Goal: Information Seeking & Learning: Compare options

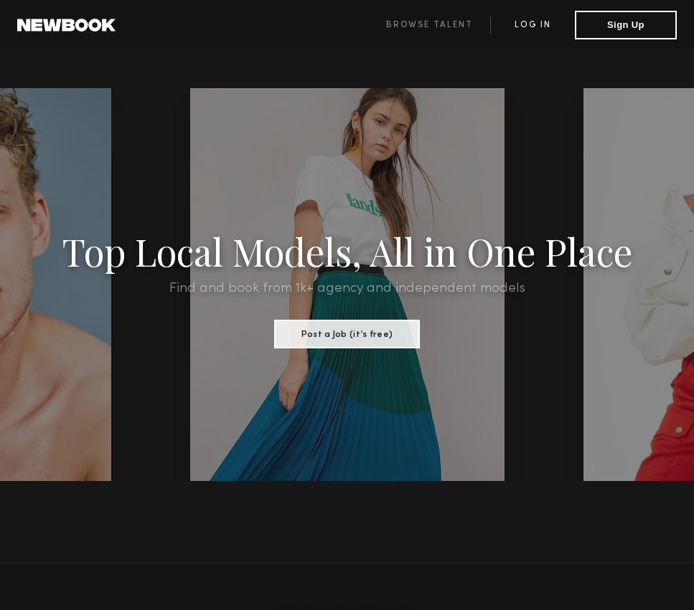
click at [532, 22] on link "Log in" at bounding box center [532, 24] width 85 height 17
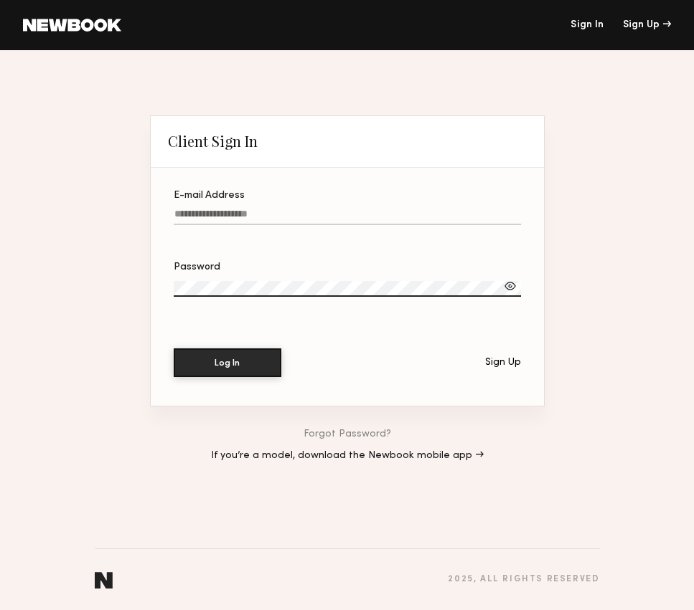
click at [314, 212] on input "E-mail Address" at bounding box center [347, 217] width 347 height 16
paste input "**********"
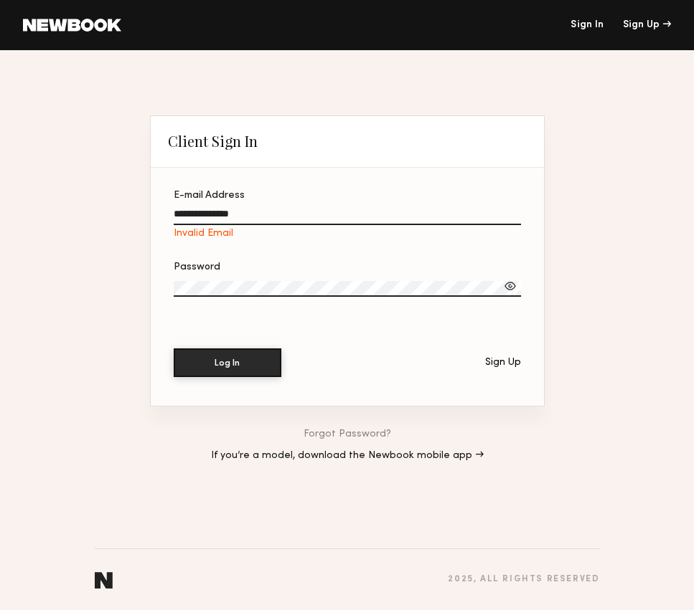
click at [52, 217] on div "**********" at bounding box center [347, 330] width 694 height 560
paste input "*"
type input "**********"
drag, startPoint x: 228, startPoint y: 355, endPoint x: 282, endPoint y: 356, distance: 53.8
click at [232, 355] on button "Log In" at bounding box center [228, 362] width 108 height 29
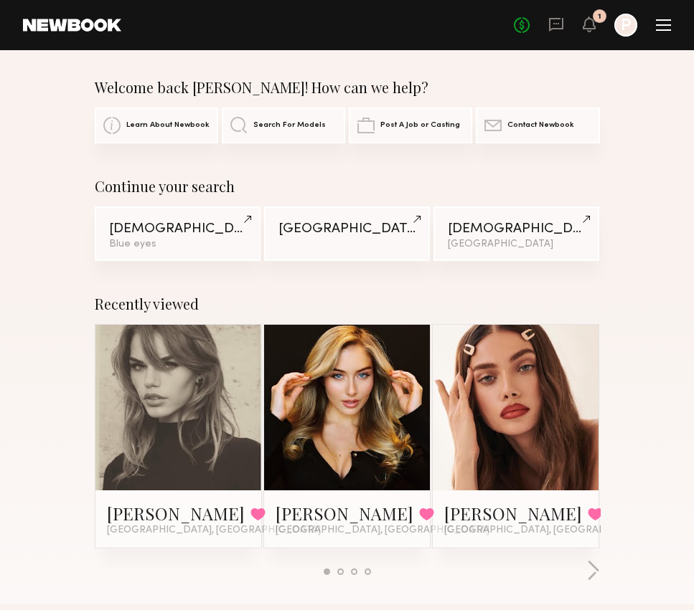
click at [675, 30] on header "Home Models Requests Job Posts Favorites Sign Out No fees up to $5,000 1 P" at bounding box center [347, 25] width 694 height 50
click at [665, 29] on div at bounding box center [663, 29] width 15 height 1
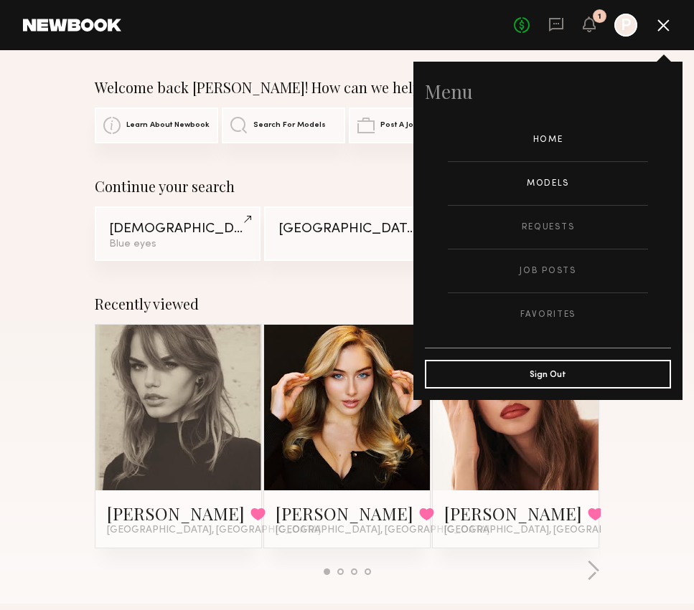
click at [539, 181] on link "Models" at bounding box center [548, 183] width 200 height 43
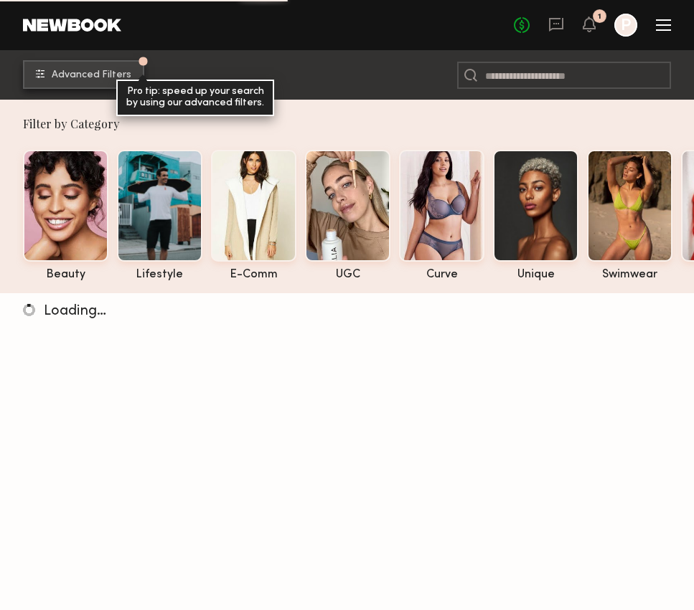
click at [118, 75] on span "Advanced Filters" at bounding box center [92, 75] width 80 height 10
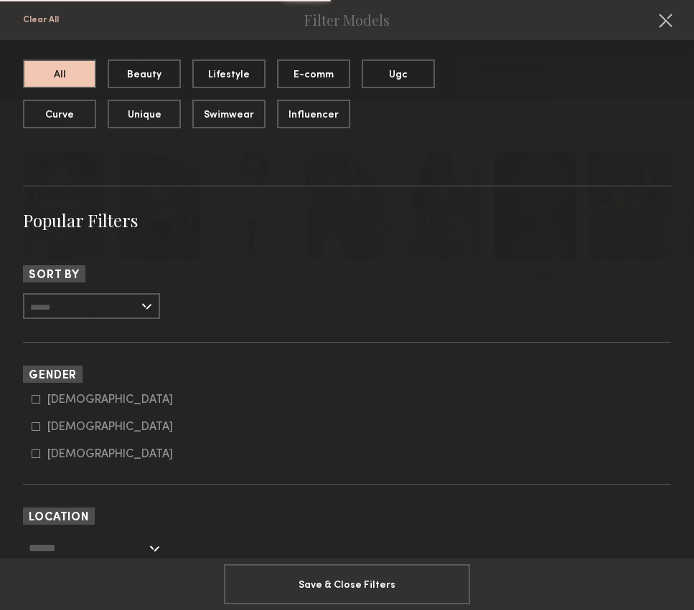
scroll to position [50, 0]
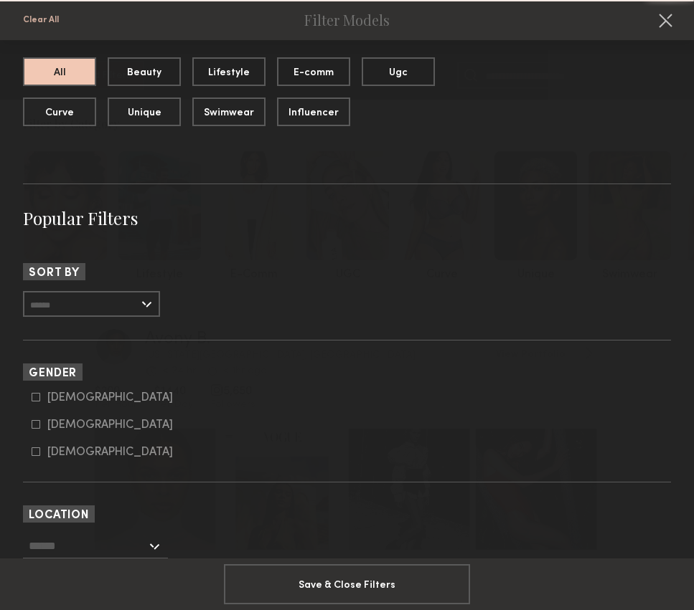
click at [57, 425] on div "[DEMOGRAPHIC_DATA]" at bounding box center [110, 425] width 126 height 9
type input "**"
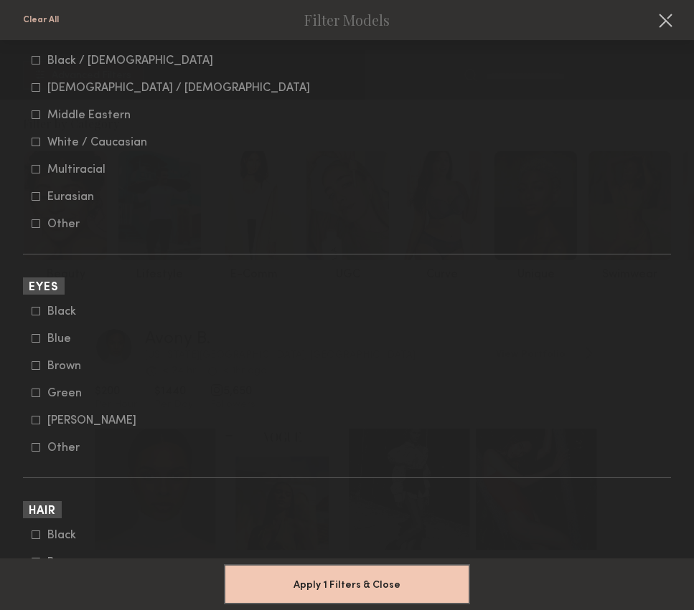
scroll to position [2350, 0]
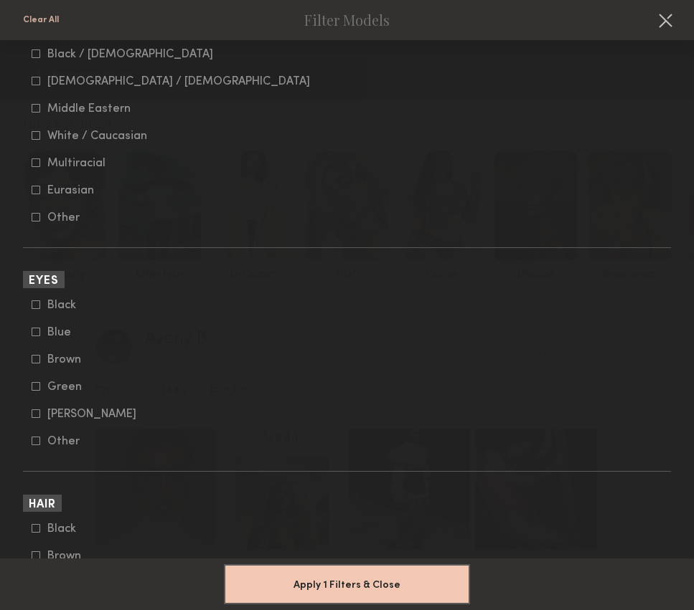
click at [54, 387] on div "Green" at bounding box center [75, 387] width 56 height 9
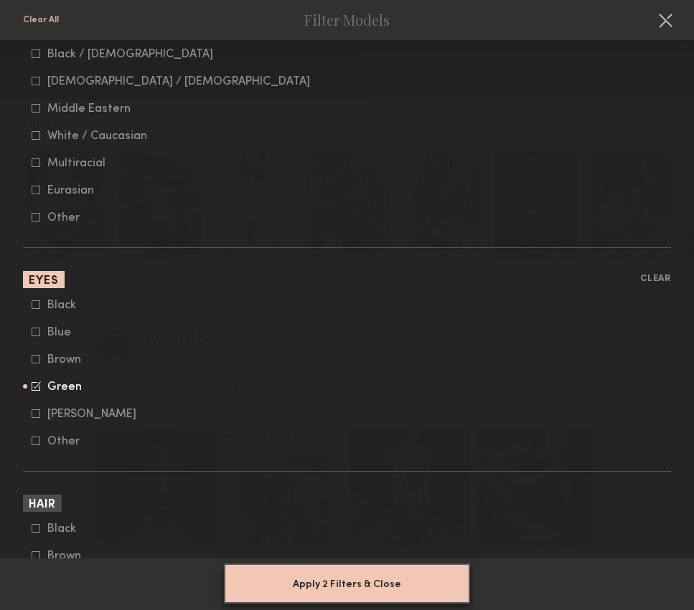
click at [377, 582] on button "Apply 2 Filters & Close" at bounding box center [347, 584] width 246 height 40
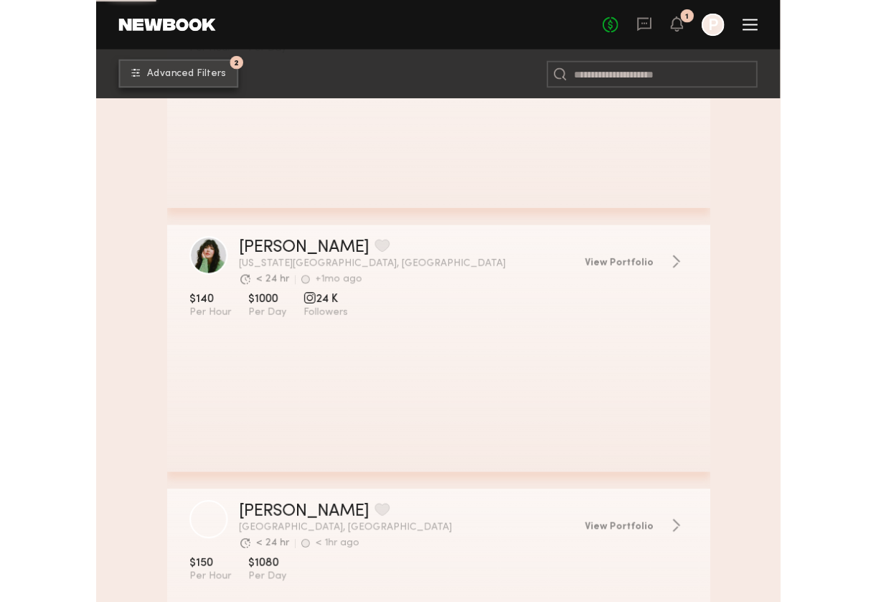
scroll to position [1959, 0]
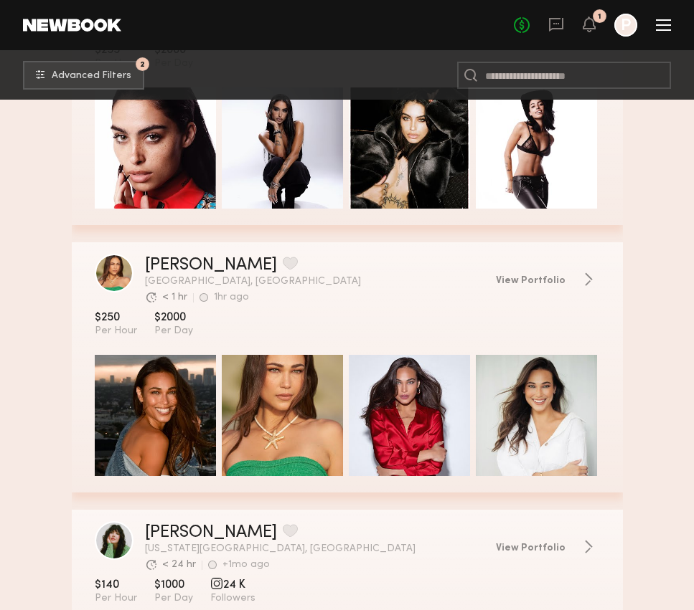
click at [437, 384] on div "grid" at bounding box center [409, 415] width 121 height 121
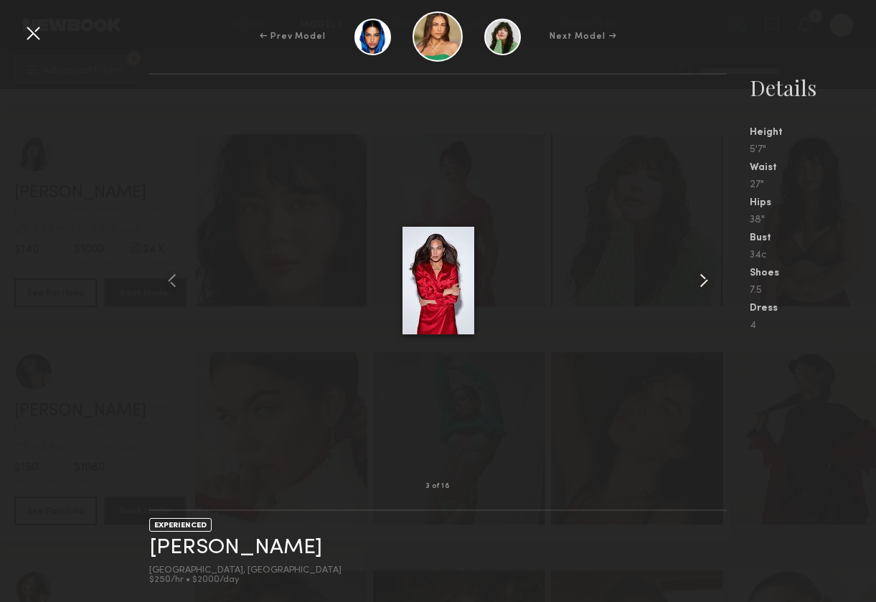
click at [693, 280] on common-icon at bounding box center [703, 280] width 23 height 23
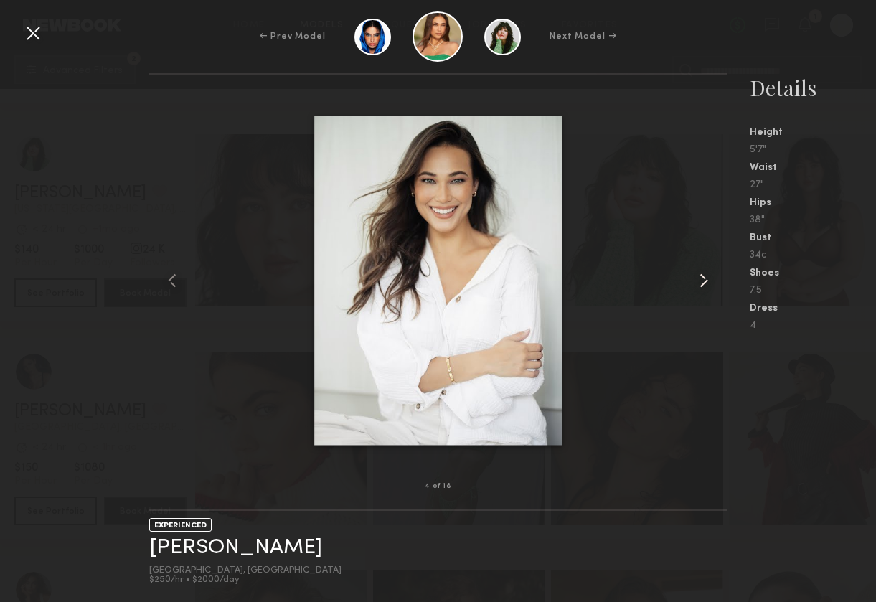
click at [693, 281] on common-icon at bounding box center [703, 280] width 23 height 23
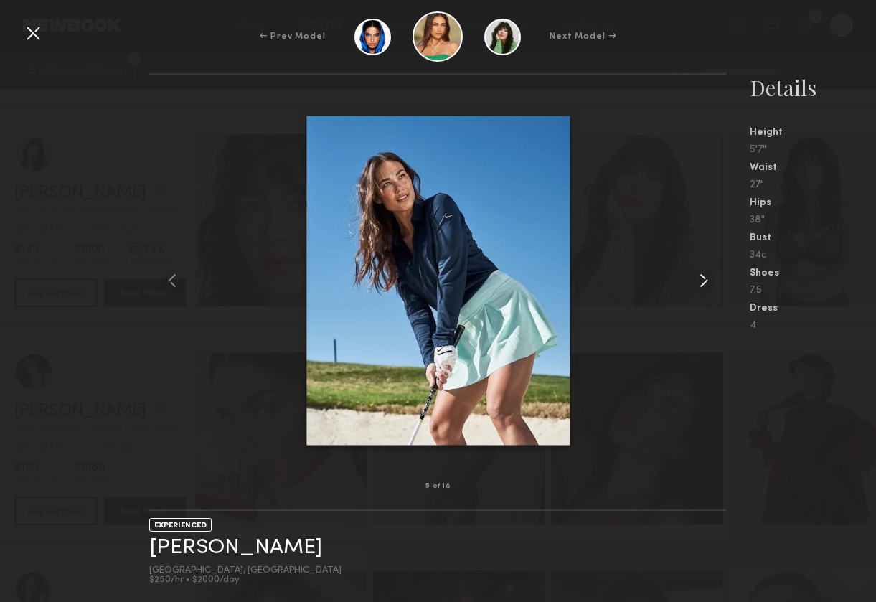
click at [693, 281] on common-icon at bounding box center [703, 280] width 23 height 23
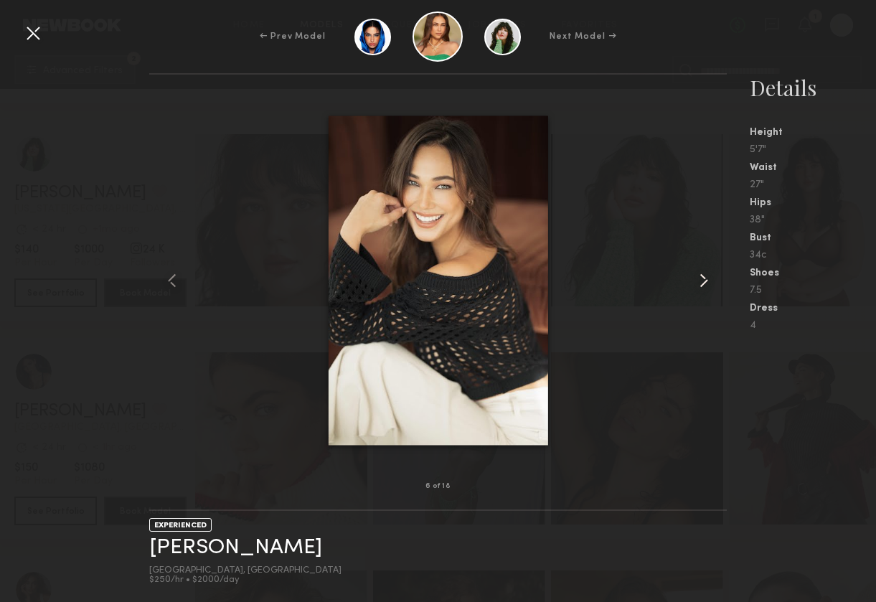
click at [693, 281] on common-icon at bounding box center [703, 280] width 23 height 23
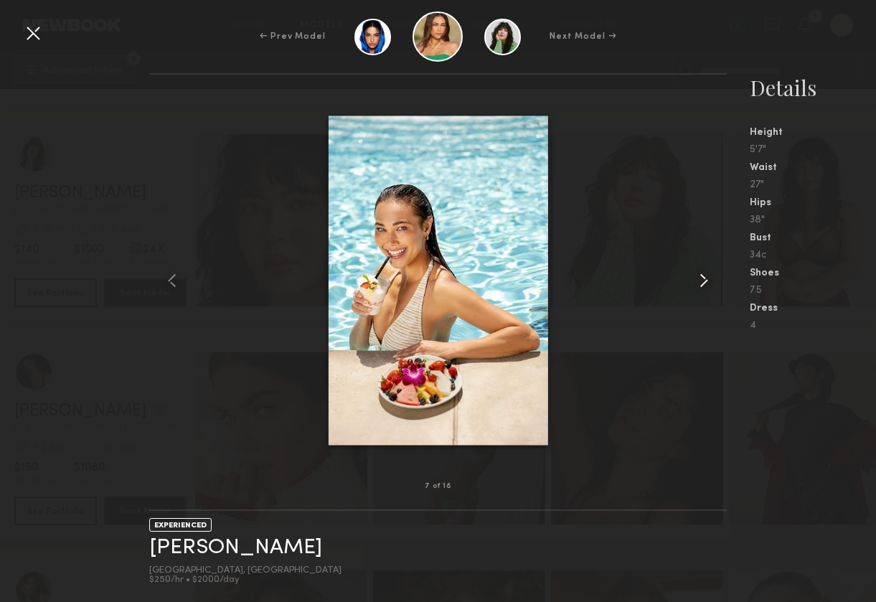
click at [693, 281] on common-icon at bounding box center [703, 280] width 23 height 23
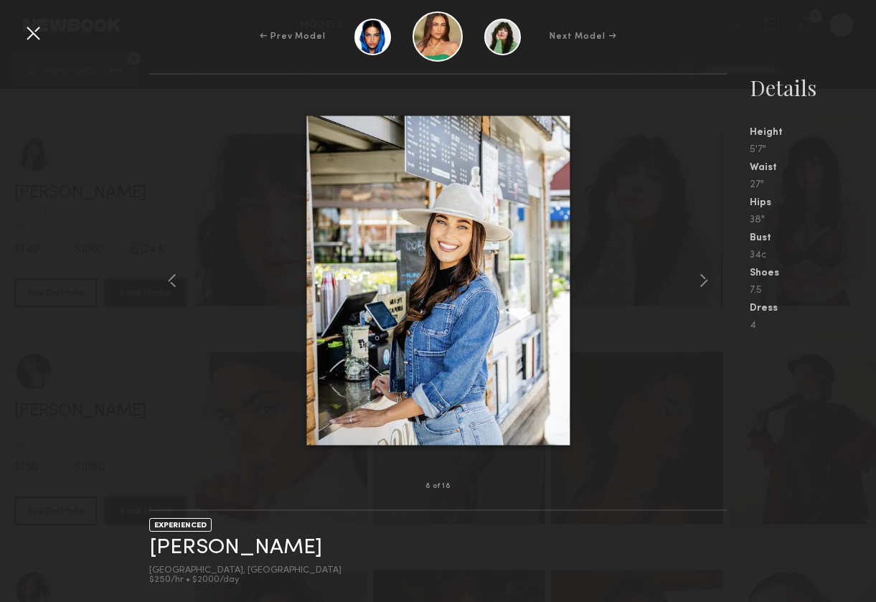
click at [47, 35] on div "← Prev Model Next Model → 8 of 18 EXPERIENCED [PERSON_NAME] [GEOGRAPHIC_DATA], …" at bounding box center [438, 301] width 876 height 602
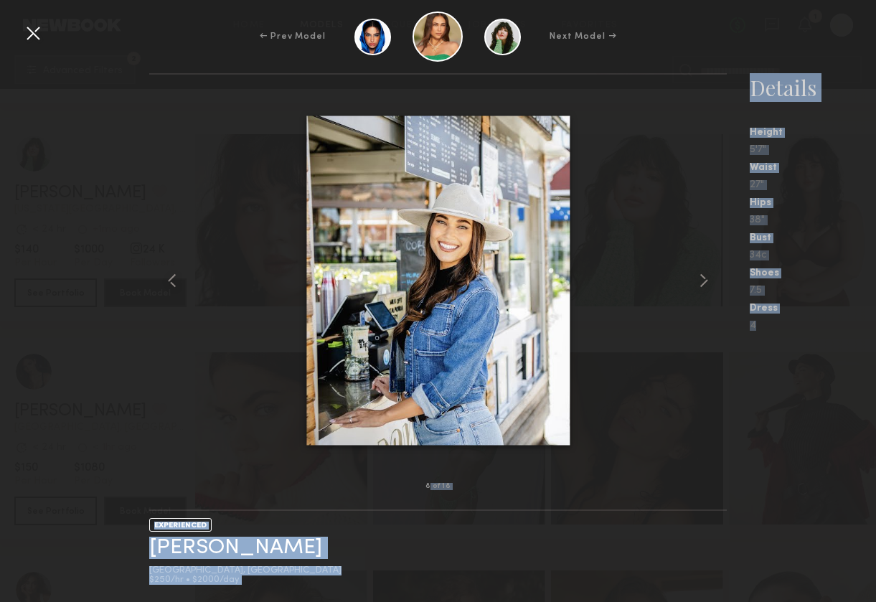
click at [38, 34] on div at bounding box center [33, 33] width 23 height 23
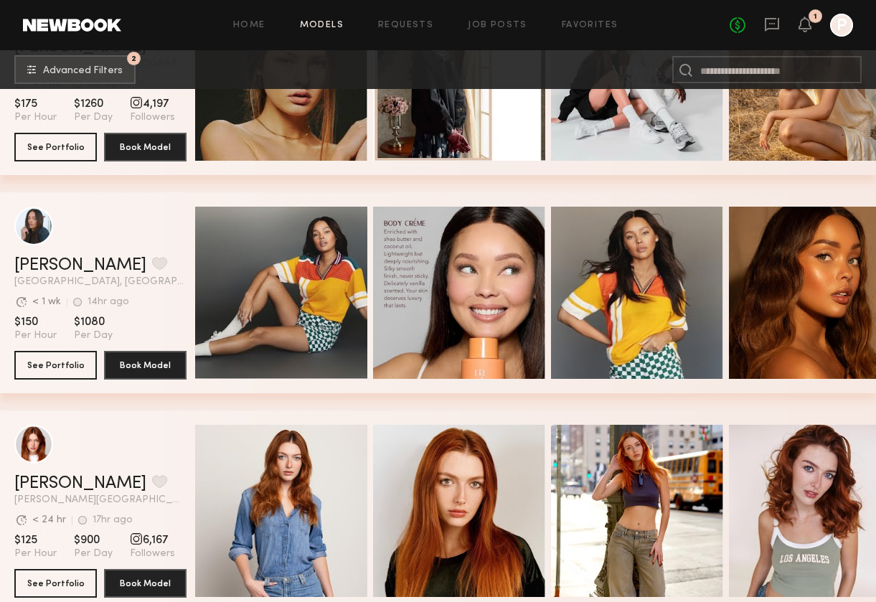
scroll to position [3851, 0]
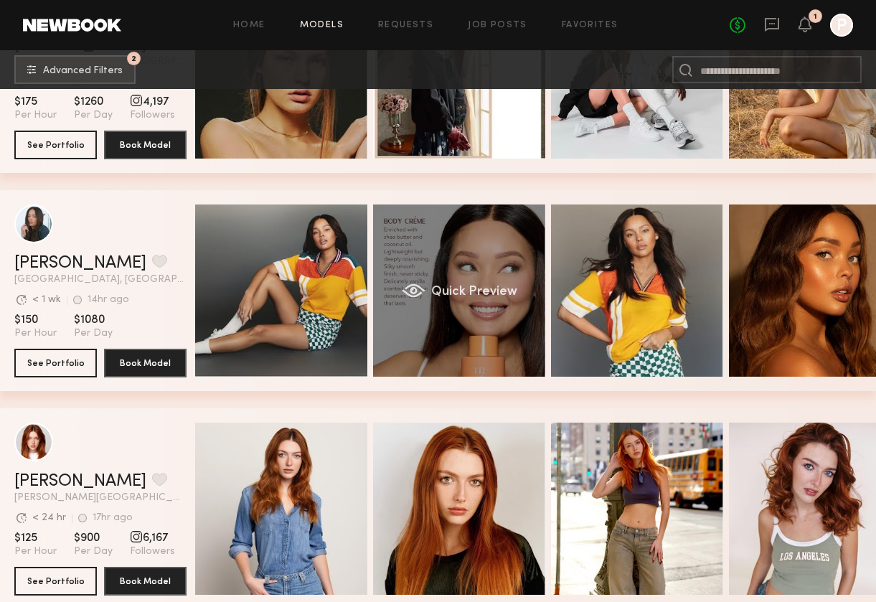
click at [427, 240] on div "Quick Preview" at bounding box center [459, 290] width 172 height 172
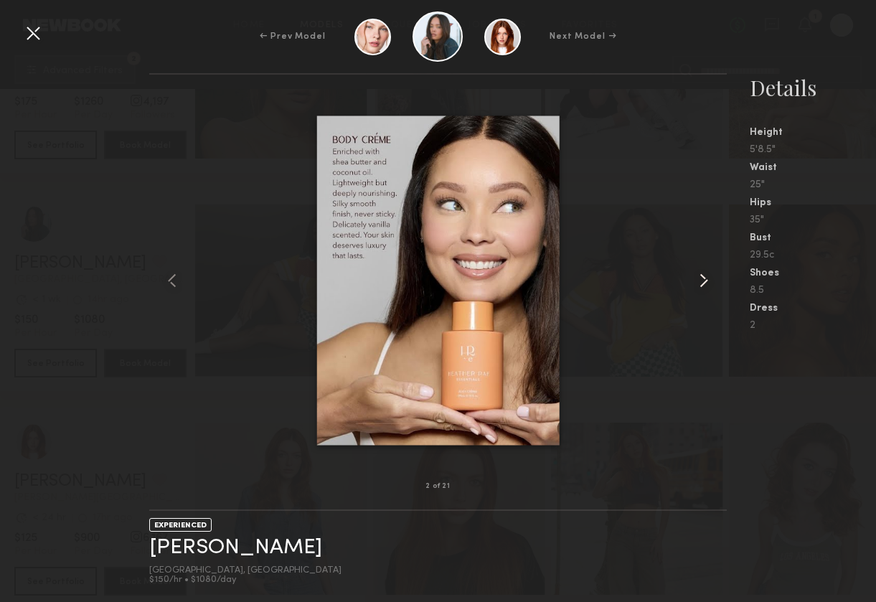
click at [693, 280] on common-icon at bounding box center [703, 280] width 23 height 23
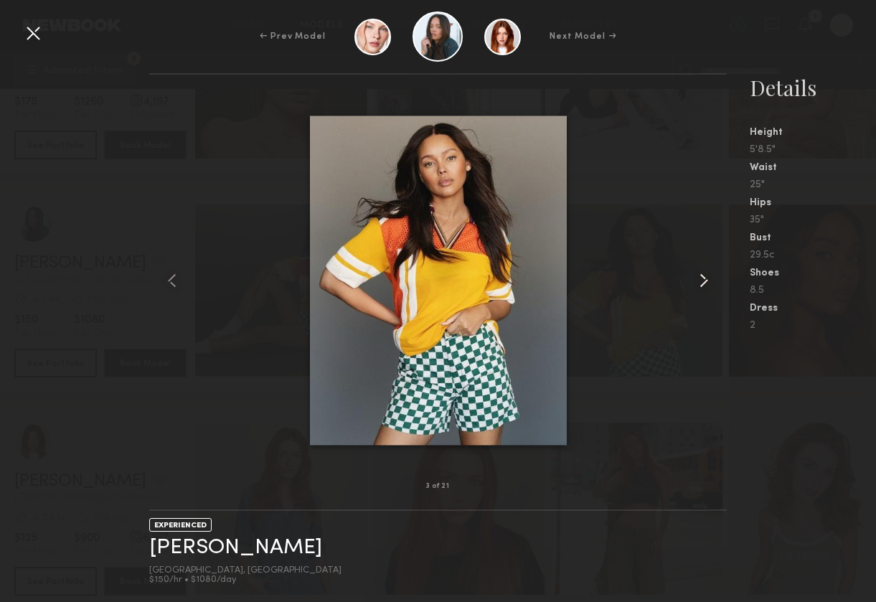
click at [693, 282] on common-icon at bounding box center [703, 280] width 23 height 23
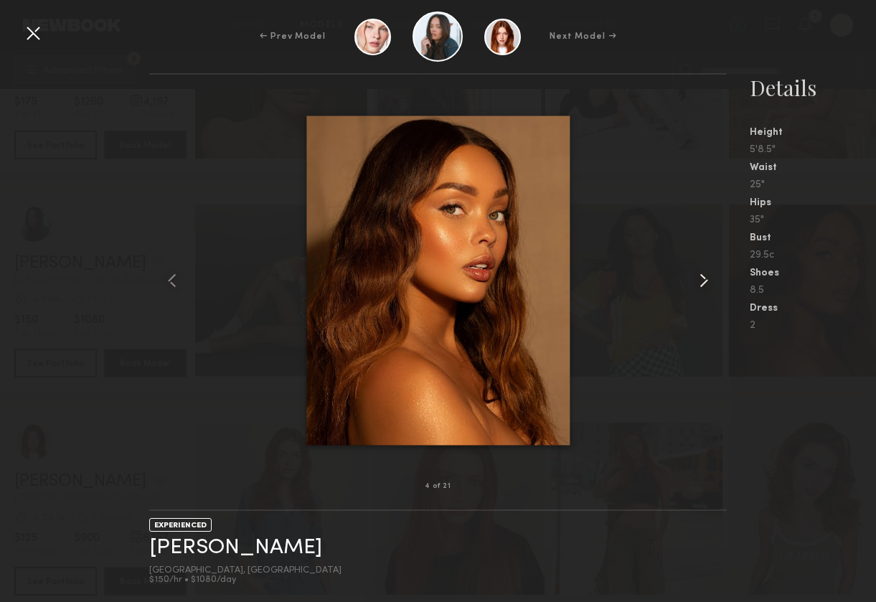
click at [693, 282] on common-icon at bounding box center [703, 280] width 23 height 23
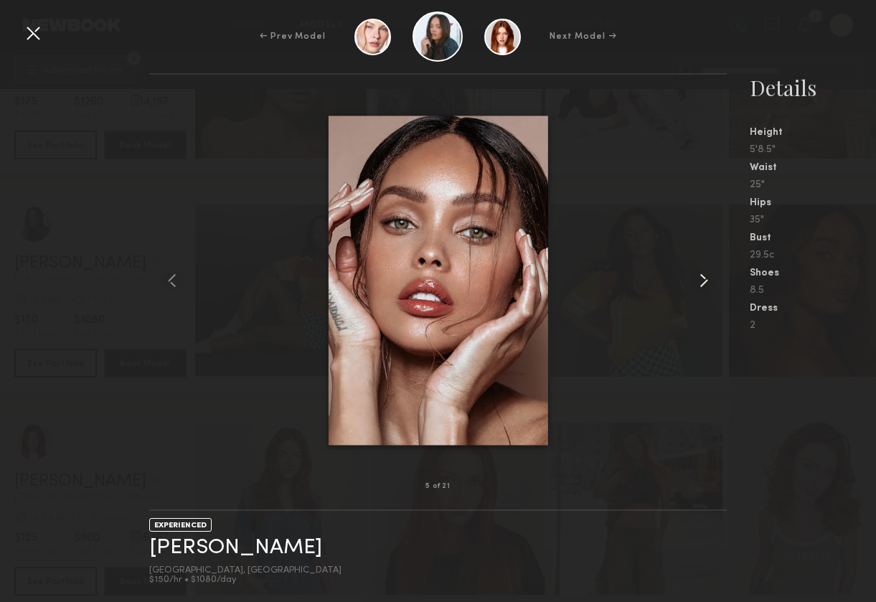
click at [693, 282] on common-icon at bounding box center [703, 280] width 23 height 23
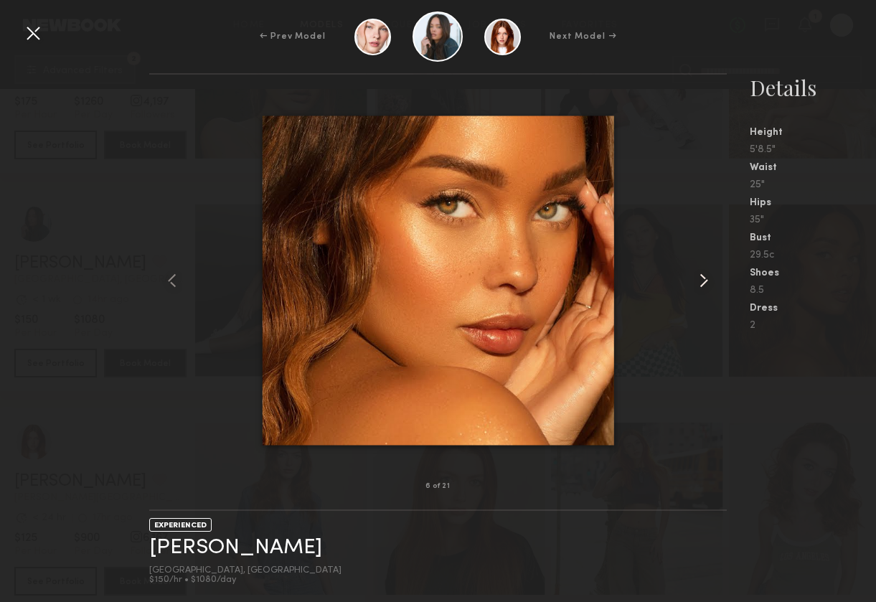
click at [693, 283] on common-icon at bounding box center [703, 280] width 23 height 23
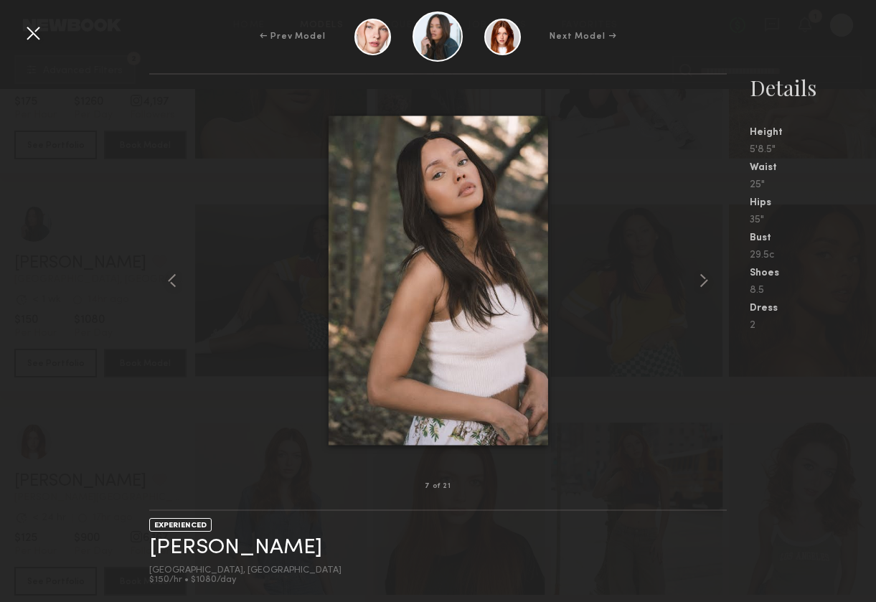
click at [36, 27] on div at bounding box center [33, 33] width 23 height 23
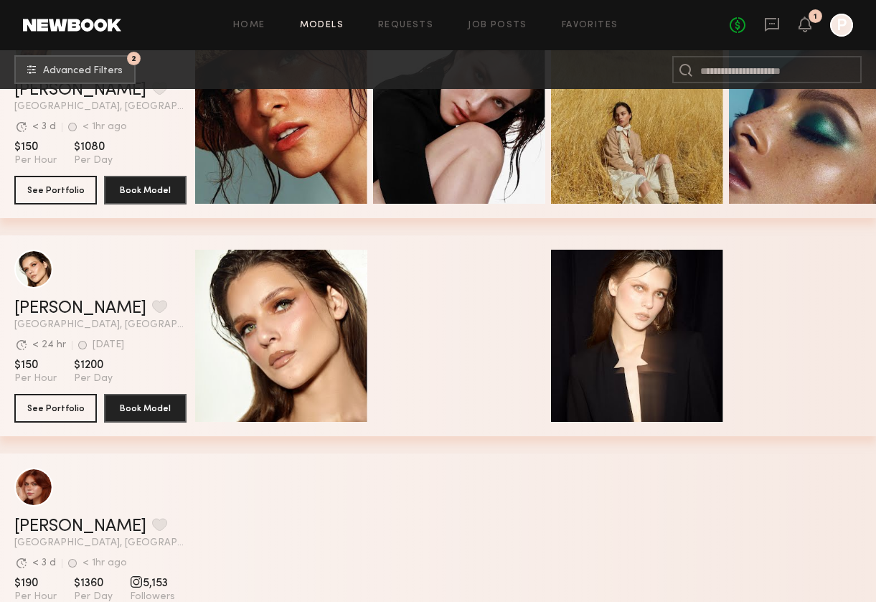
scroll to position [6220, 0]
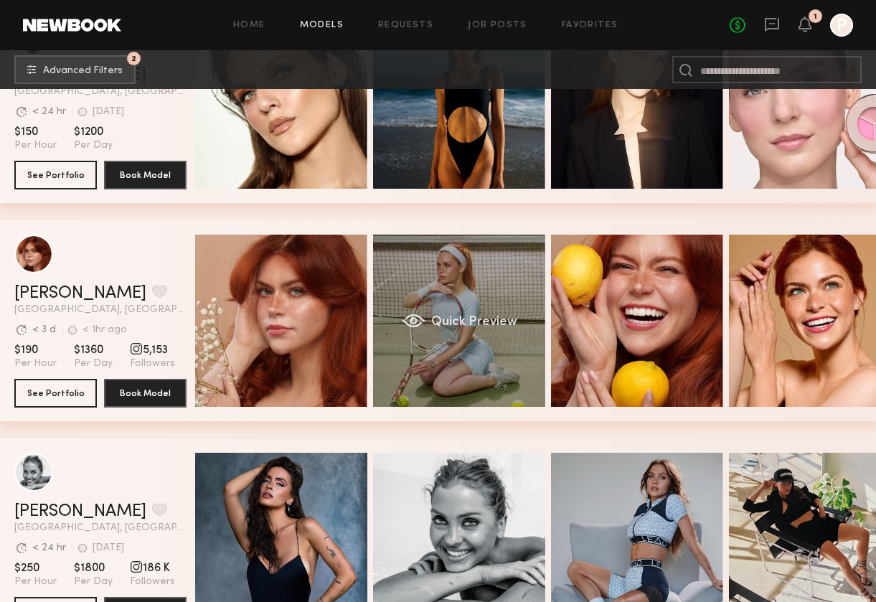
click at [487, 288] on div "Quick Preview" at bounding box center [459, 321] width 172 height 172
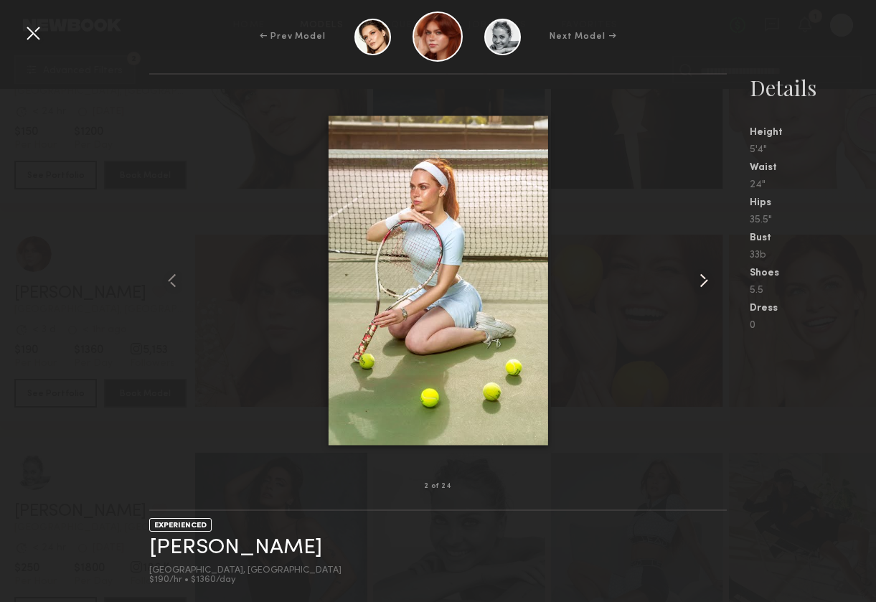
click at [693, 278] on common-icon at bounding box center [703, 280] width 23 height 23
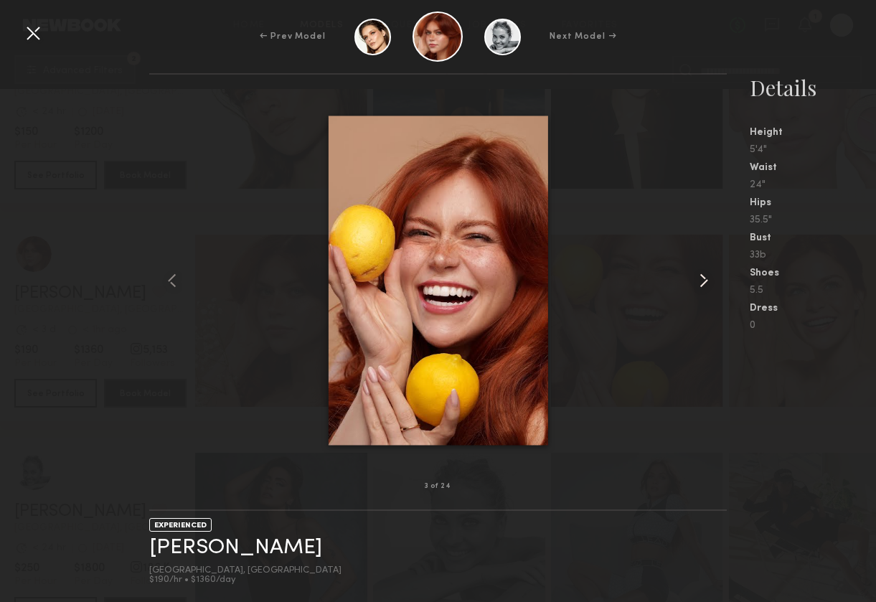
click at [693, 278] on common-icon at bounding box center [703, 280] width 23 height 23
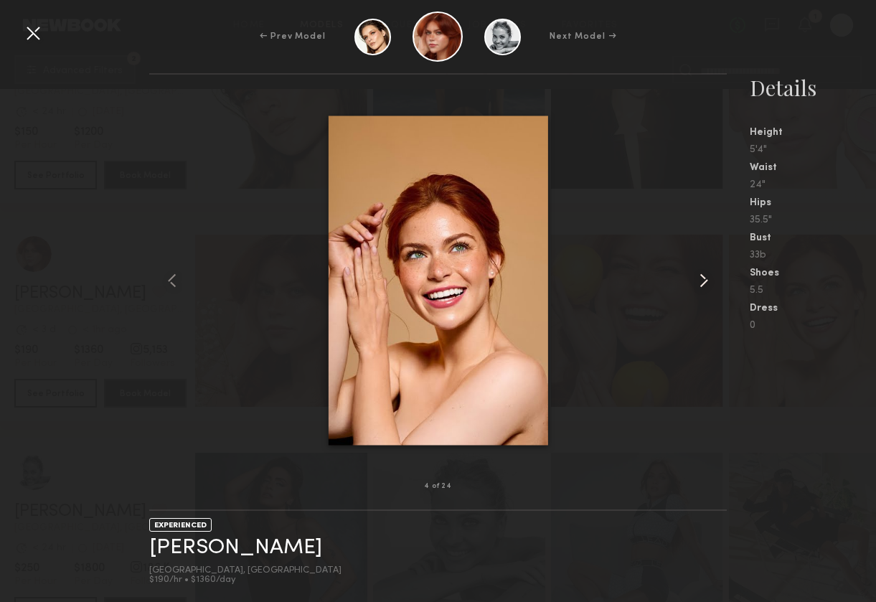
click at [693, 278] on common-icon at bounding box center [703, 280] width 23 height 23
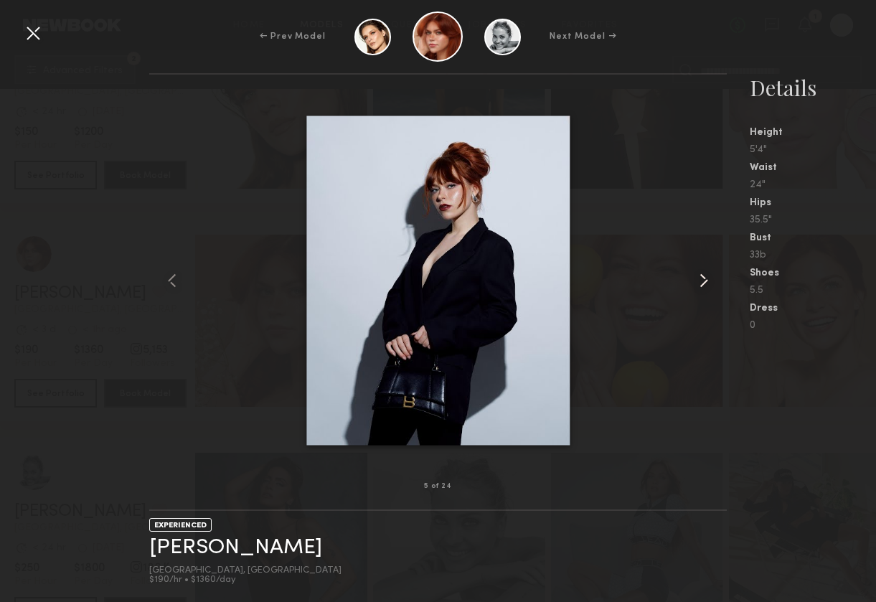
click at [693, 278] on common-icon at bounding box center [703, 280] width 23 height 23
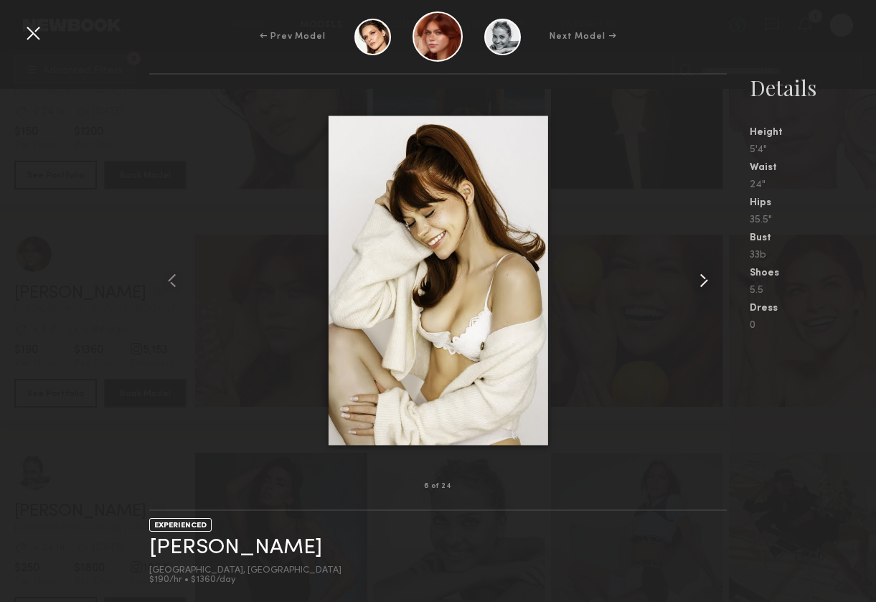
click at [693, 278] on common-icon at bounding box center [703, 280] width 23 height 23
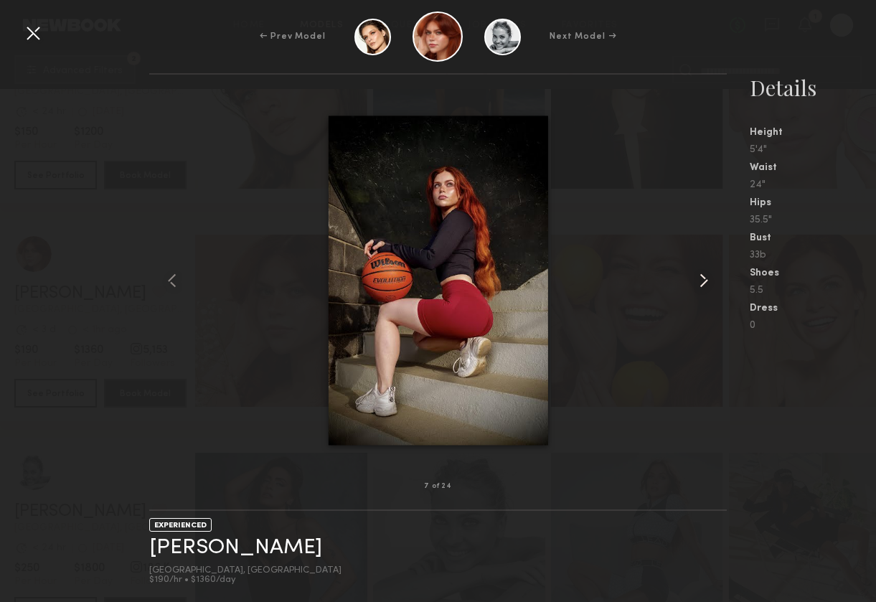
click at [693, 278] on common-icon at bounding box center [703, 280] width 23 height 23
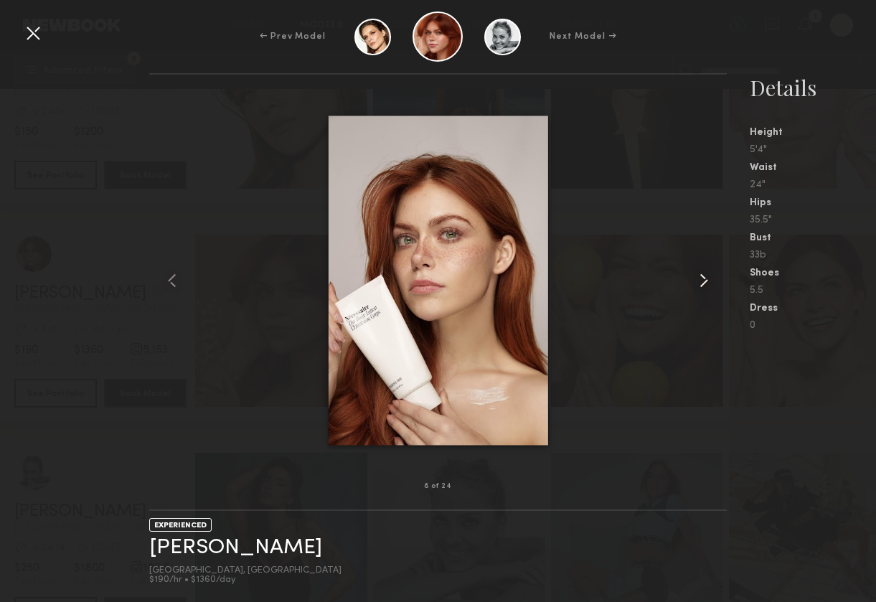
click at [693, 278] on common-icon at bounding box center [703, 280] width 23 height 23
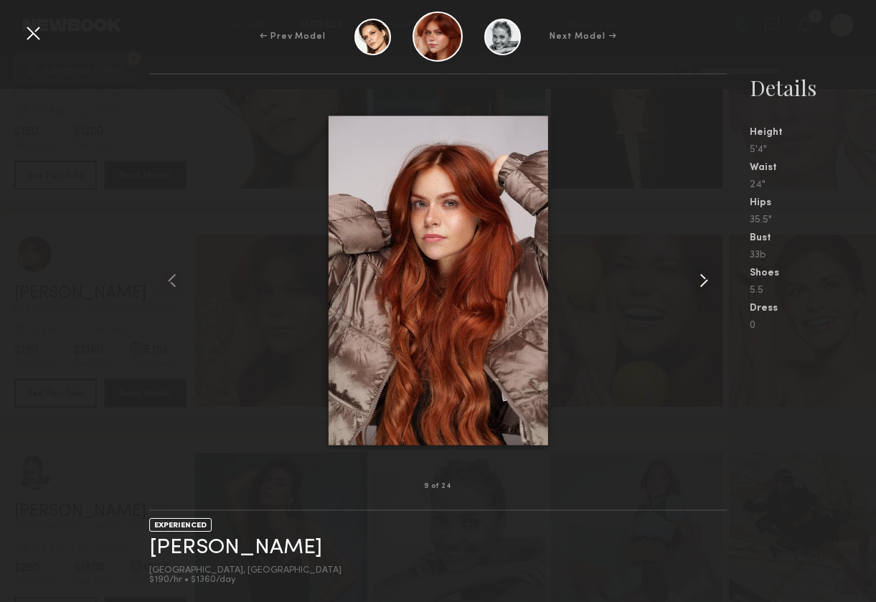
click at [693, 278] on common-icon at bounding box center [703, 280] width 23 height 23
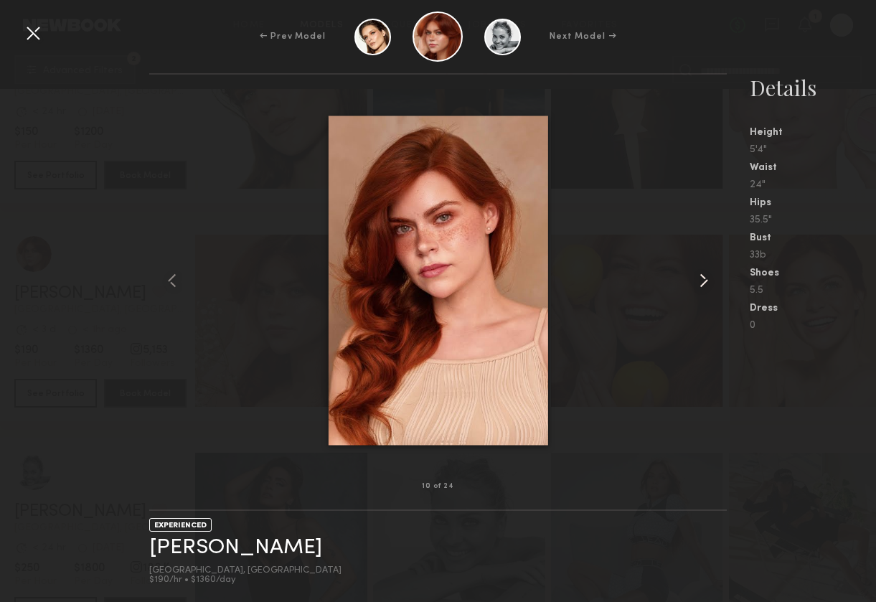
click at [693, 278] on common-icon at bounding box center [703, 280] width 23 height 23
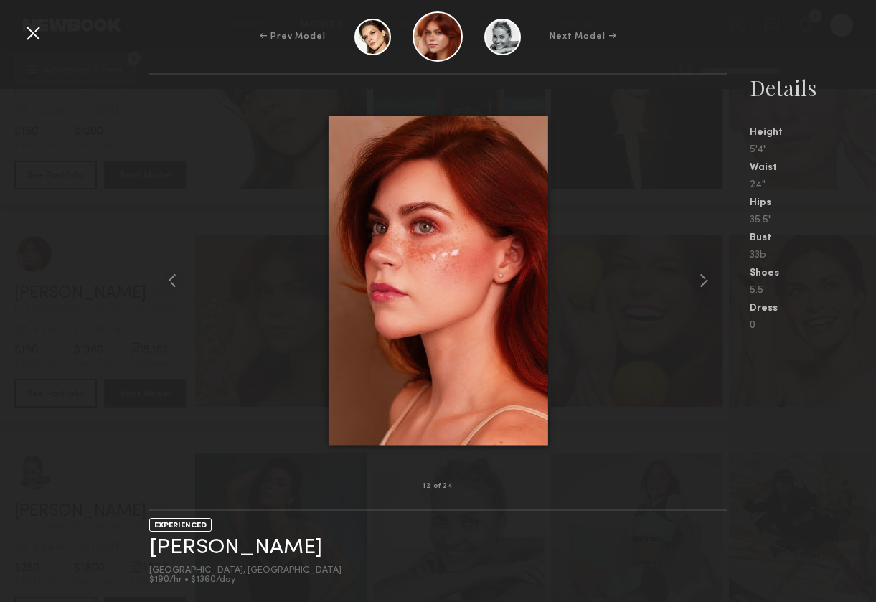
drag, startPoint x: 27, startPoint y: 27, endPoint x: 38, endPoint y: 30, distance: 11.1
click at [31, 29] on div at bounding box center [33, 33] width 23 height 23
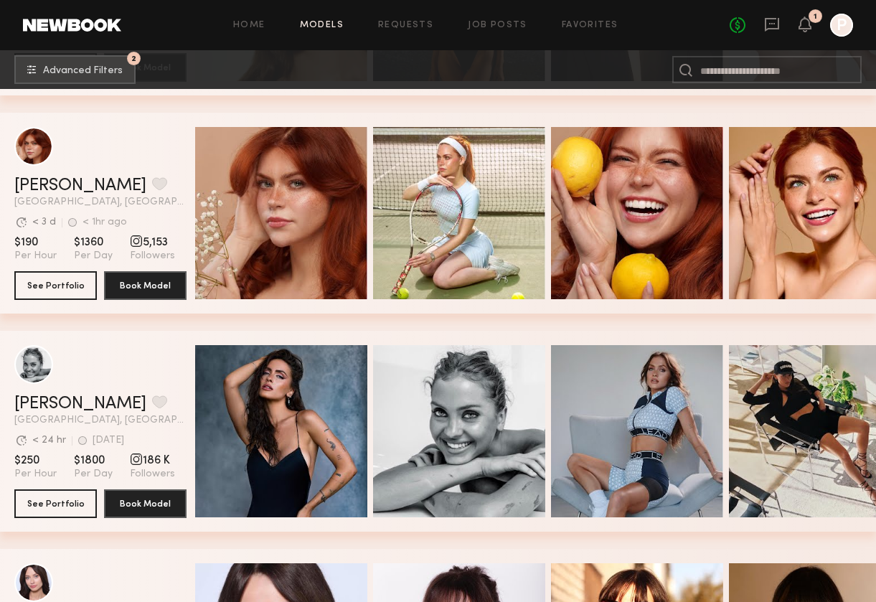
scroll to position [6387, 0]
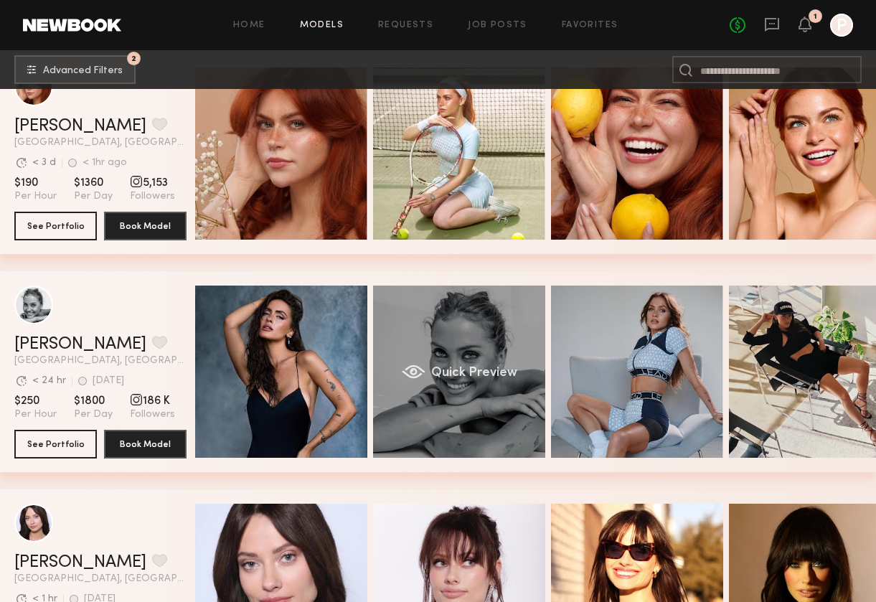
click at [472, 326] on div "Quick Preview" at bounding box center [459, 371] width 172 height 172
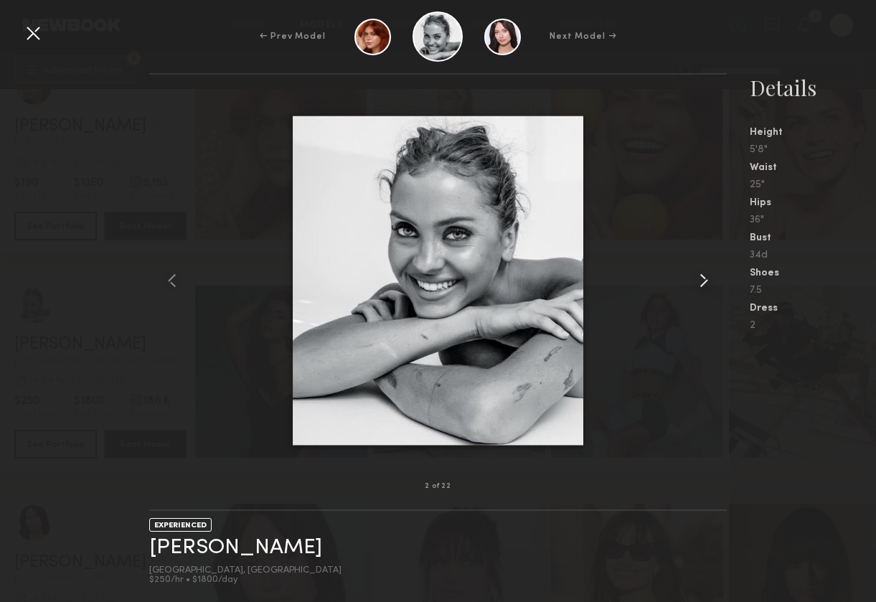
click at [693, 277] on common-icon at bounding box center [703, 280] width 23 height 23
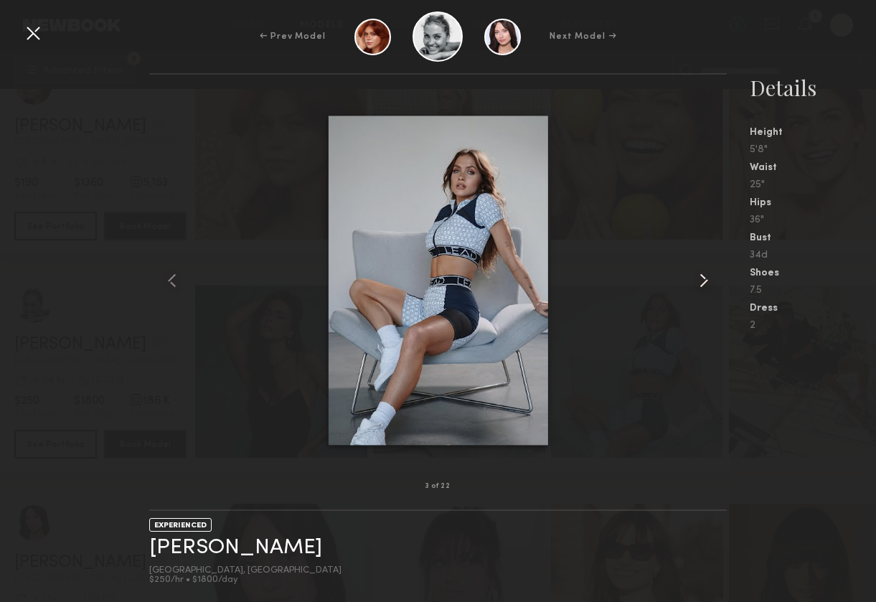
click at [693, 278] on common-icon at bounding box center [703, 280] width 23 height 23
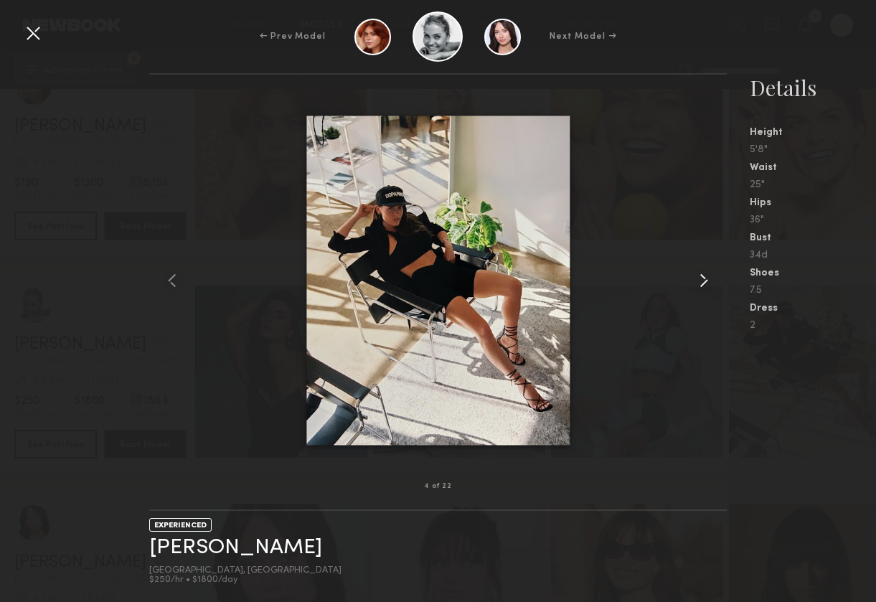
click at [693, 278] on common-icon at bounding box center [703, 280] width 23 height 23
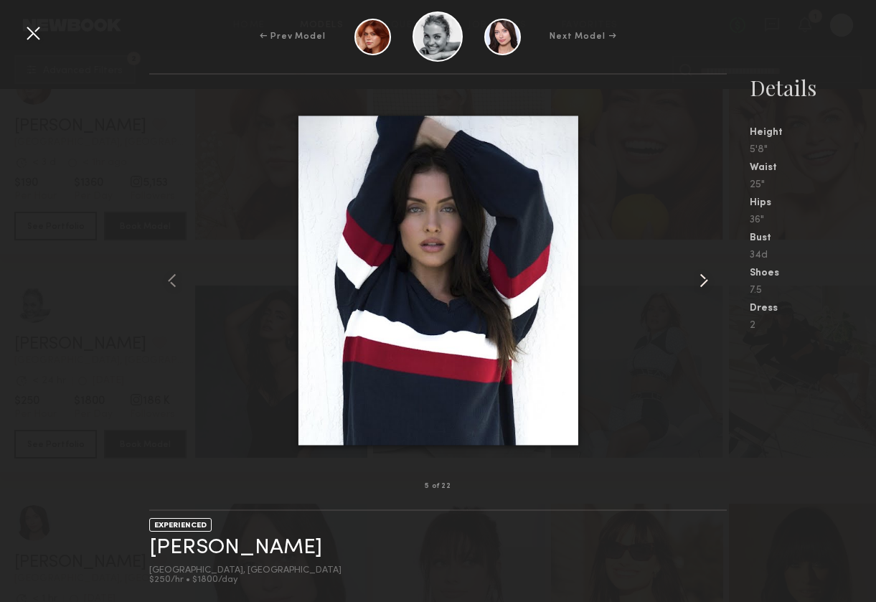
click at [693, 278] on common-icon at bounding box center [703, 280] width 23 height 23
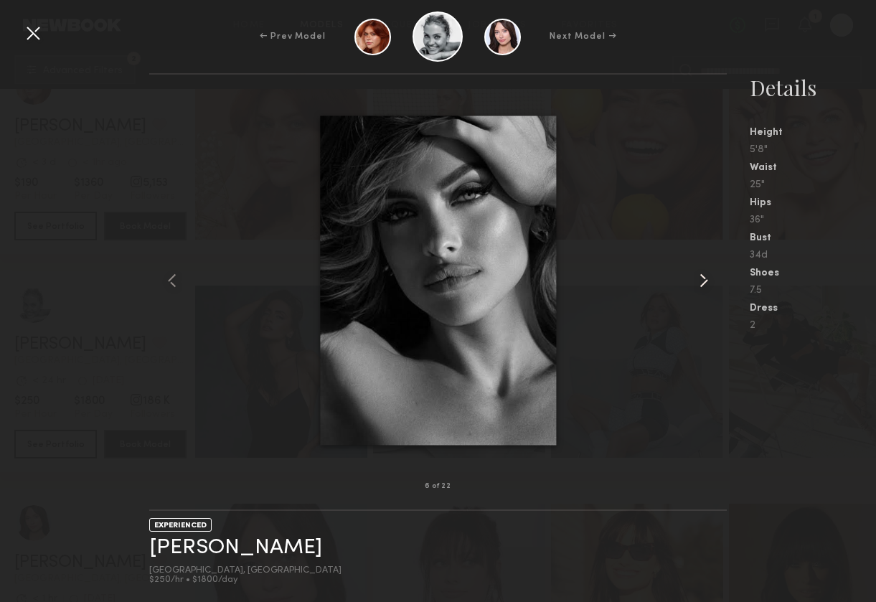
click at [693, 278] on common-icon at bounding box center [703, 280] width 23 height 23
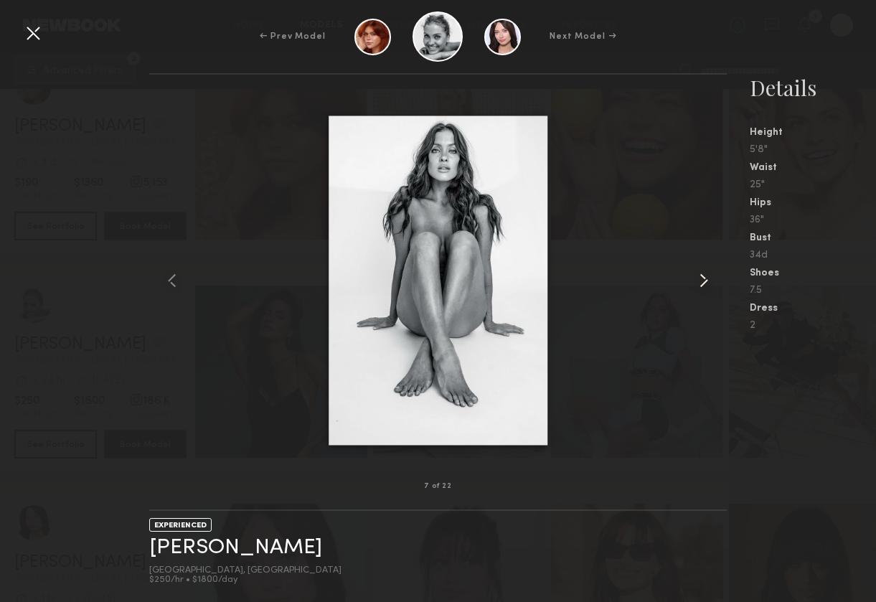
click at [693, 278] on common-icon at bounding box center [703, 280] width 23 height 23
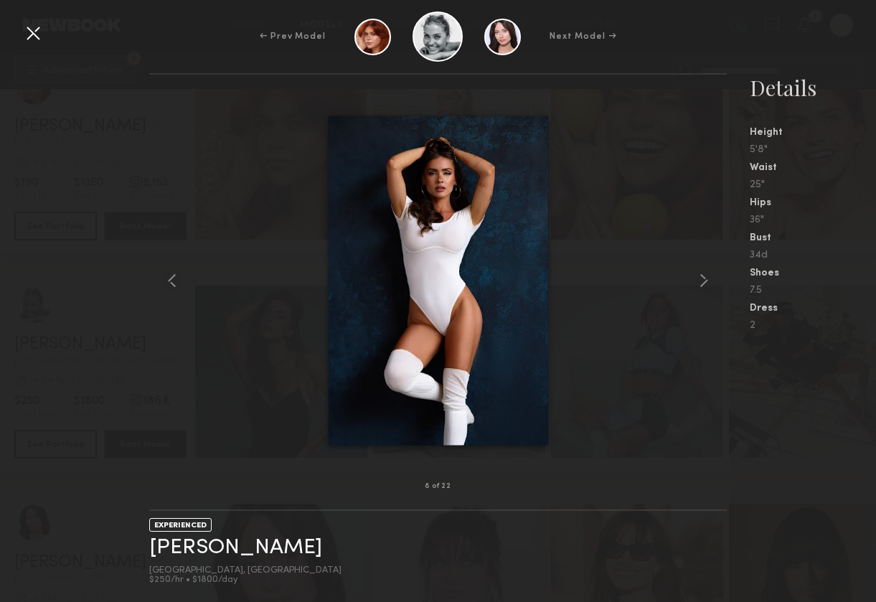
click at [33, 35] on div at bounding box center [33, 33] width 23 height 23
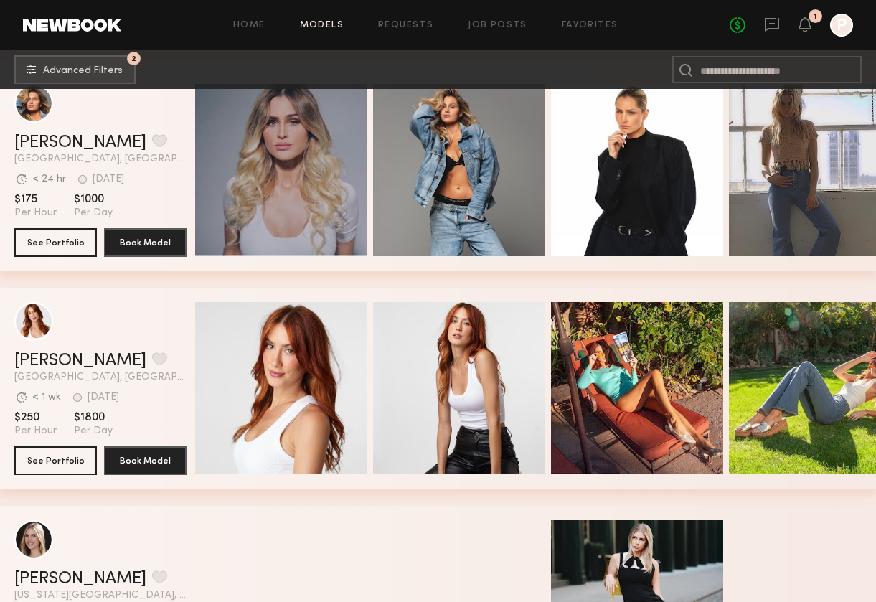
scroll to position [11042, 0]
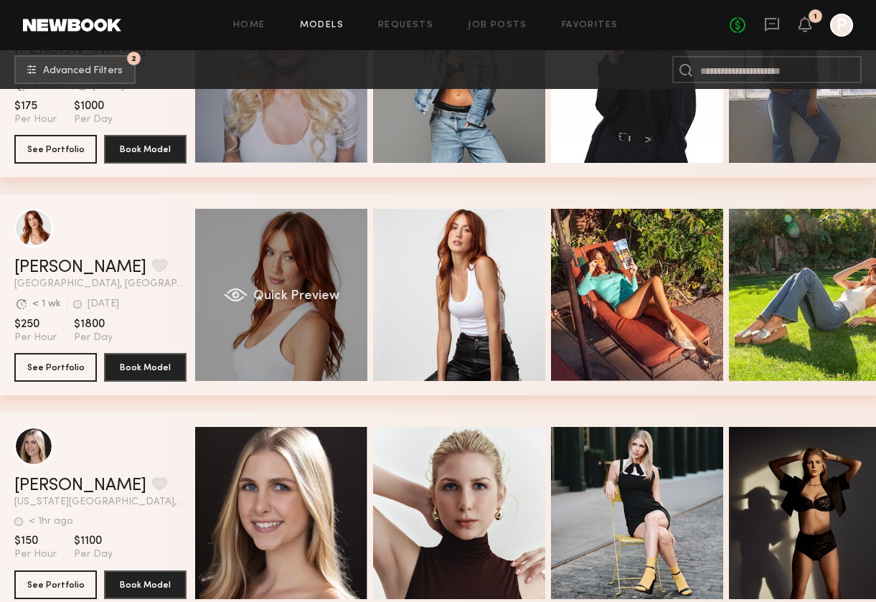
click at [298, 257] on div "Quick Preview" at bounding box center [281, 295] width 172 height 172
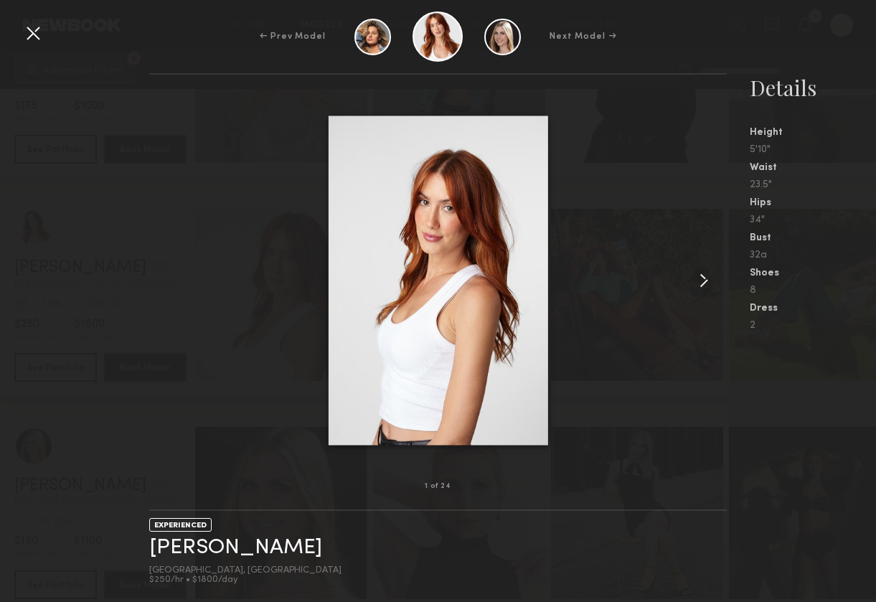
click at [693, 276] on common-icon at bounding box center [703, 280] width 23 height 23
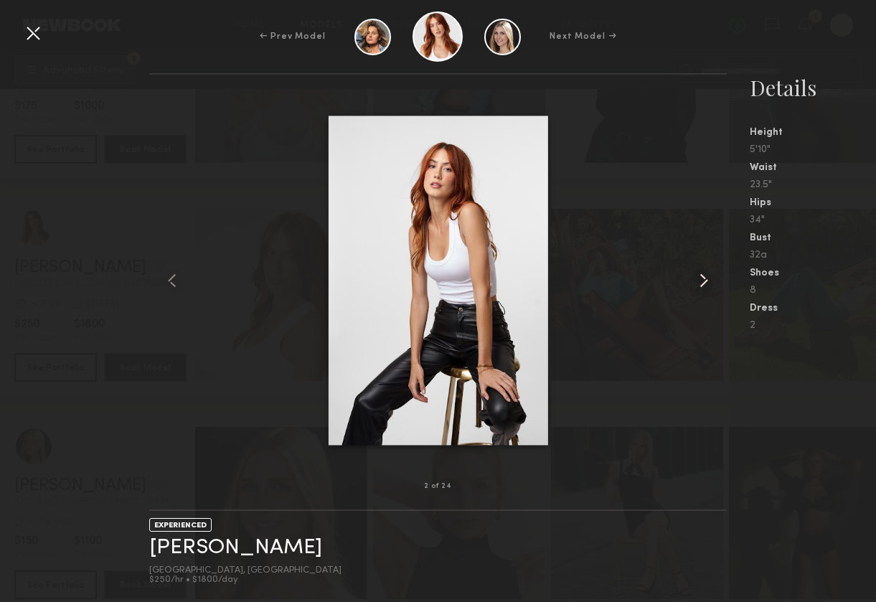
click at [693, 278] on common-icon at bounding box center [703, 280] width 23 height 23
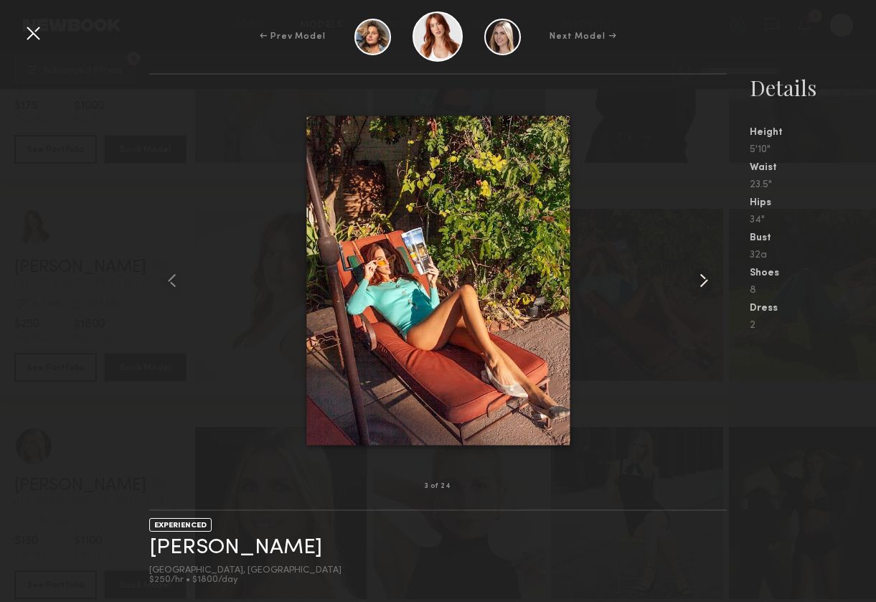
click at [693, 278] on common-icon at bounding box center [703, 280] width 23 height 23
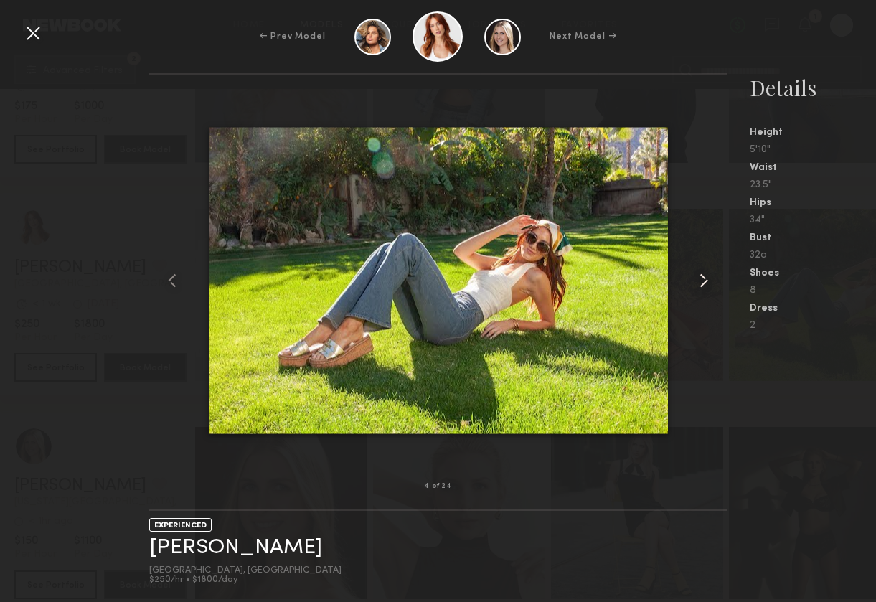
click at [693, 278] on common-icon at bounding box center [703, 280] width 23 height 23
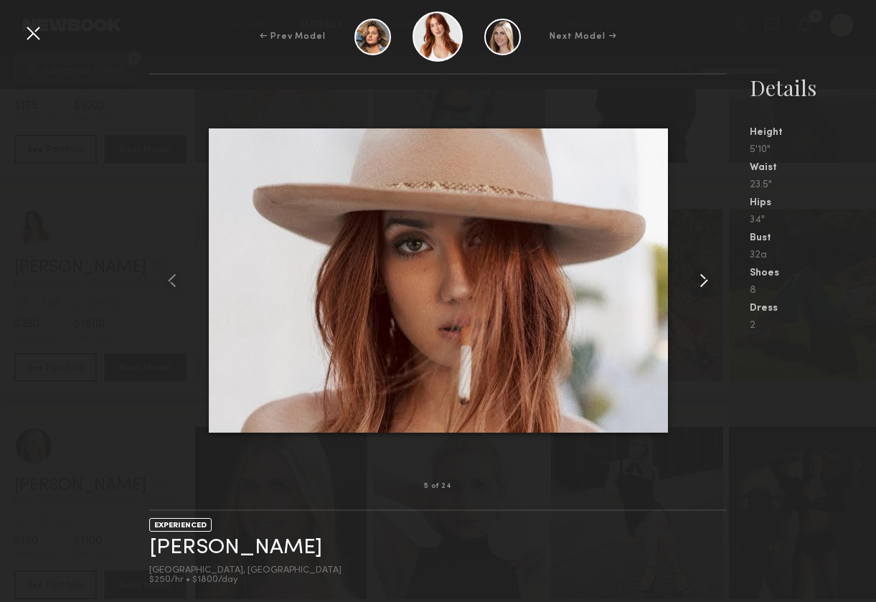
click at [693, 278] on common-icon at bounding box center [703, 280] width 23 height 23
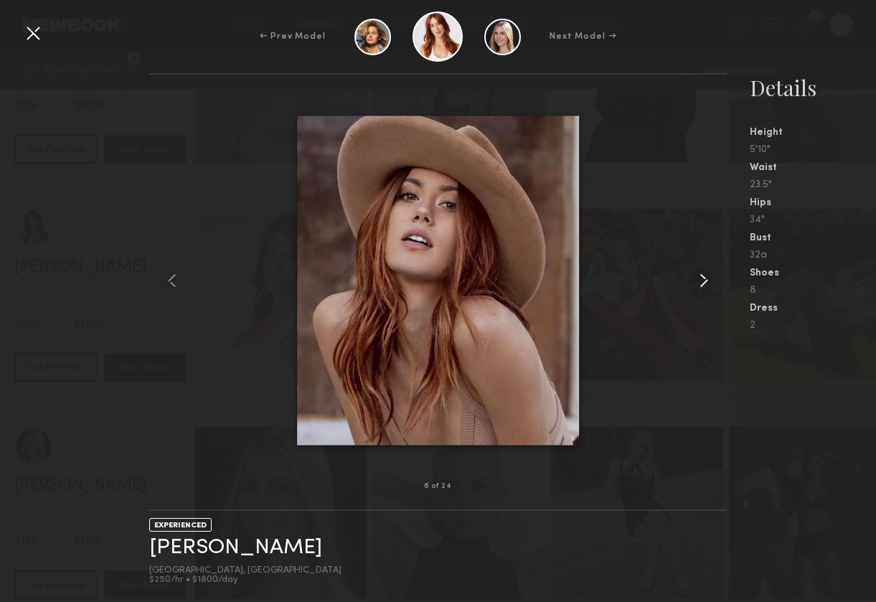
click at [693, 278] on common-icon at bounding box center [703, 280] width 23 height 23
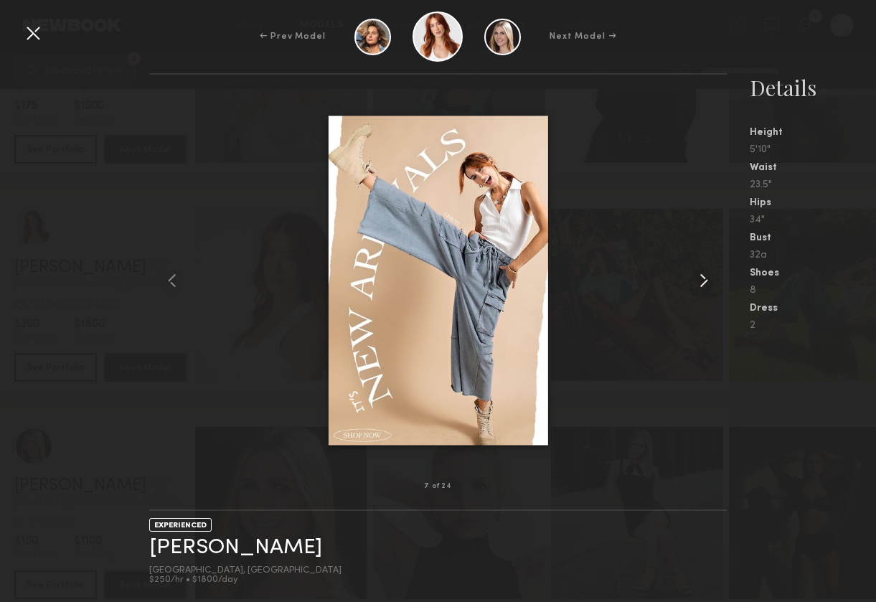
click at [693, 278] on common-icon at bounding box center [703, 280] width 23 height 23
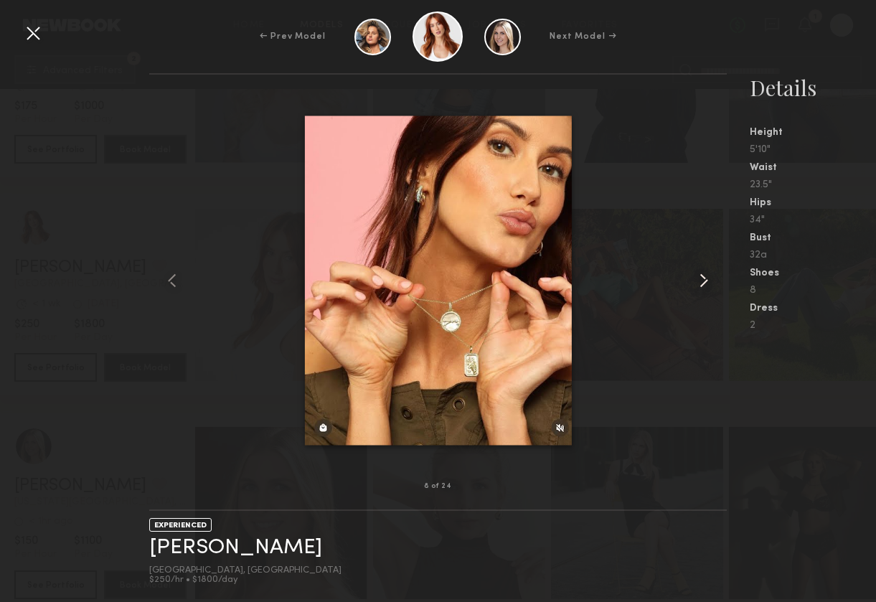
click at [693, 278] on common-icon at bounding box center [703, 280] width 23 height 23
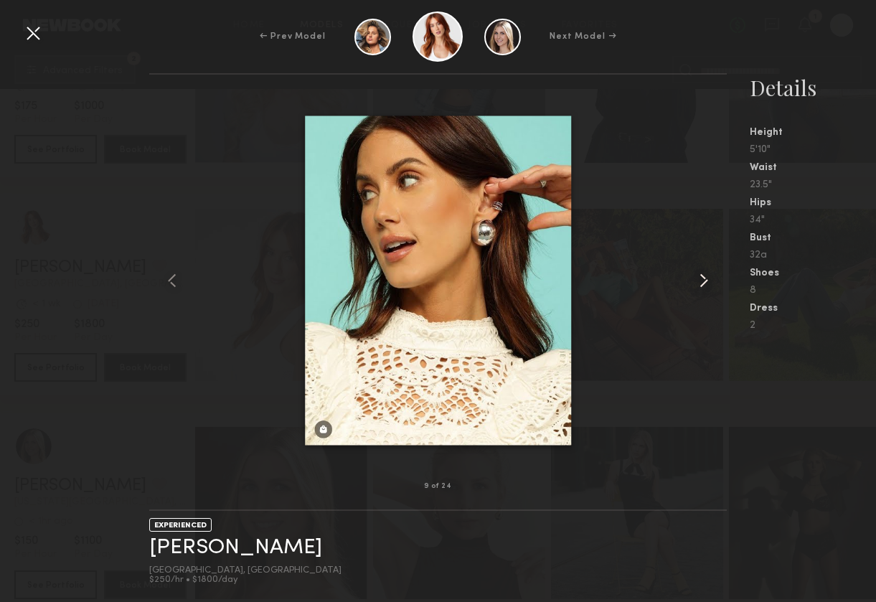
click at [693, 278] on common-icon at bounding box center [703, 280] width 23 height 23
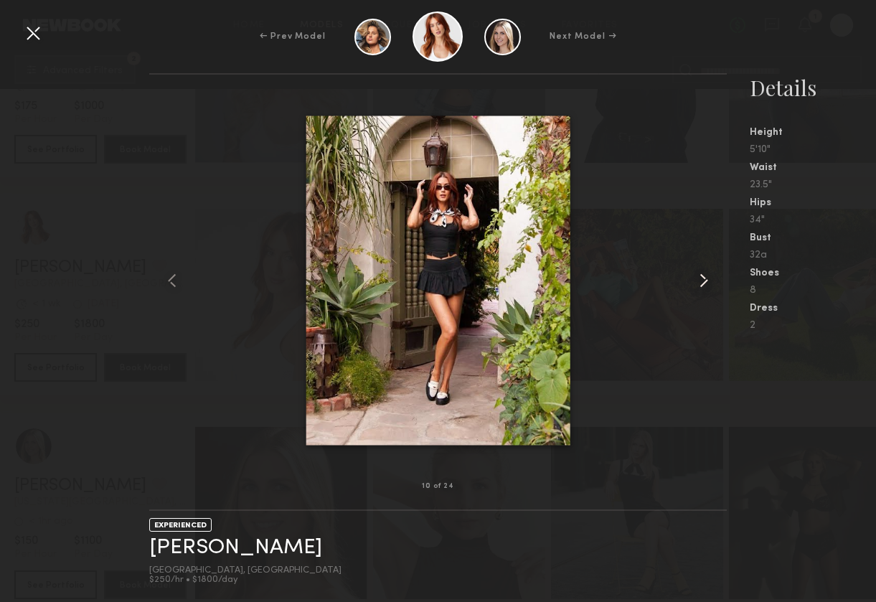
click at [693, 278] on common-icon at bounding box center [703, 280] width 23 height 23
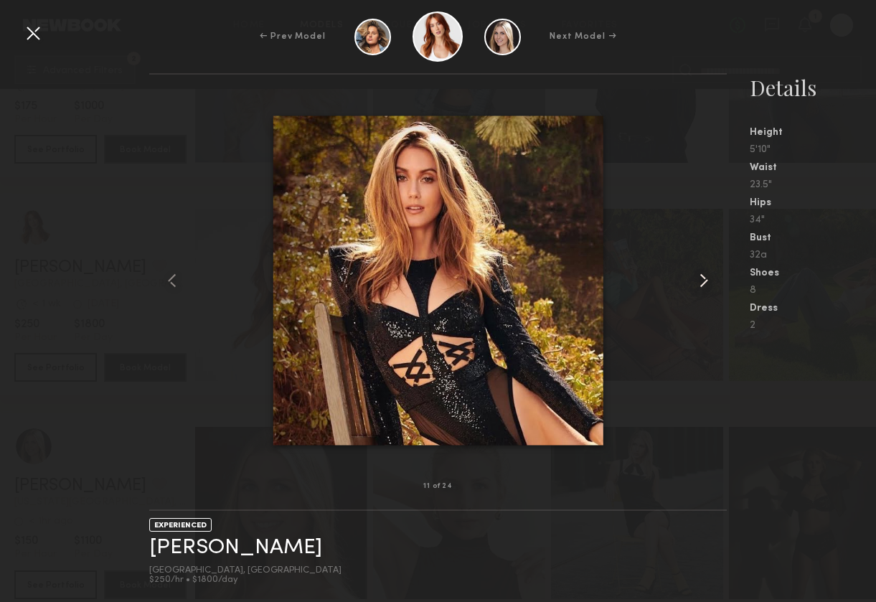
click at [693, 278] on common-icon at bounding box center [703, 280] width 23 height 23
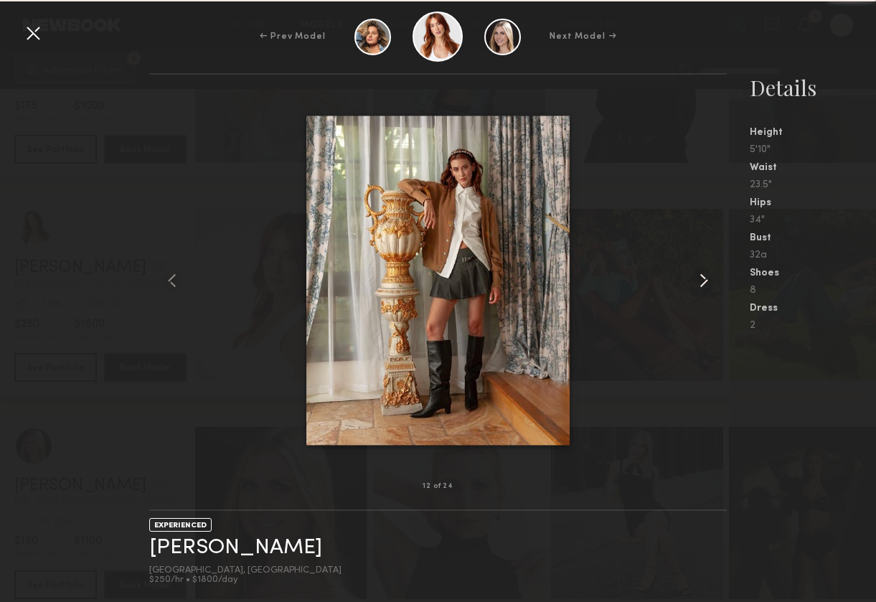
click at [693, 278] on common-icon at bounding box center [703, 280] width 23 height 23
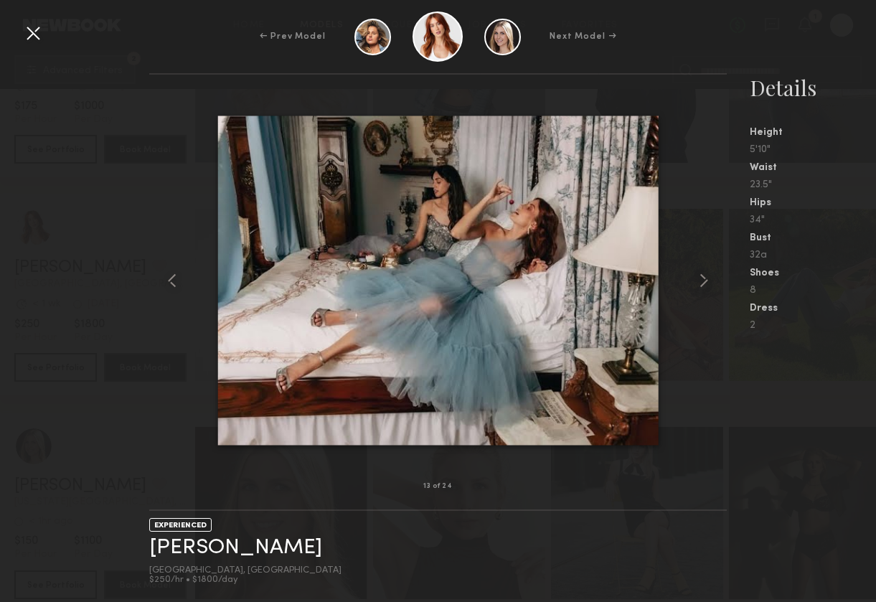
click at [42, 35] on div at bounding box center [33, 33] width 23 height 23
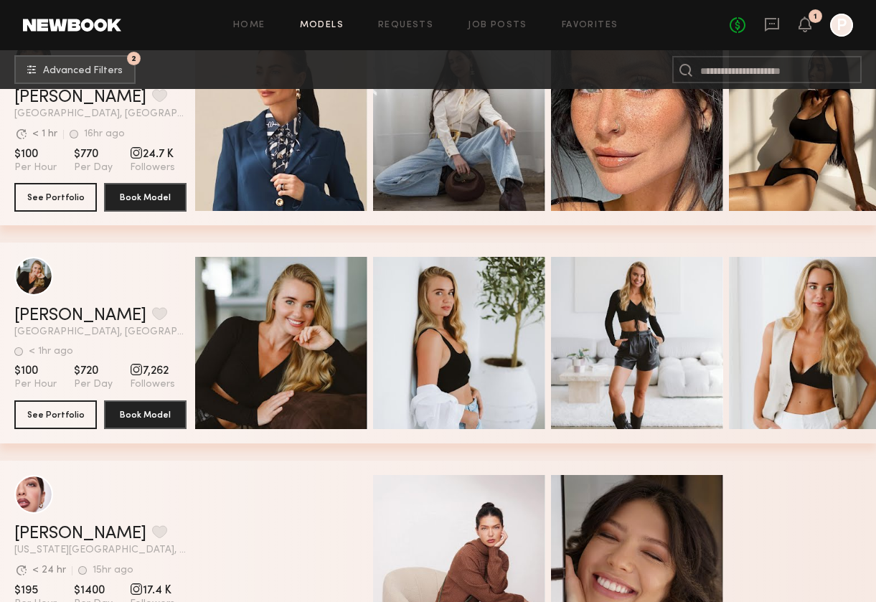
scroll to position [14266, 0]
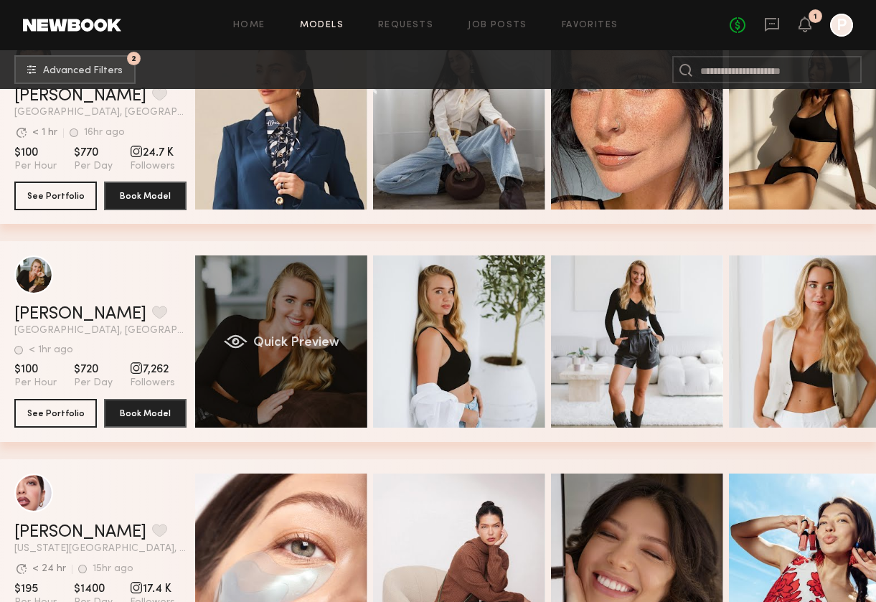
click at [287, 356] on div "Quick Preview" at bounding box center [281, 341] width 172 height 172
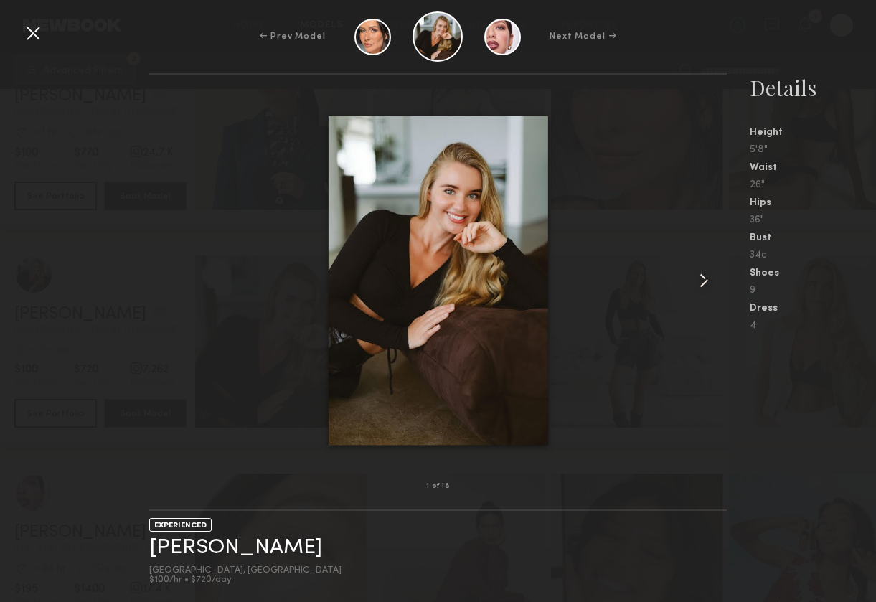
click at [693, 275] on common-icon at bounding box center [703, 280] width 23 height 23
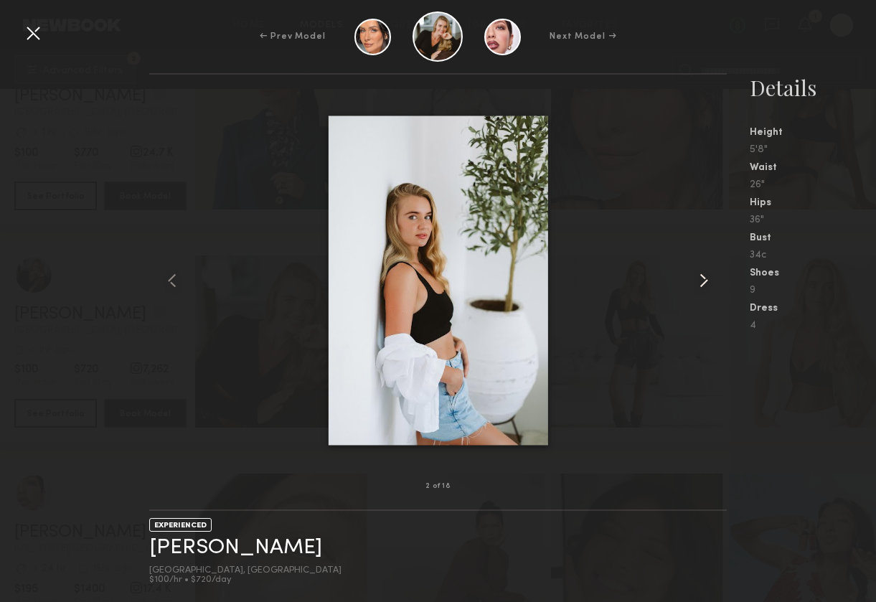
click at [693, 275] on common-icon at bounding box center [703, 280] width 23 height 23
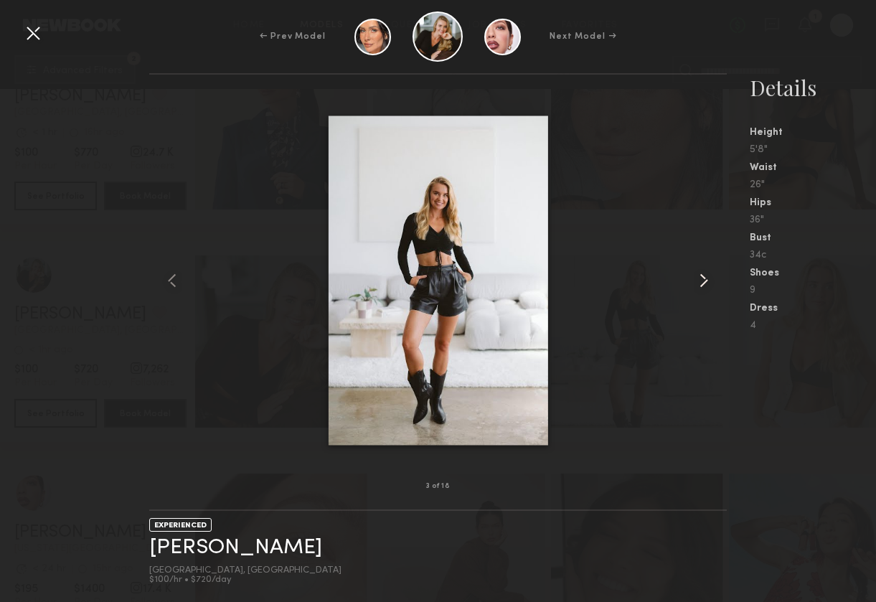
click at [693, 275] on common-icon at bounding box center [703, 280] width 23 height 23
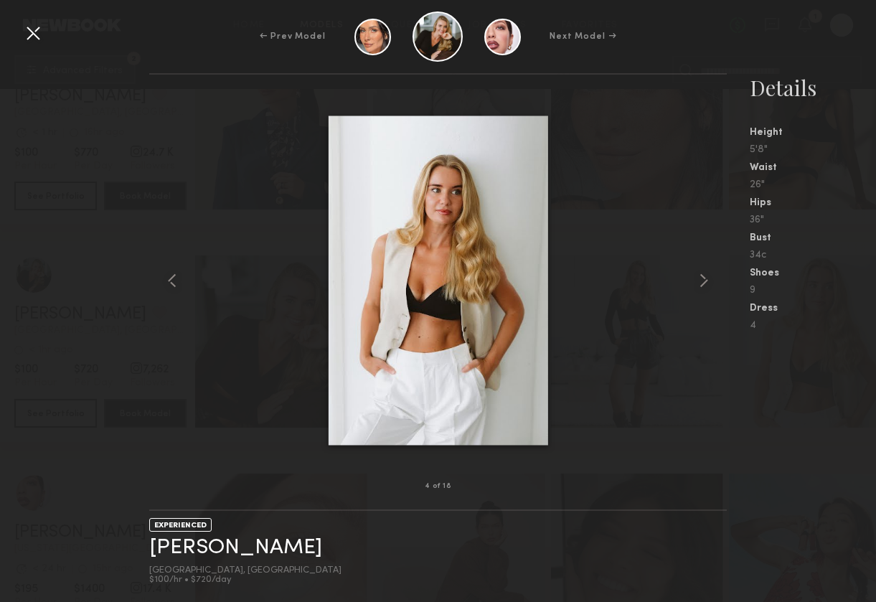
drag, startPoint x: 38, startPoint y: 33, endPoint x: 100, endPoint y: 72, distance: 72.8
click at [39, 33] on div at bounding box center [33, 33] width 23 height 23
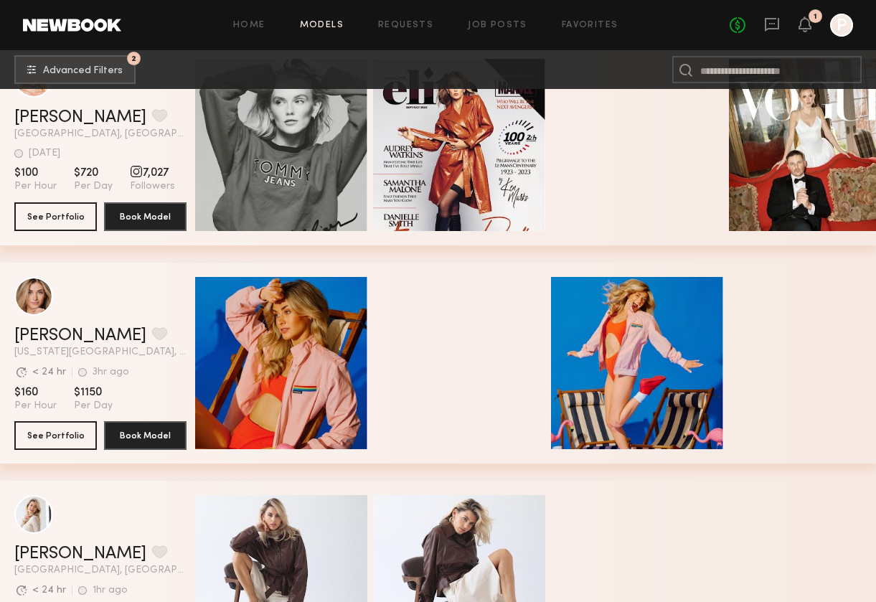
scroll to position [16682, 0]
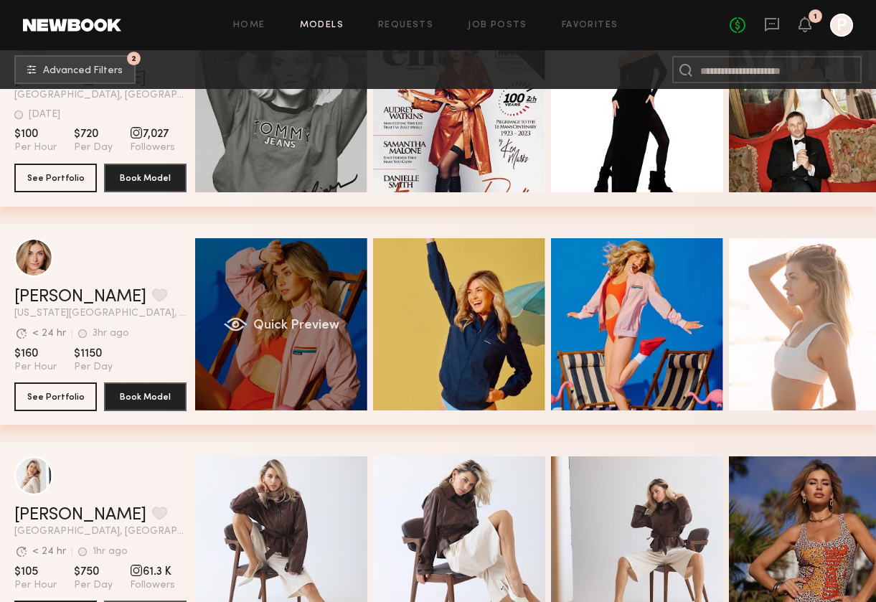
click at [280, 267] on div "Quick Preview" at bounding box center [281, 324] width 172 height 172
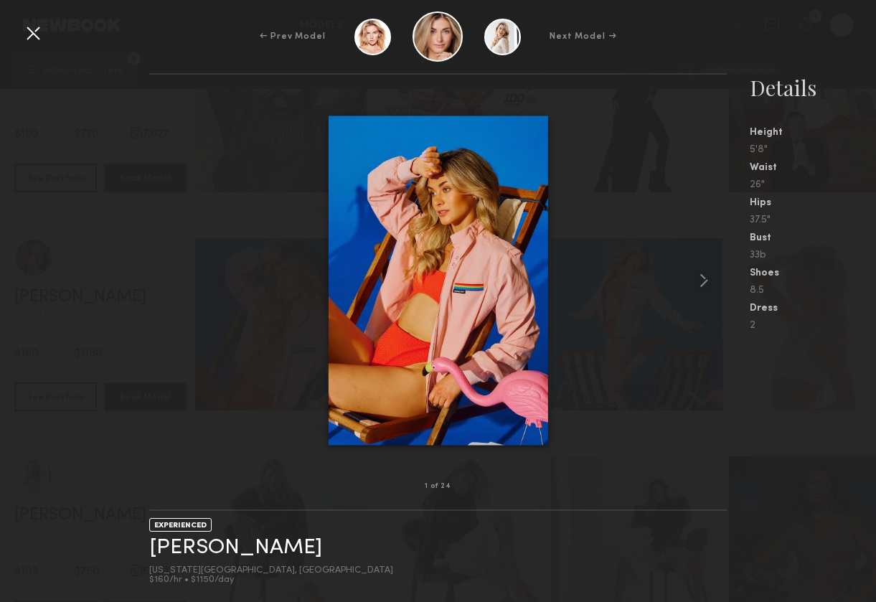
click at [37, 33] on div at bounding box center [33, 33] width 23 height 23
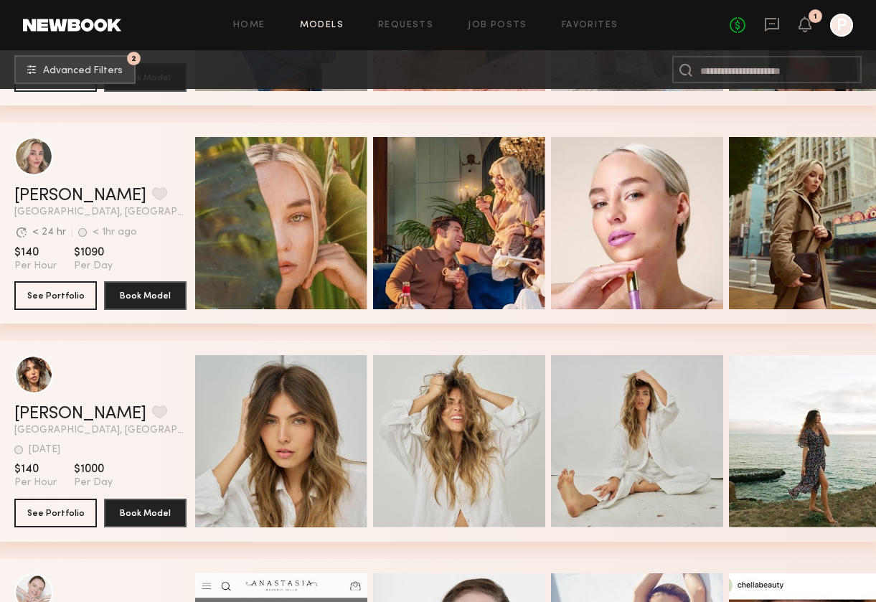
scroll to position [17887, 0]
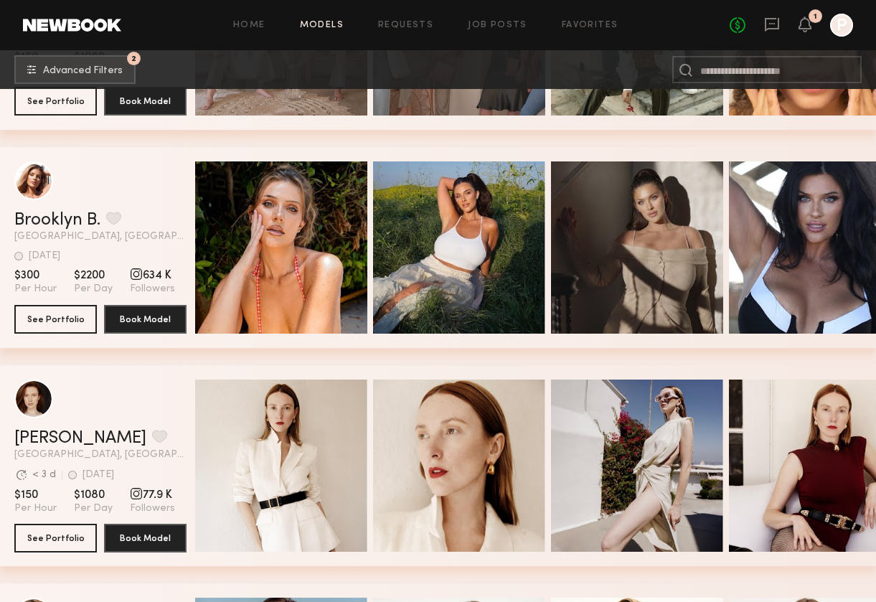
scroll to position [19598, 0]
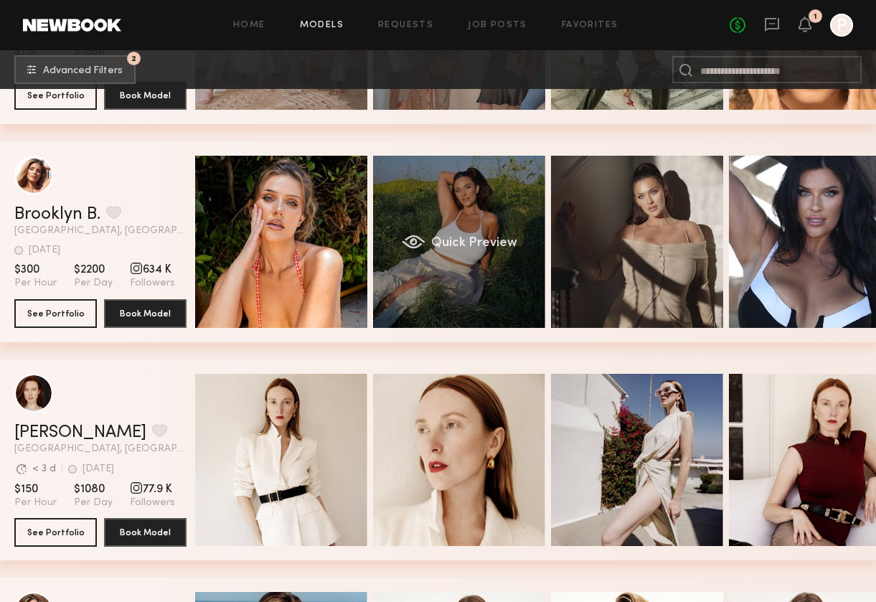
click at [403, 266] on div "Quick Preview" at bounding box center [459, 242] width 172 height 172
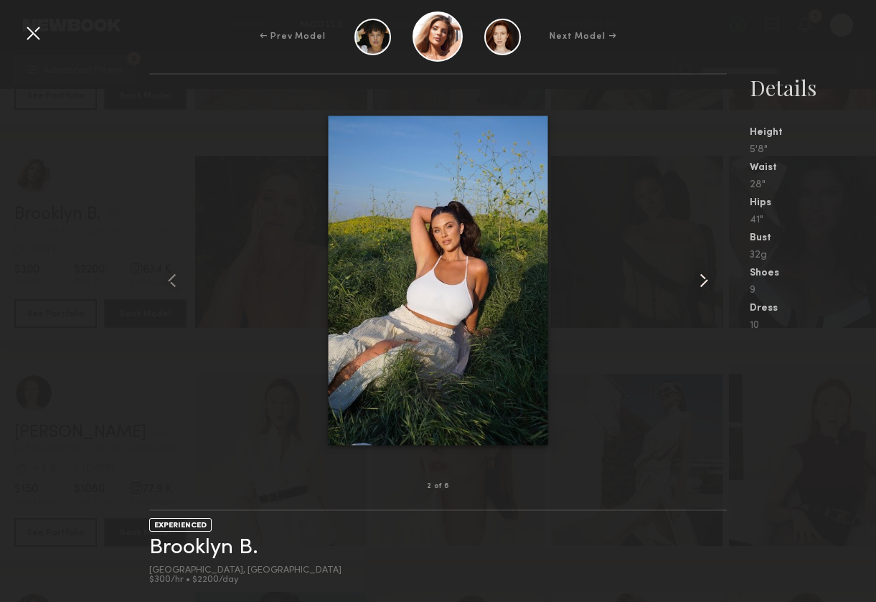
click at [693, 273] on common-icon at bounding box center [703, 280] width 23 height 23
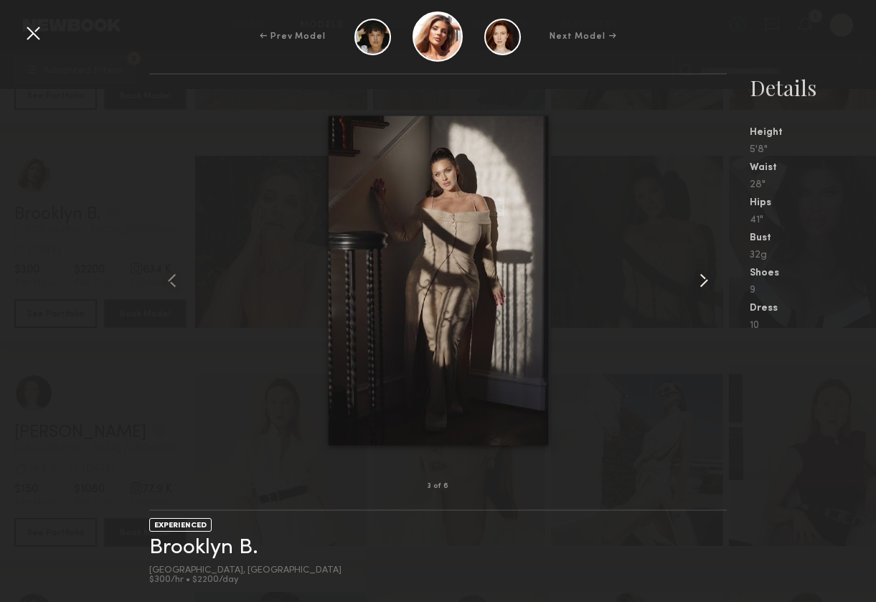
click at [693, 273] on common-icon at bounding box center [703, 280] width 23 height 23
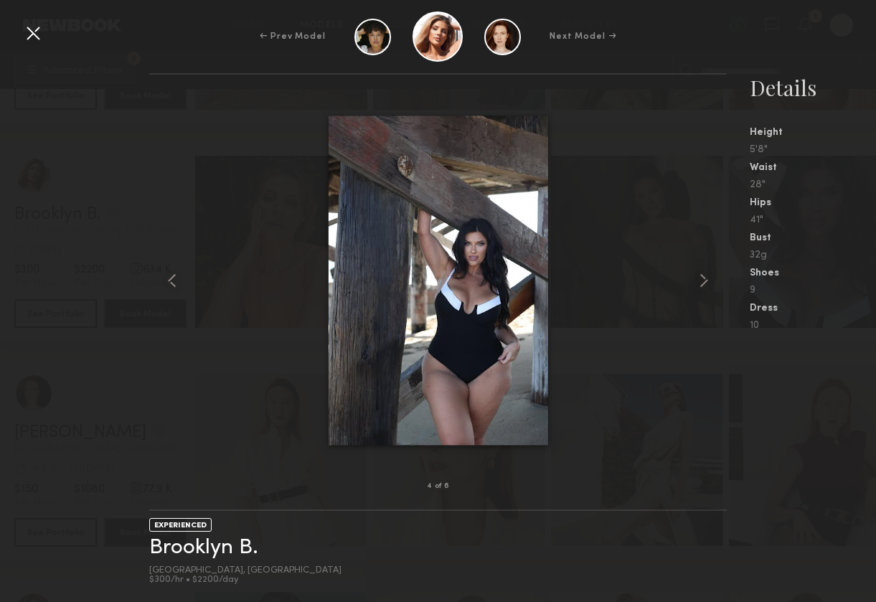
click at [31, 35] on div at bounding box center [33, 33] width 23 height 23
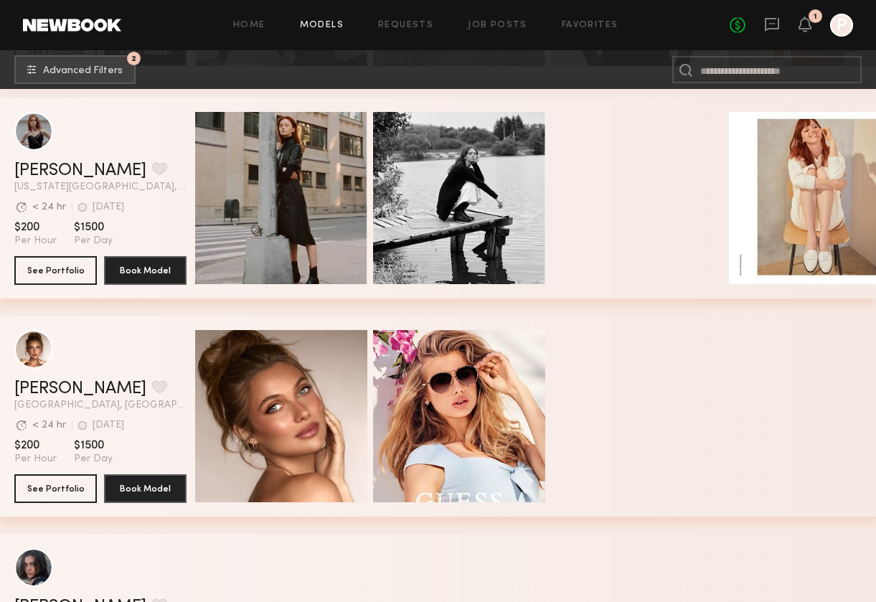
scroll to position [30187, 0]
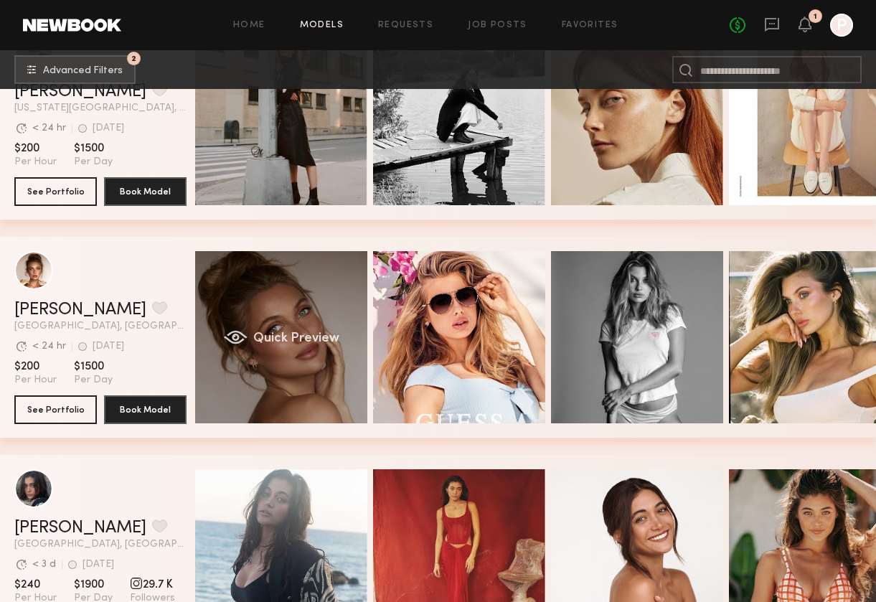
click at [273, 318] on div "[PERSON_NAME] Favorite [GEOGRAPHIC_DATA], [GEOGRAPHIC_DATA] Avg. request respon…" at bounding box center [438, 337] width 876 height 201
click at [260, 284] on div "Quick Preview" at bounding box center [281, 337] width 172 height 172
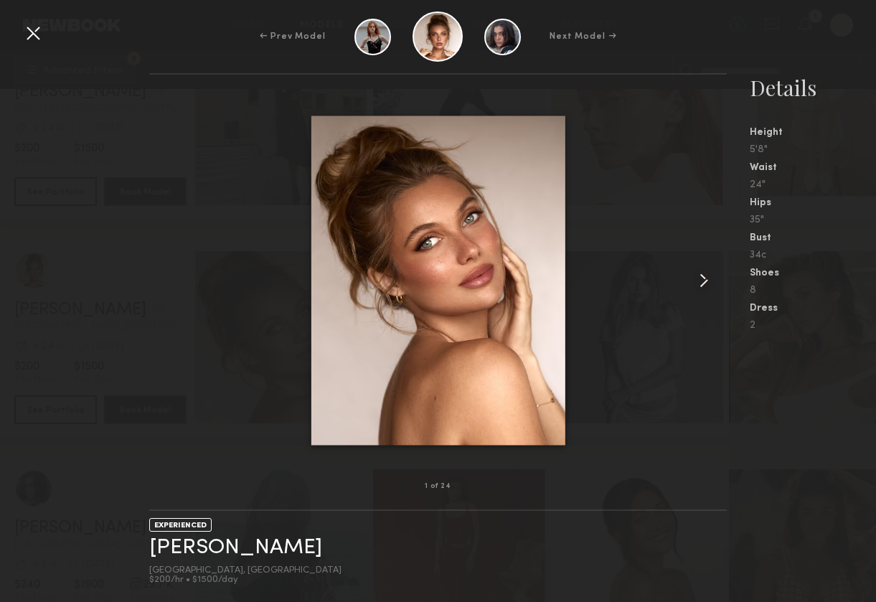
click at [693, 275] on common-icon at bounding box center [703, 280] width 23 height 23
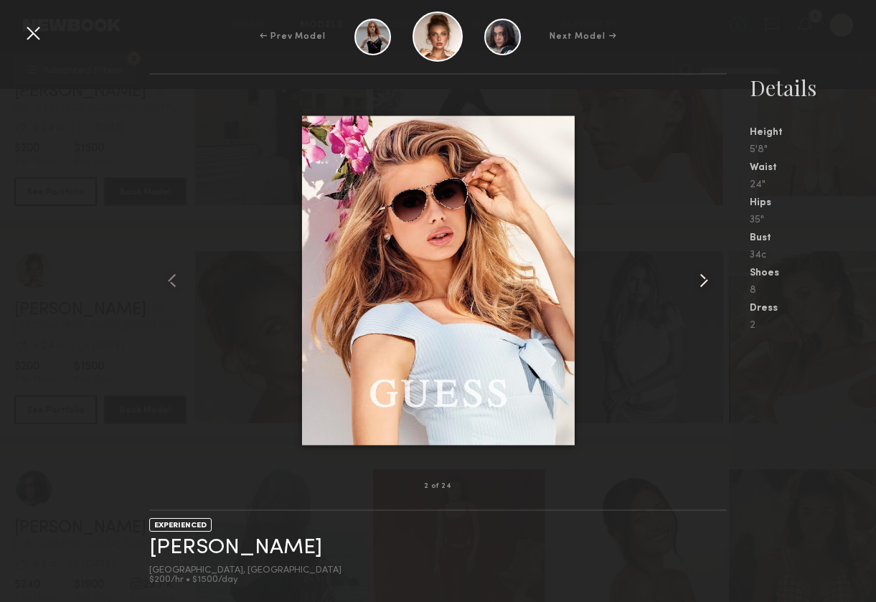
click at [693, 275] on common-icon at bounding box center [703, 280] width 23 height 23
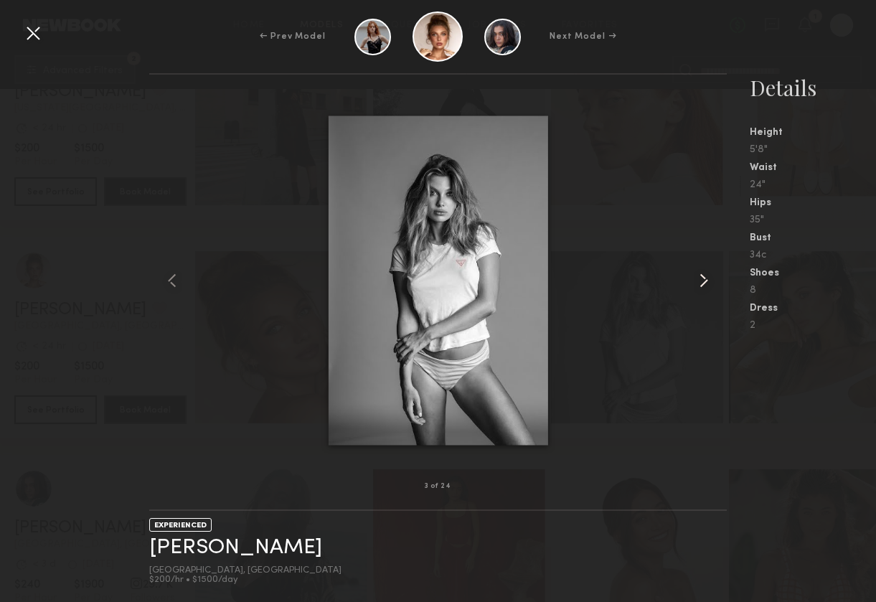
click at [693, 275] on common-icon at bounding box center [703, 280] width 23 height 23
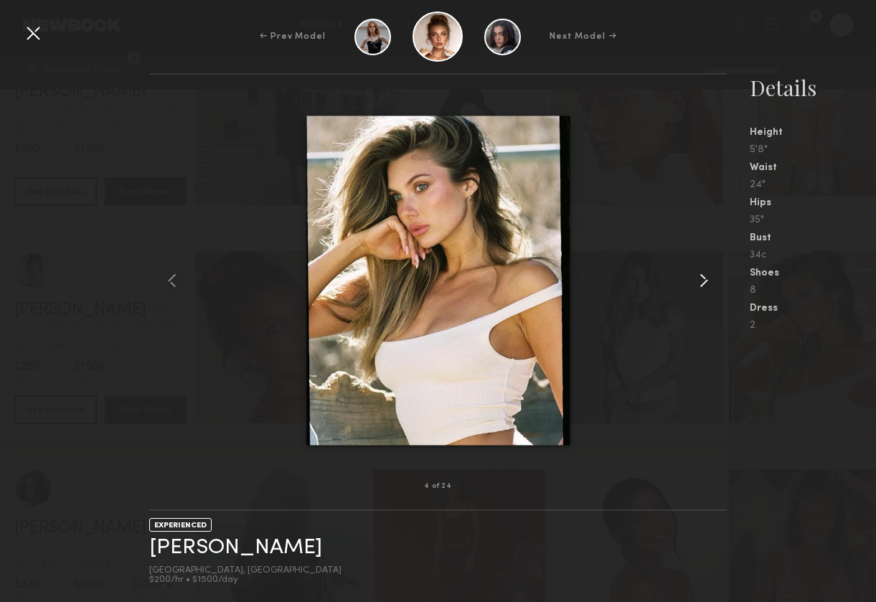
click at [693, 275] on common-icon at bounding box center [703, 280] width 23 height 23
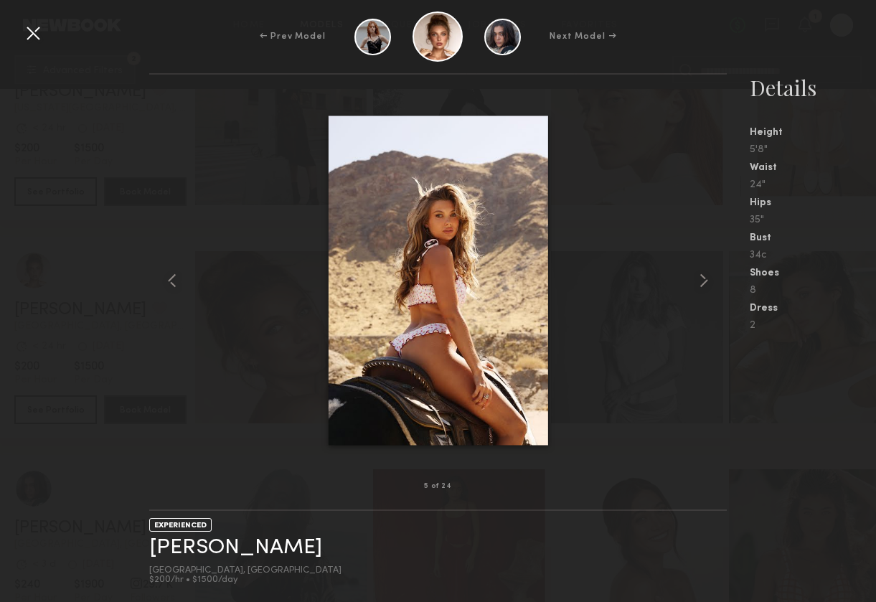
drag, startPoint x: 33, startPoint y: 36, endPoint x: 40, endPoint y: 39, distance: 7.7
click at [35, 37] on div at bounding box center [33, 33] width 23 height 23
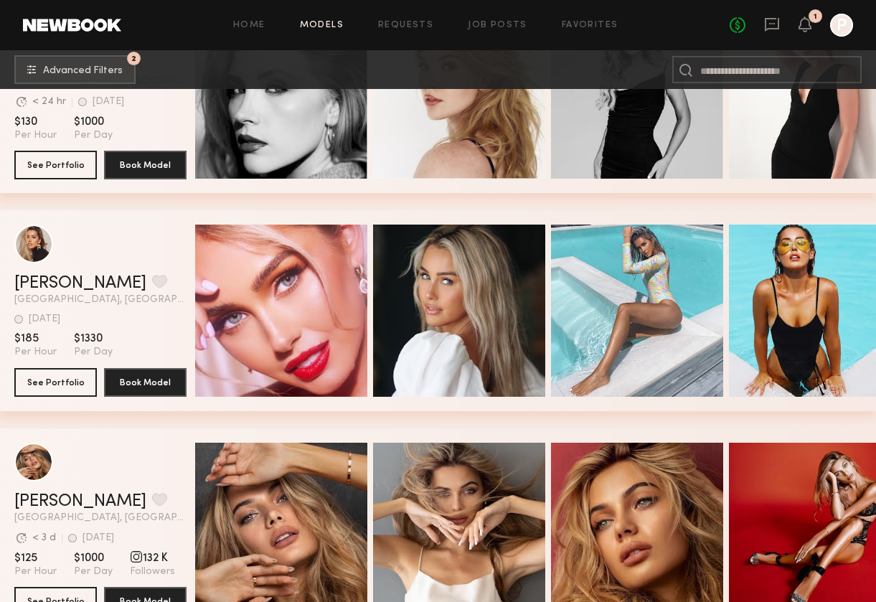
scroll to position [37406, 0]
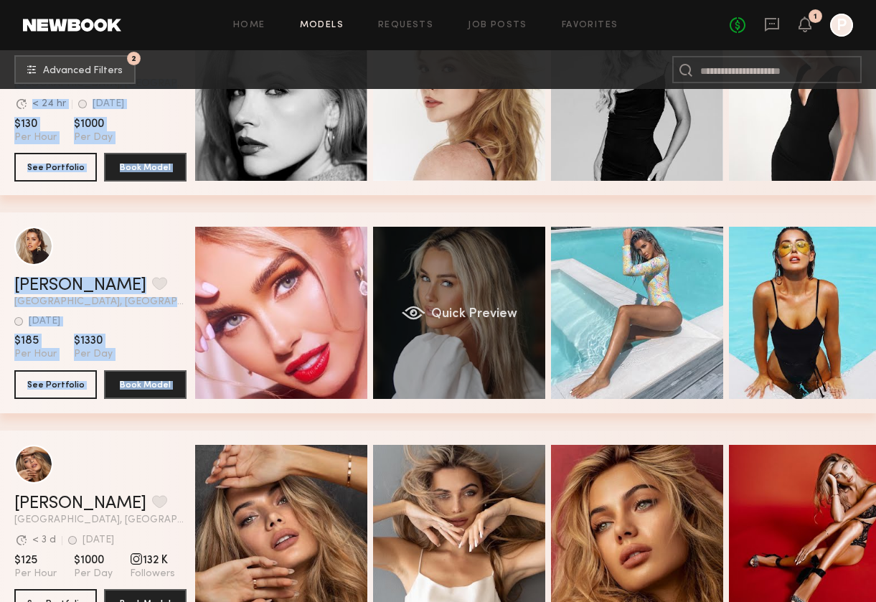
click at [456, 266] on div "Quick Preview" at bounding box center [459, 313] width 172 height 172
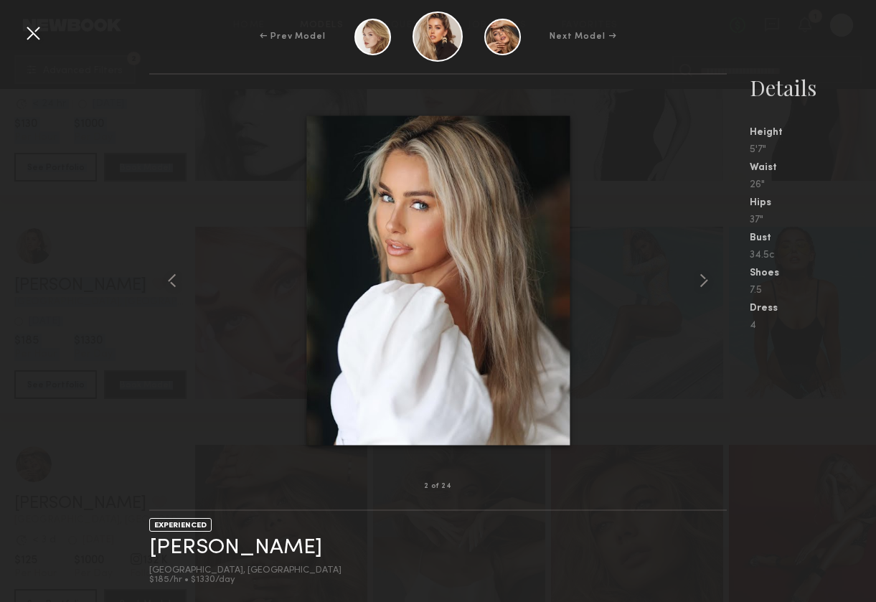
scroll to position [37407, 0]
click at [693, 275] on common-icon at bounding box center [703, 280] width 23 height 23
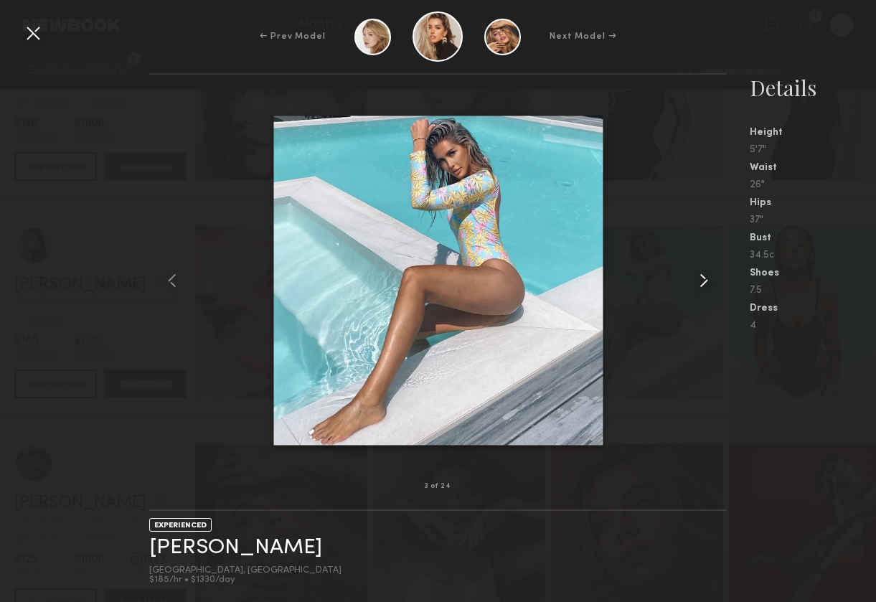
click at [693, 275] on common-icon at bounding box center [703, 280] width 23 height 23
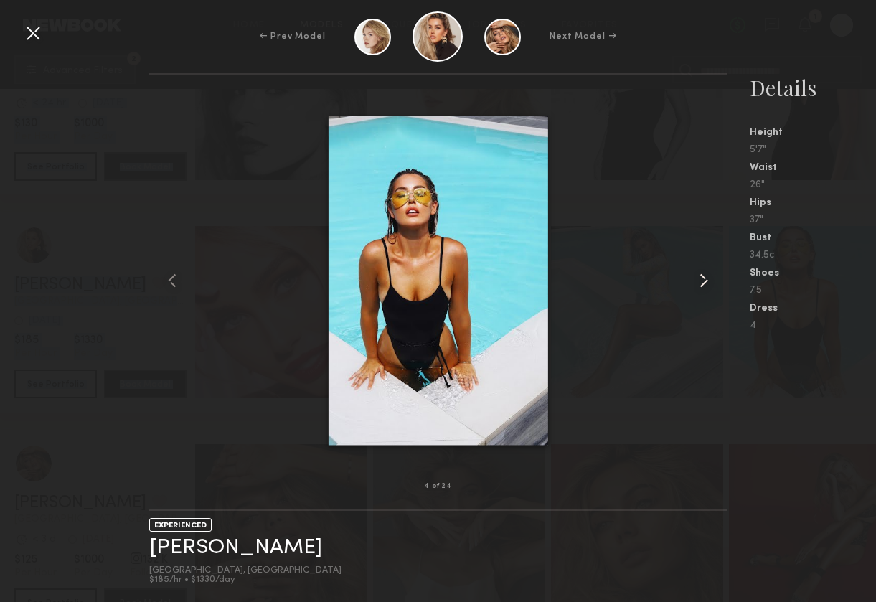
click at [693, 275] on common-icon at bounding box center [703, 280] width 23 height 23
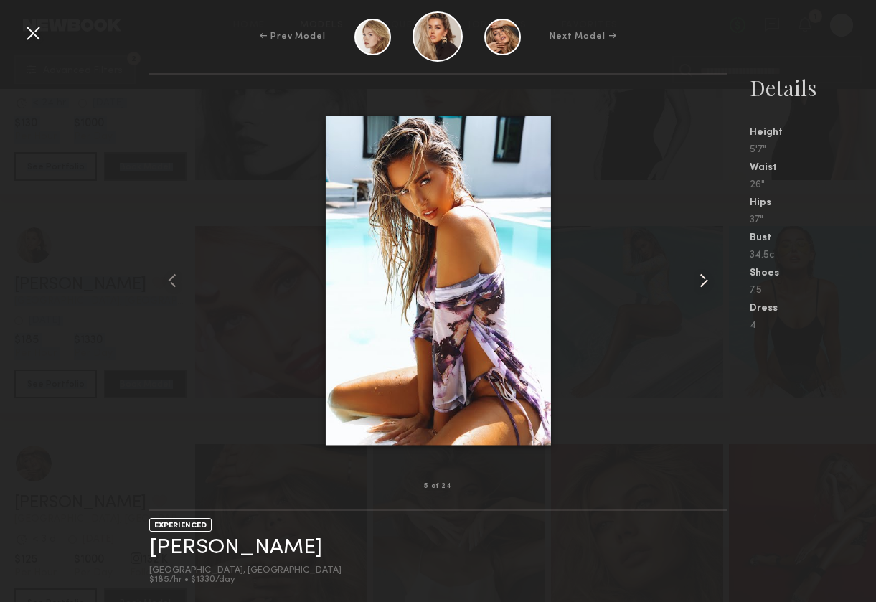
click at [693, 274] on common-icon at bounding box center [703, 280] width 23 height 23
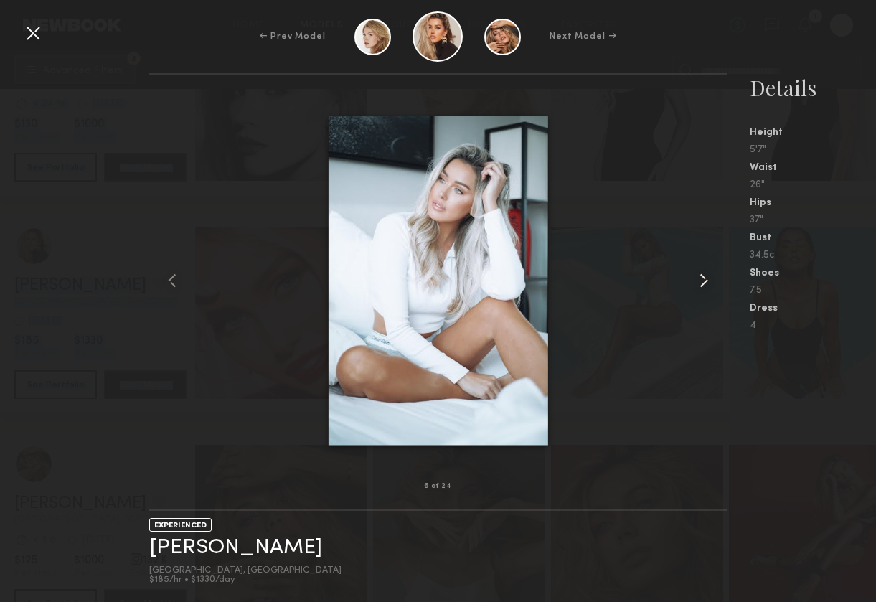
scroll to position [37404, 0]
click at [29, 32] on div at bounding box center [33, 33] width 23 height 23
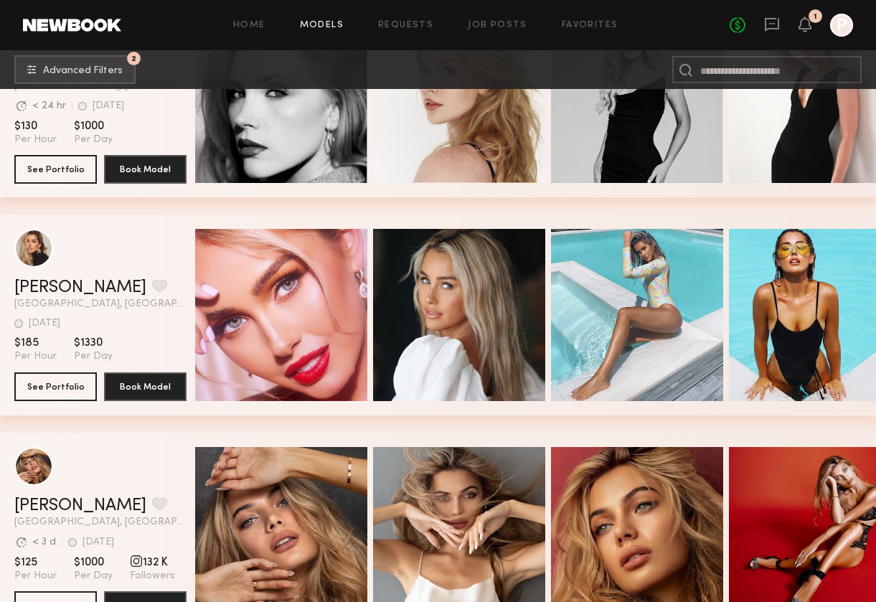
scroll to position [37561, 0]
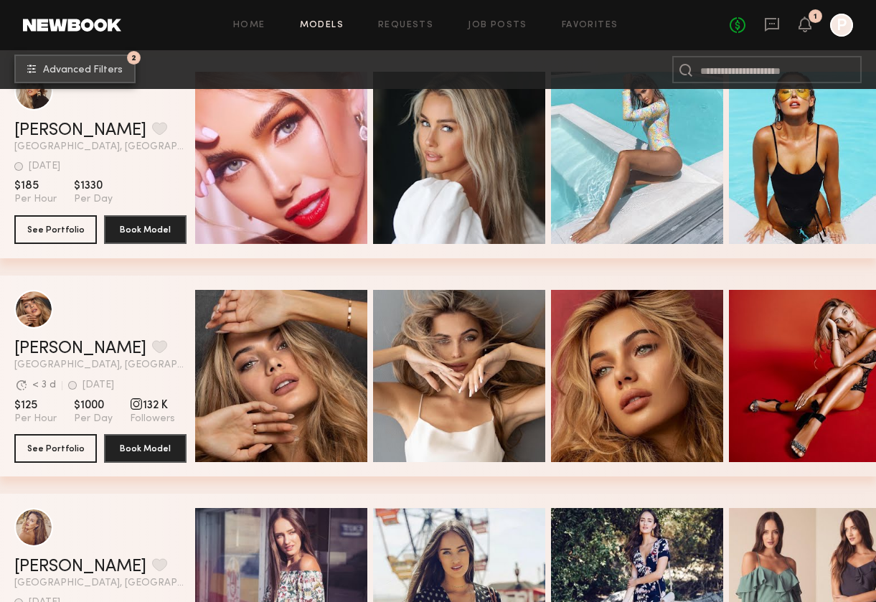
click at [82, 71] on span "Advanced Filters" at bounding box center [83, 70] width 80 height 10
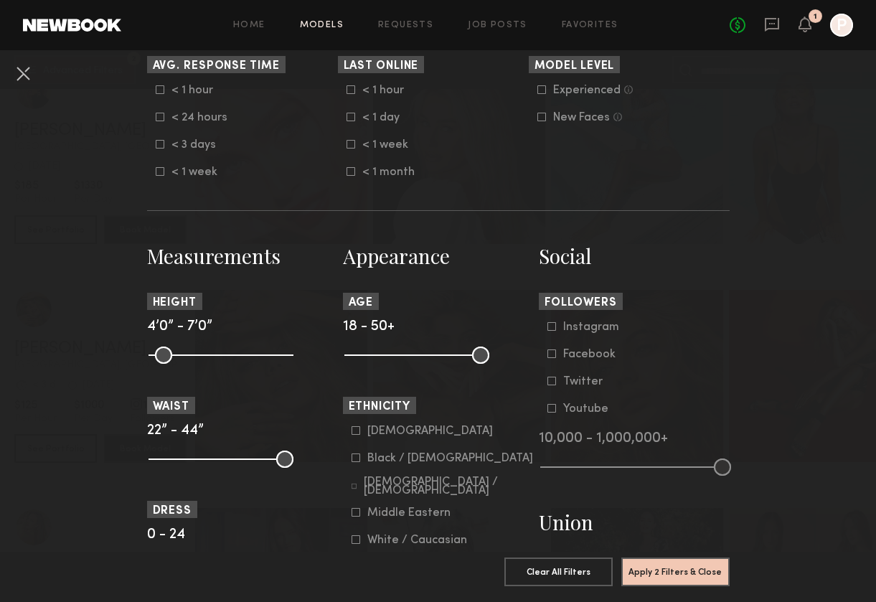
scroll to position [382, 0]
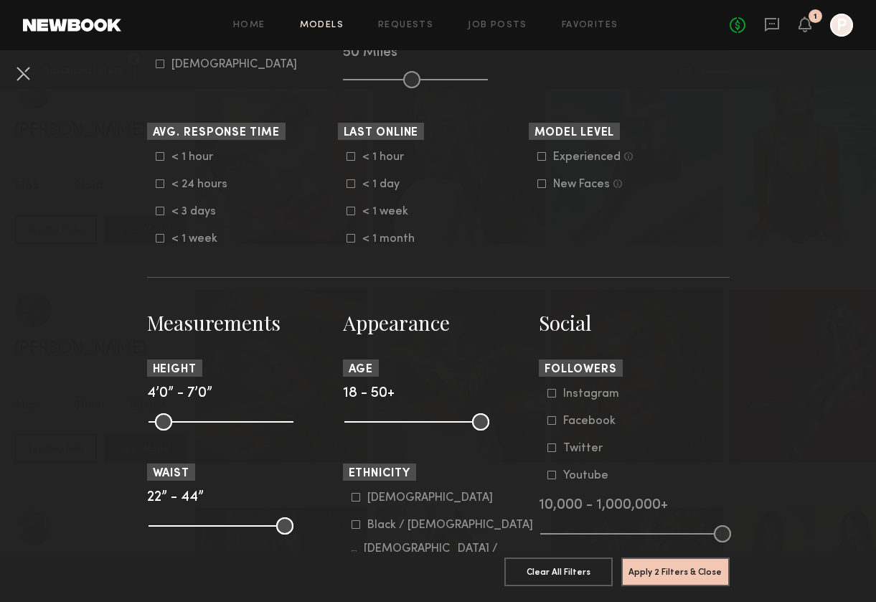
click at [365, 212] on div "< 1 week" at bounding box center [390, 211] width 56 height 9
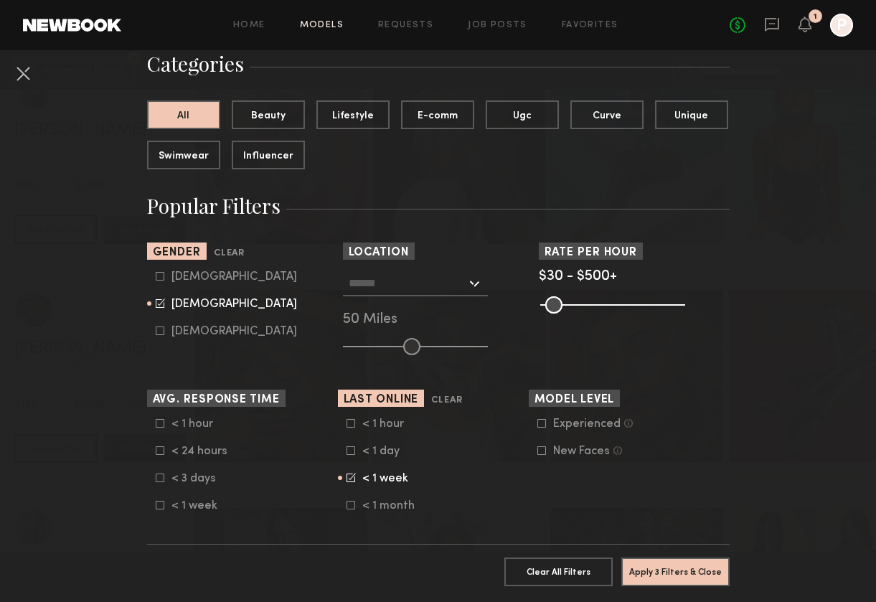
scroll to position [113, 0]
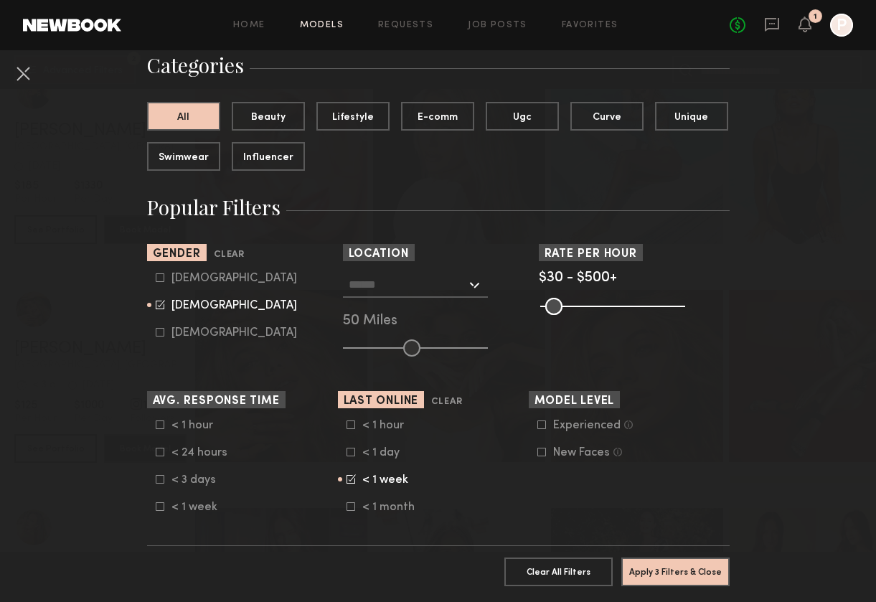
click at [395, 288] on input "text" at bounding box center [408, 284] width 118 height 24
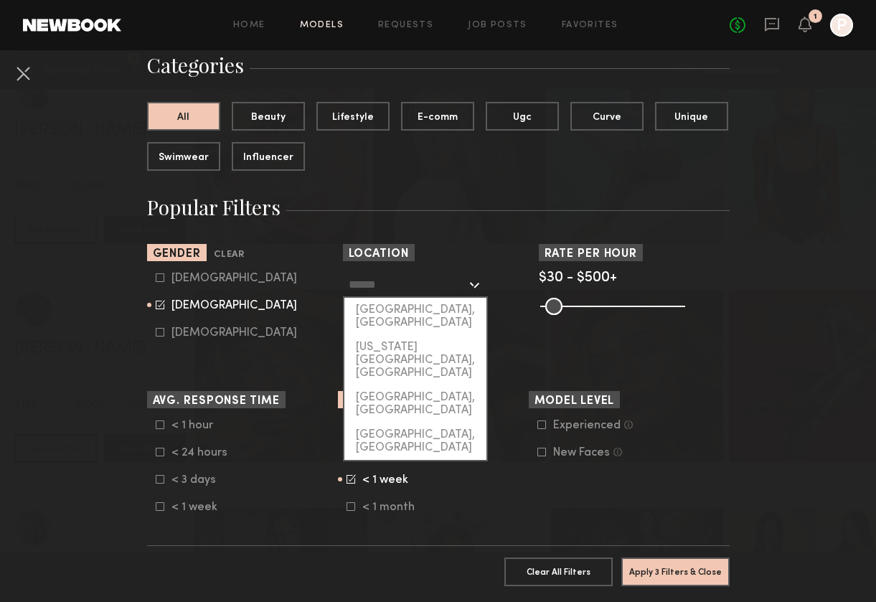
click at [394, 306] on div "[GEOGRAPHIC_DATA], [GEOGRAPHIC_DATA]" at bounding box center [415, 316] width 142 height 37
type input "**********"
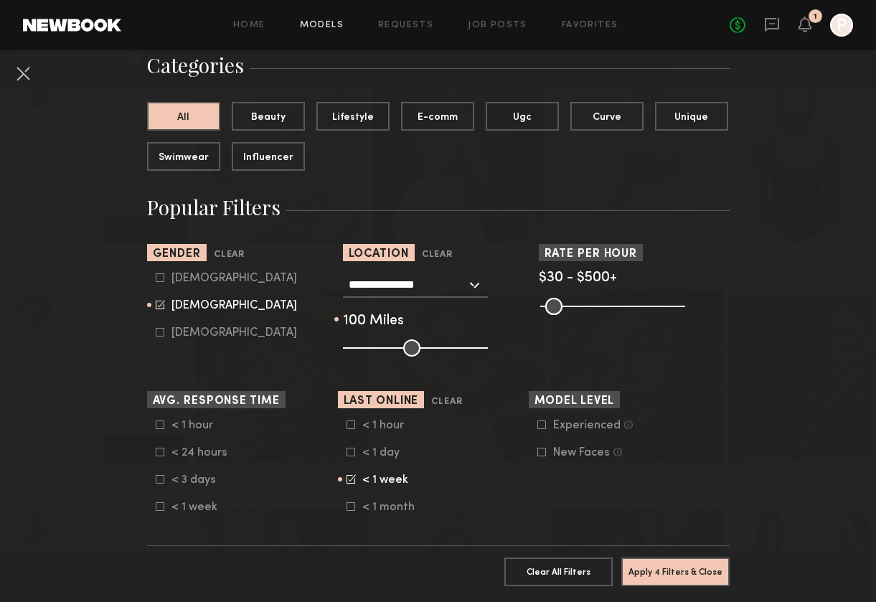
drag, startPoint x: 419, startPoint y: 348, endPoint x: 502, endPoint y: 347, distance: 83.2
type input "***"
click at [488, 347] on input "range" at bounding box center [415, 347] width 145 height 17
click at [686, 577] on button "Apply 4 Filters & Close" at bounding box center [675, 571] width 108 height 29
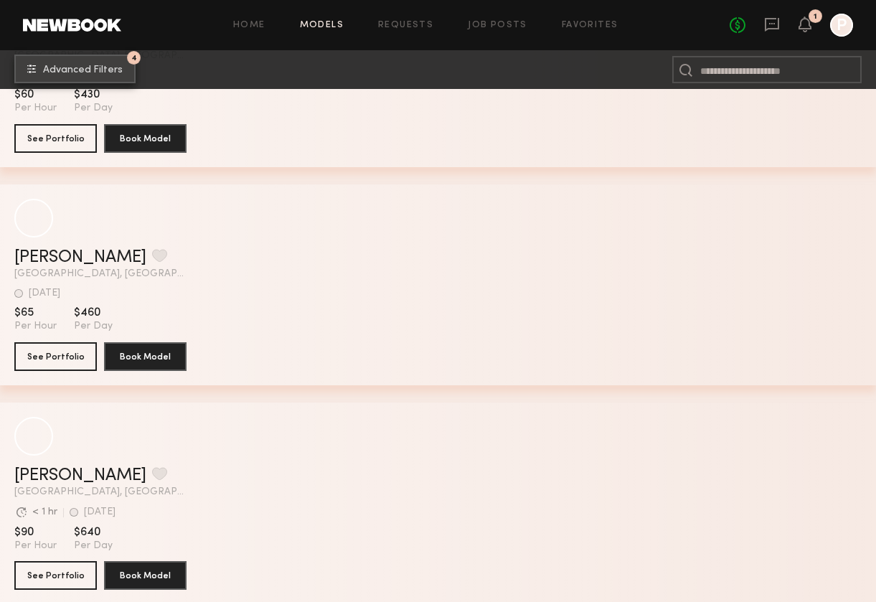
scroll to position [13242, 0]
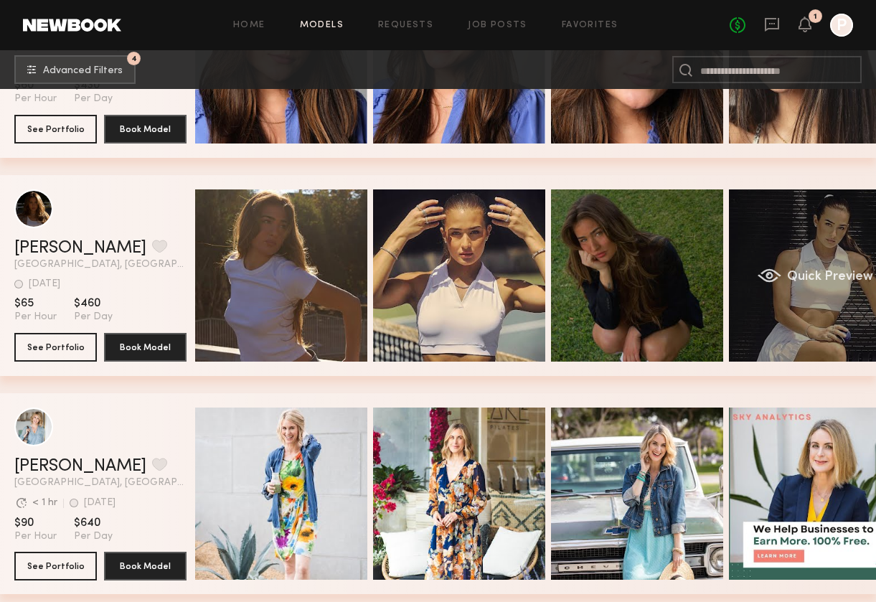
click at [693, 287] on div "Quick Preview" at bounding box center [815, 275] width 172 height 172
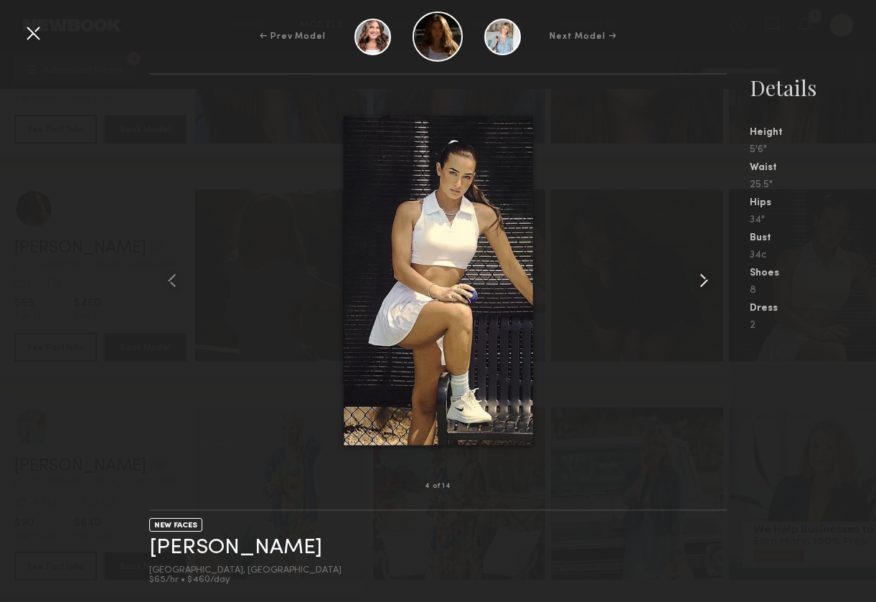
click at [693, 283] on common-icon at bounding box center [703, 280] width 23 height 23
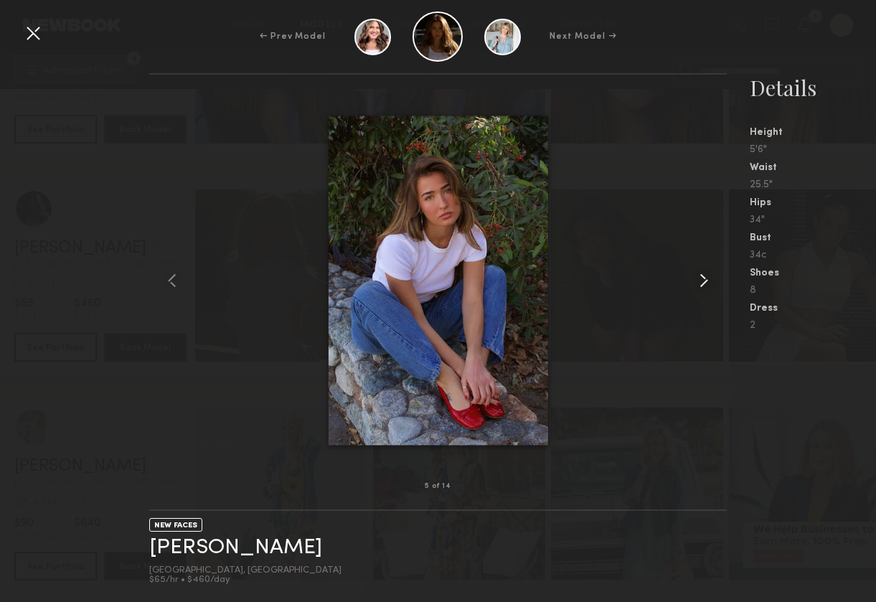
click at [693, 283] on common-icon at bounding box center [703, 280] width 23 height 23
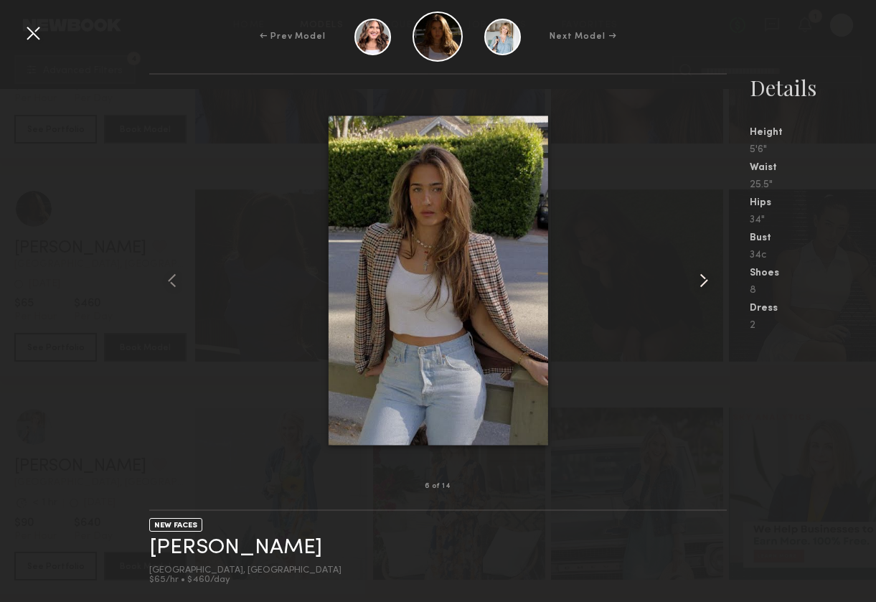
click at [693, 283] on common-icon at bounding box center [703, 280] width 23 height 23
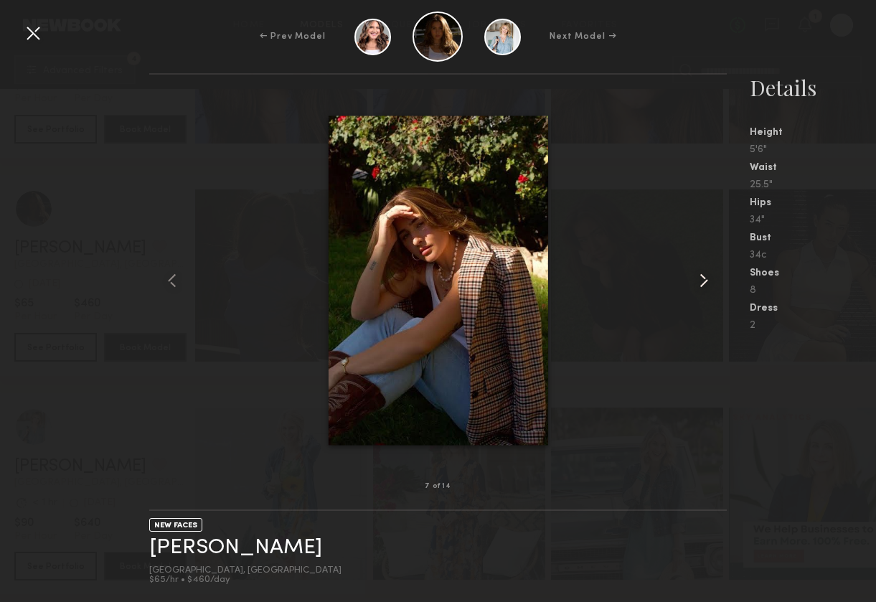
click at [693, 283] on common-icon at bounding box center [703, 280] width 23 height 23
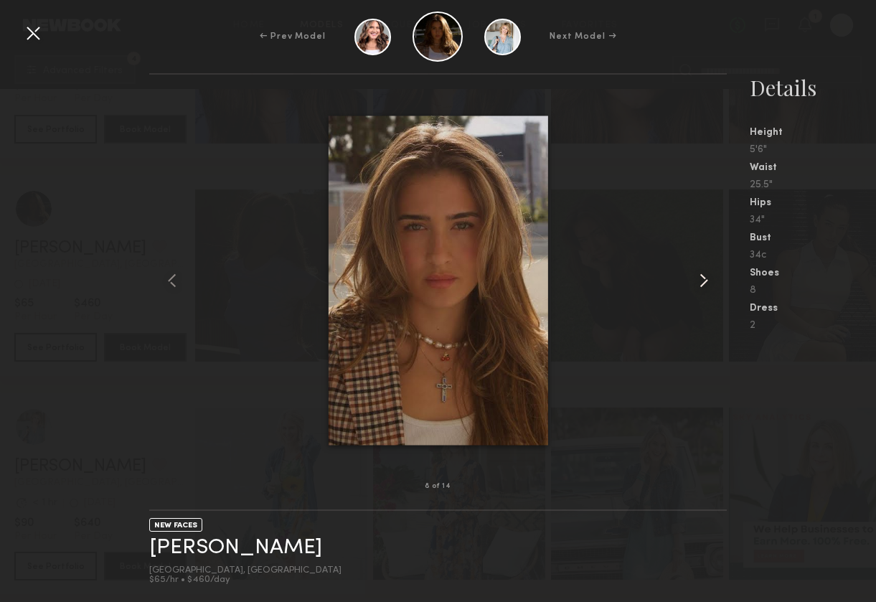
click at [693, 283] on common-icon at bounding box center [703, 280] width 23 height 23
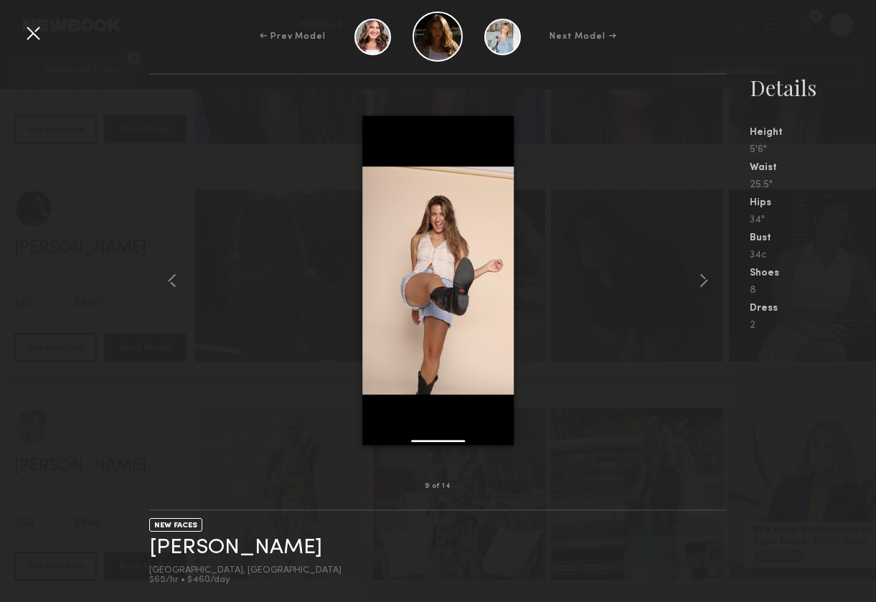
drag, startPoint x: 33, startPoint y: 32, endPoint x: 41, endPoint y: 39, distance: 10.7
click at [34, 34] on div at bounding box center [33, 33] width 23 height 23
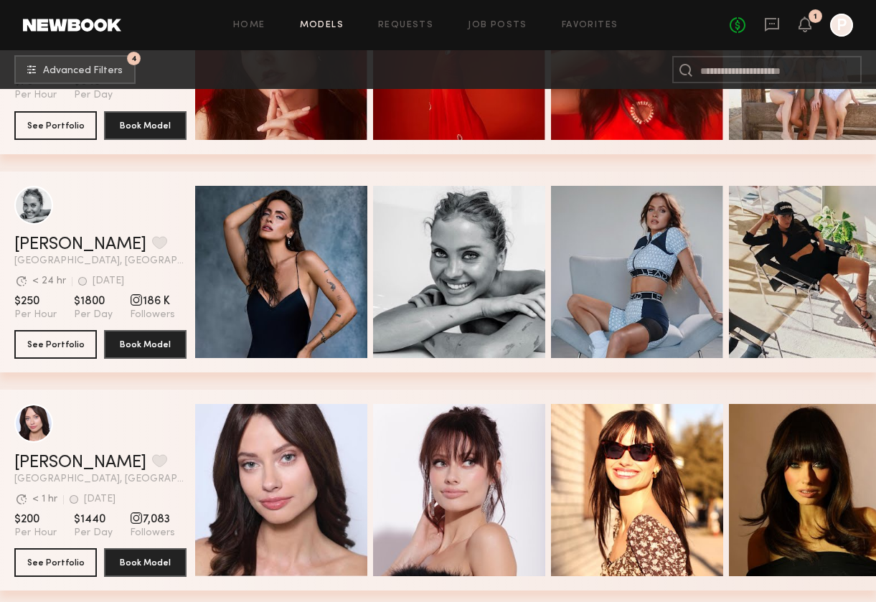
scroll to position [1113, 0]
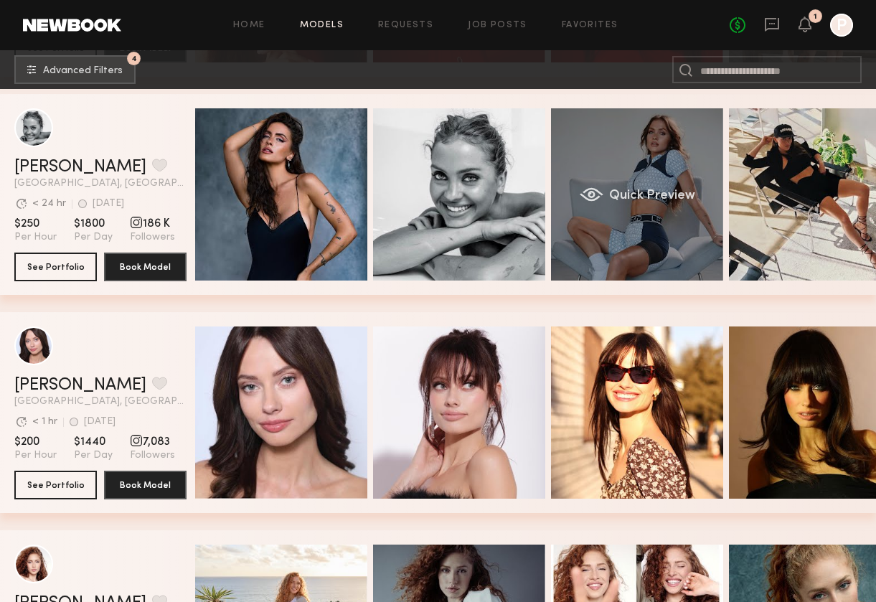
click at [598, 233] on div "Quick Preview" at bounding box center [637, 194] width 172 height 172
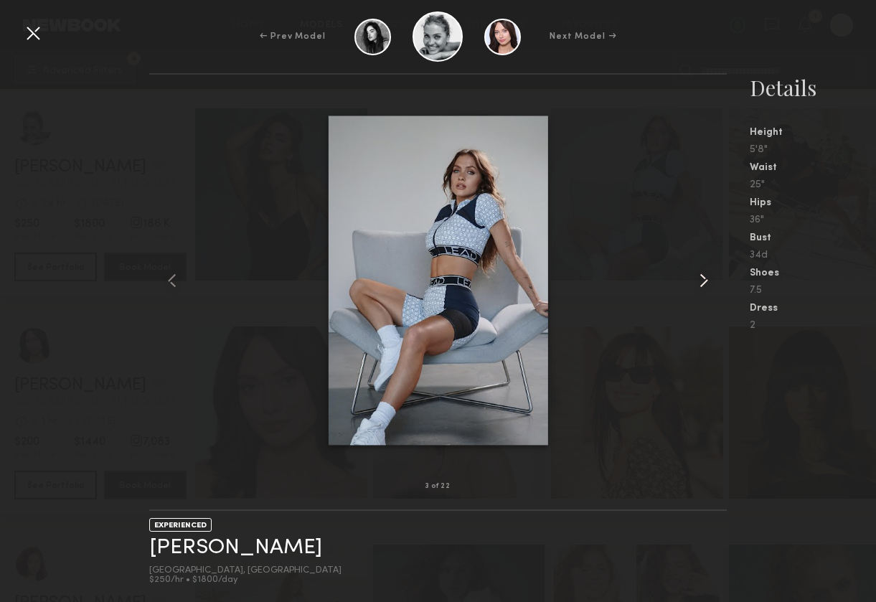
click at [693, 278] on common-icon at bounding box center [703, 280] width 23 height 23
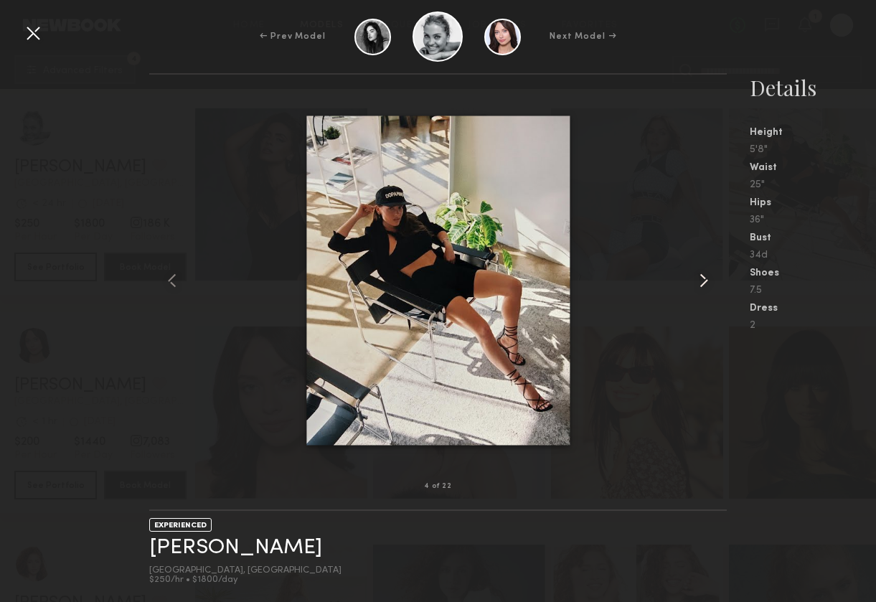
click at [693, 279] on common-icon at bounding box center [703, 280] width 23 height 23
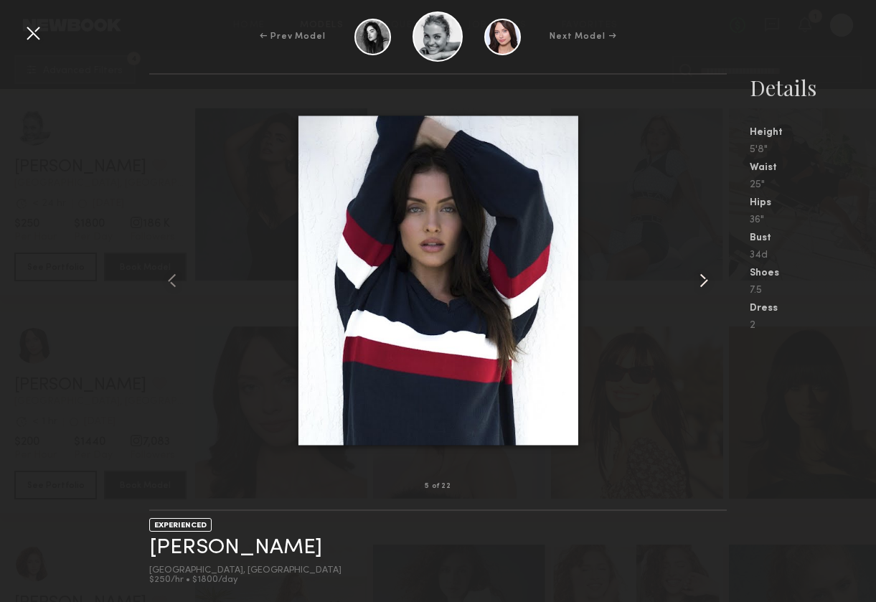
click at [693, 279] on common-icon at bounding box center [703, 280] width 23 height 23
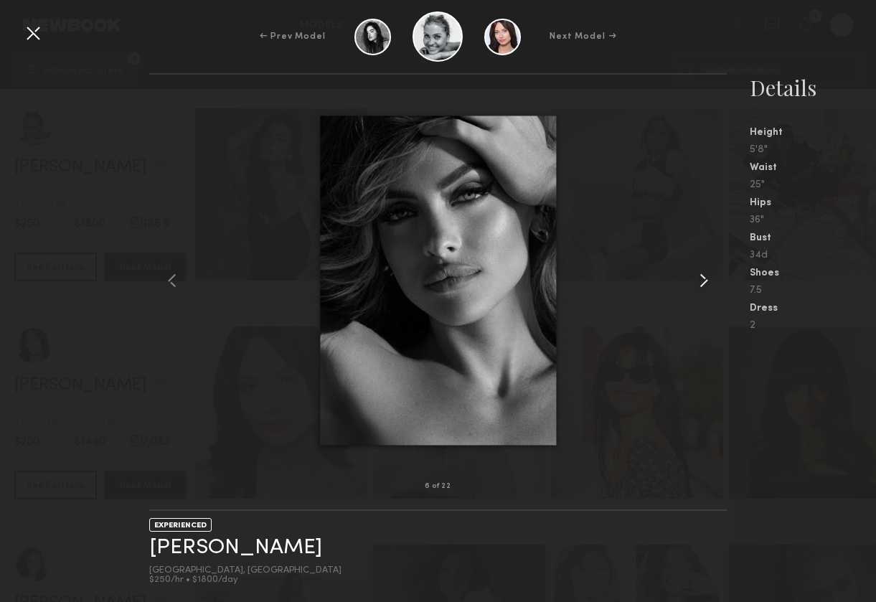
click at [693, 279] on common-icon at bounding box center [703, 280] width 23 height 23
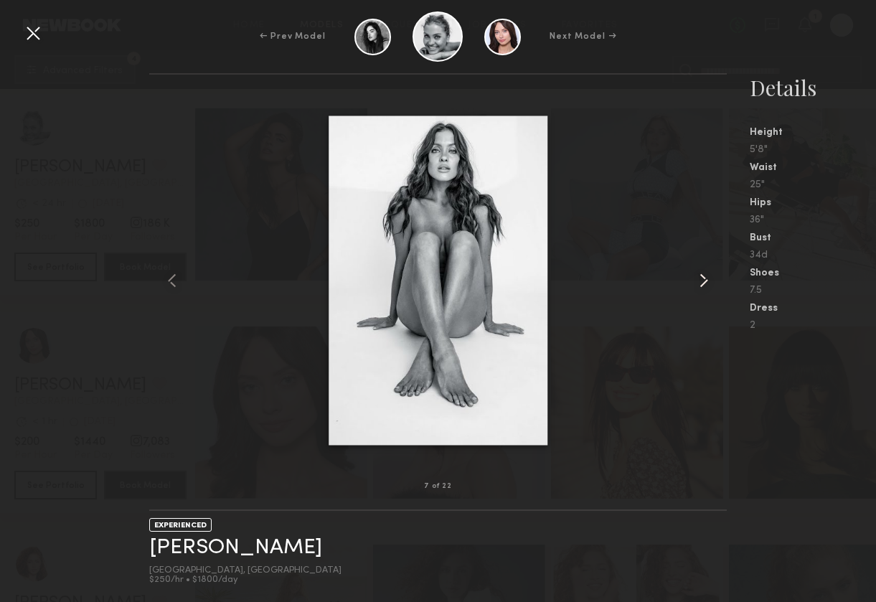
click at [693, 279] on common-icon at bounding box center [703, 280] width 23 height 23
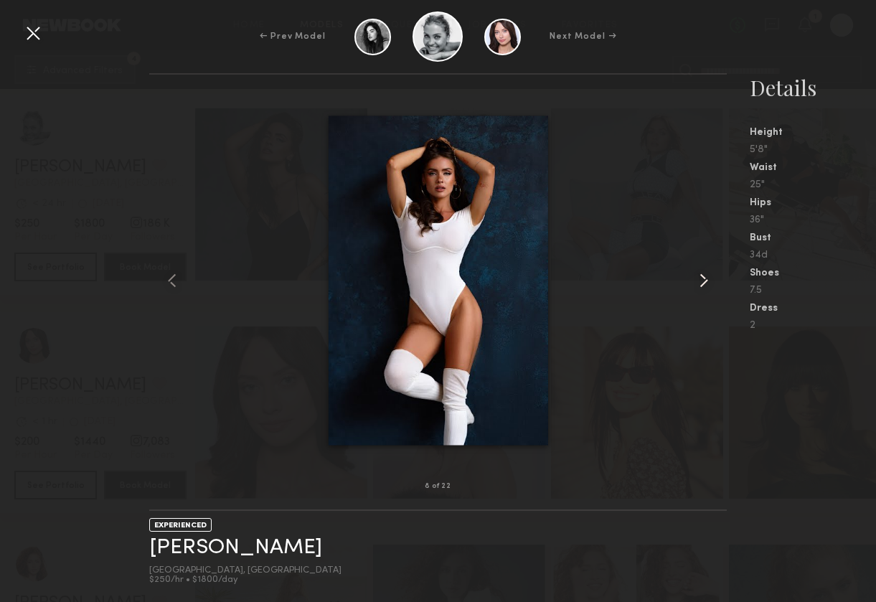
click at [693, 279] on common-icon at bounding box center [703, 280] width 23 height 23
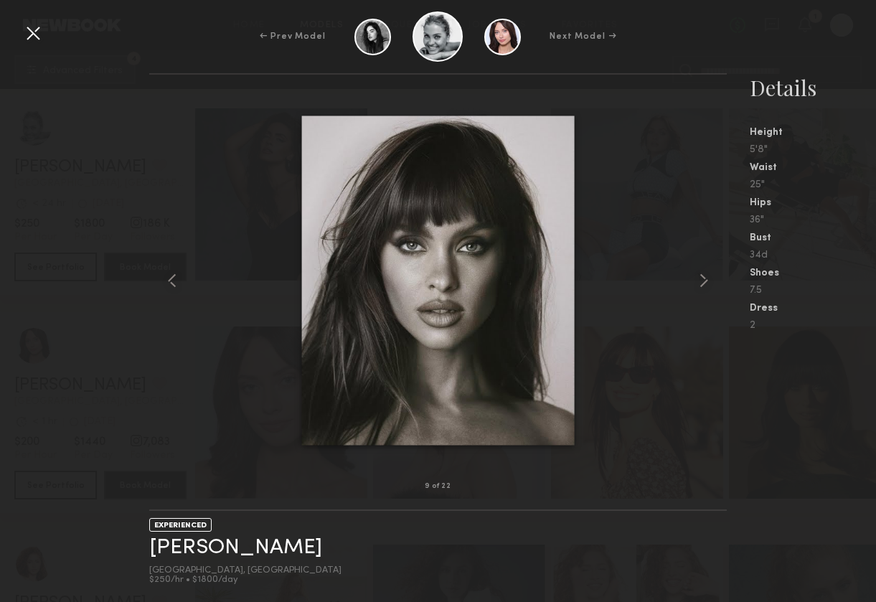
drag, startPoint x: 35, startPoint y: 38, endPoint x: 48, endPoint y: 44, distance: 14.4
click at [36, 40] on div at bounding box center [33, 33] width 23 height 23
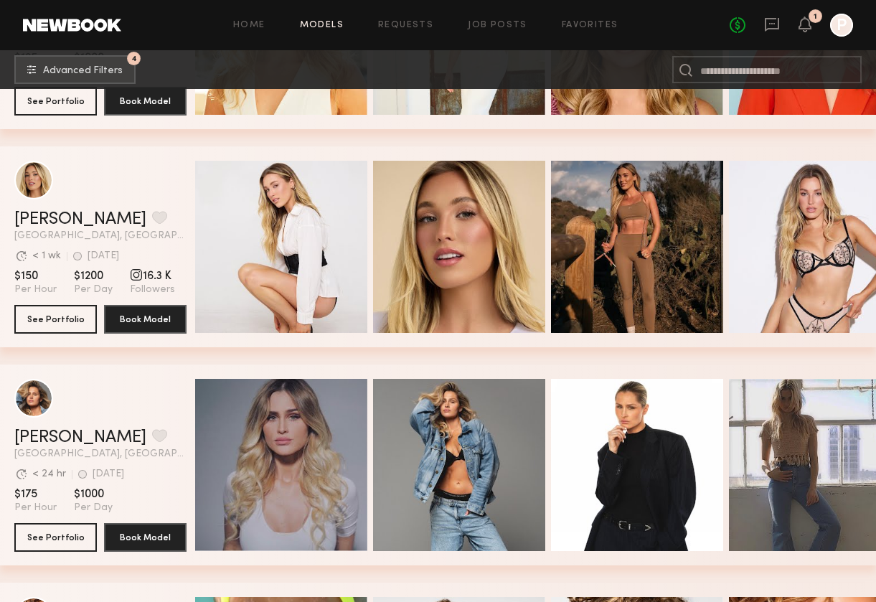
scroll to position [3024, 0]
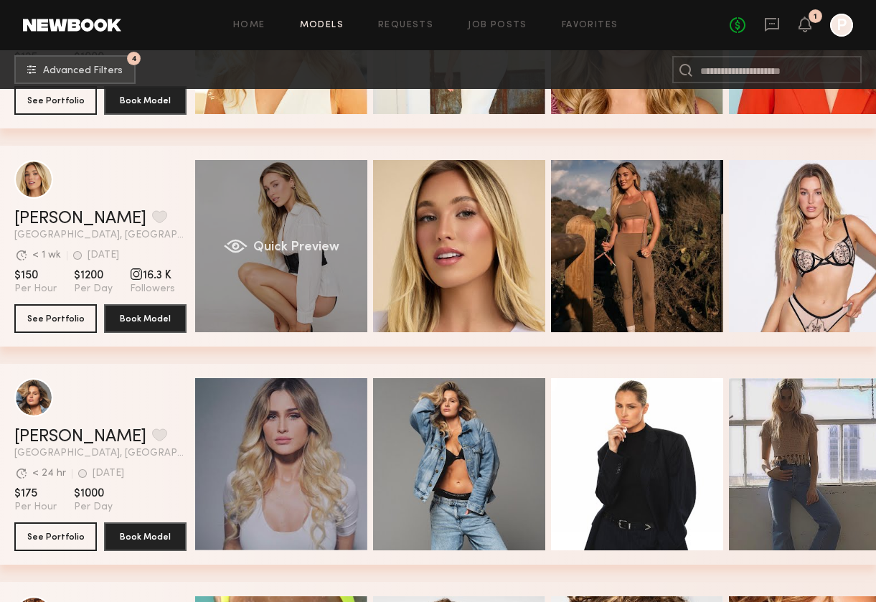
click at [258, 246] on span "Quick Preview" at bounding box center [296, 247] width 86 height 13
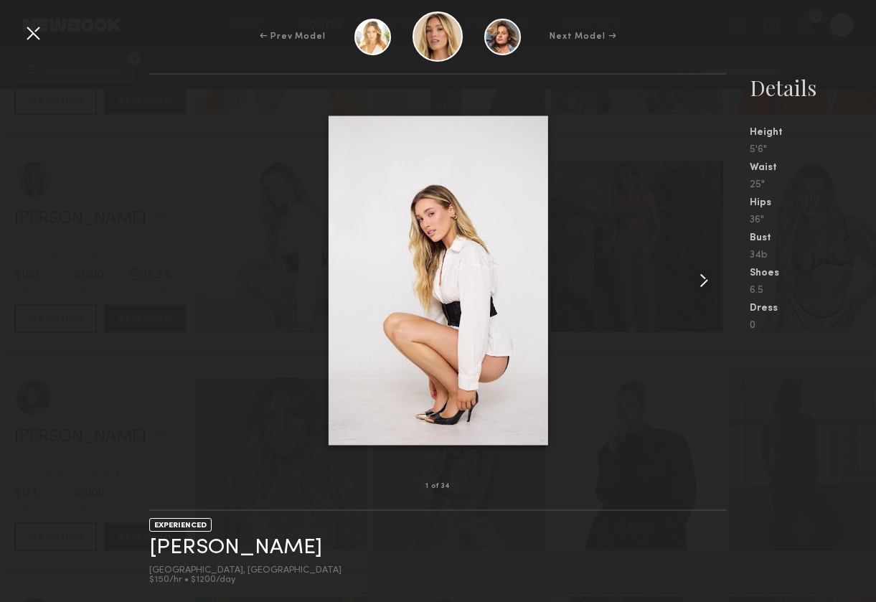
click at [693, 280] on common-icon at bounding box center [703, 280] width 23 height 23
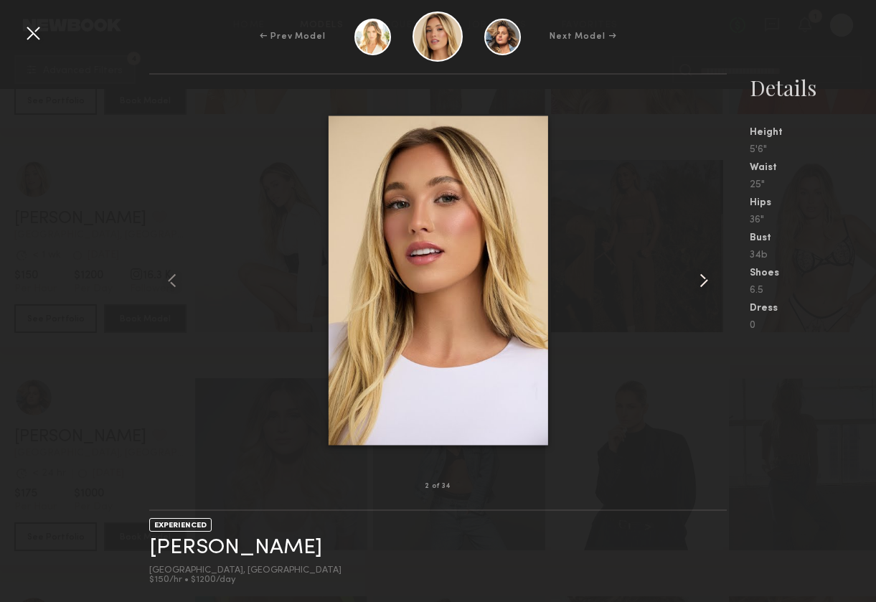
click at [693, 280] on common-icon at bounding box center [703, 280] width 23 height 23
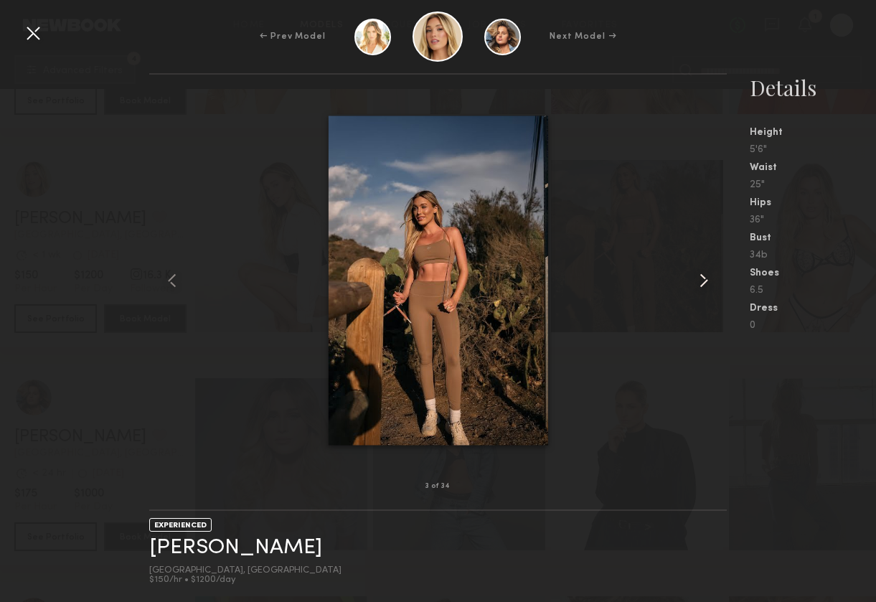
click at [693, 280] on common-icon at bounding box center [703, 280] width 23 height 23
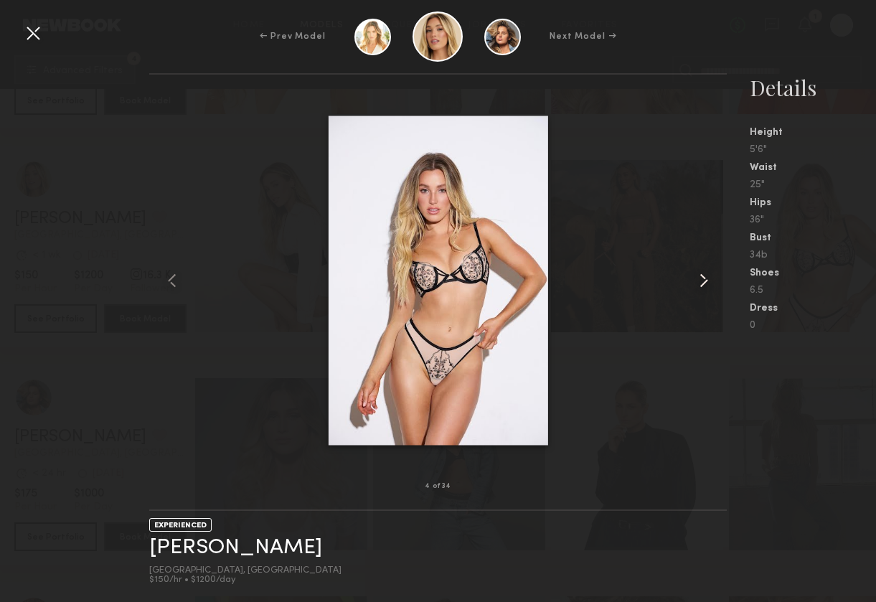
click at [693, 280] on common-icon at bounding box center [703, 280] width 23 height 23
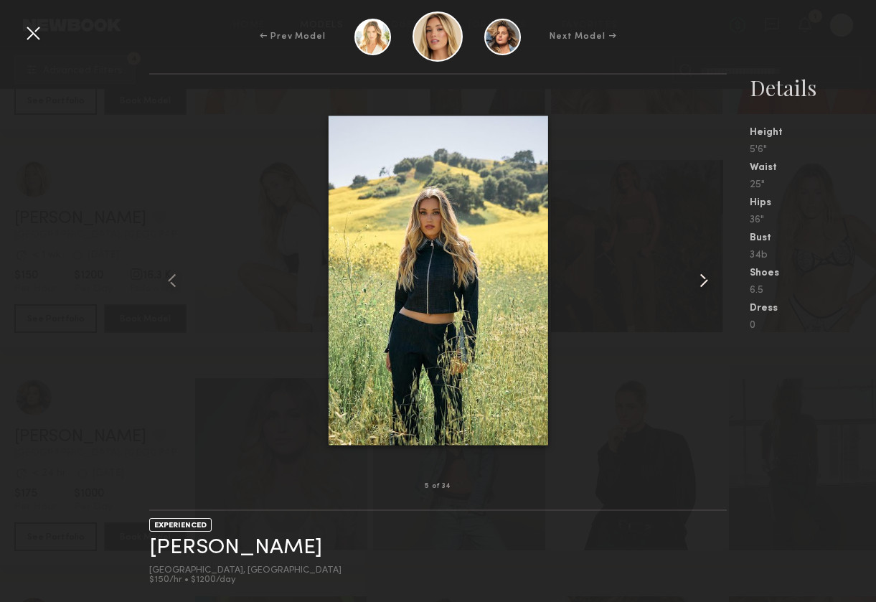
click at [693, 280] on common-icon at bounding box center [703, 280] width 23 height 23
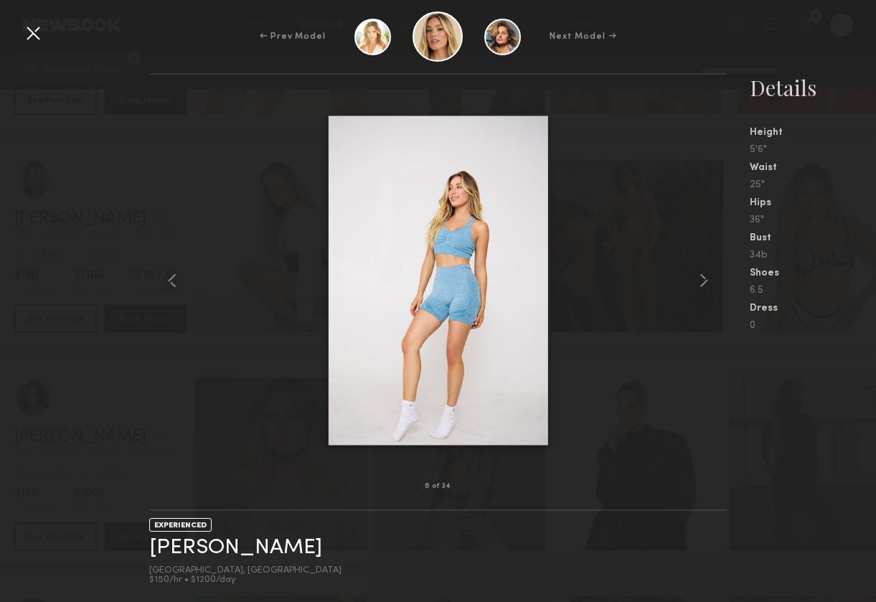
click at [42, 37] on div at bounding box center [33, 33] width 23 height 23
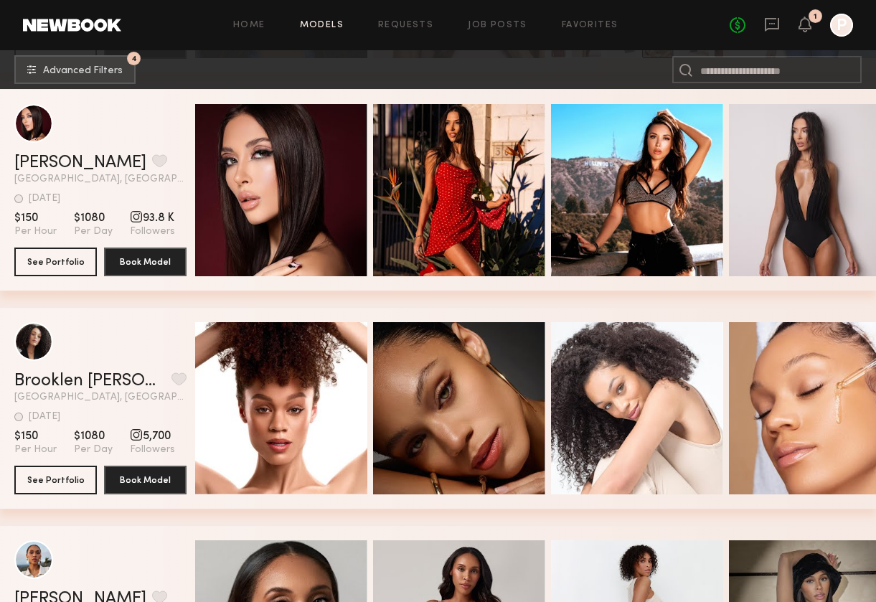
scroll to position [4834, 0]
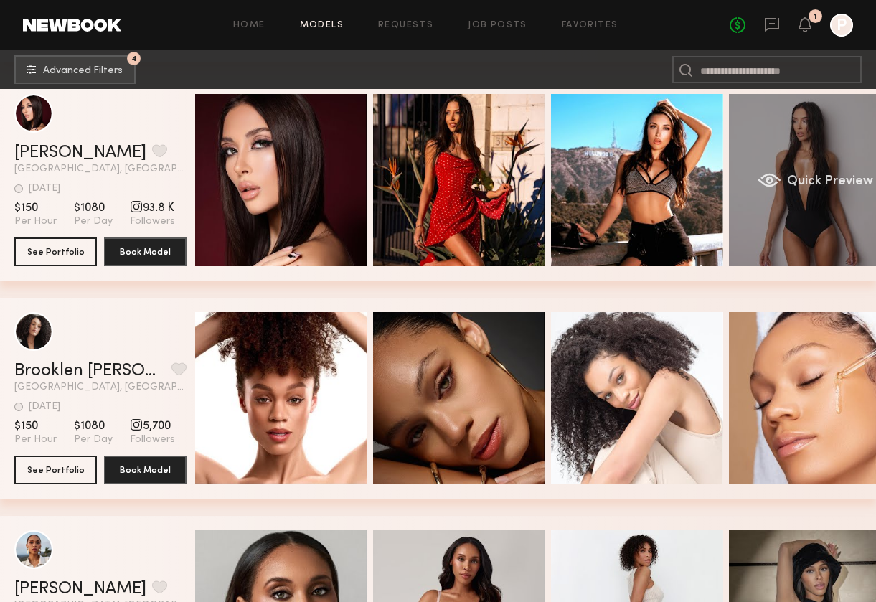
click at [693, 191] on div "Quick Preview" at bounding box center [815, 180] width 172 height 172
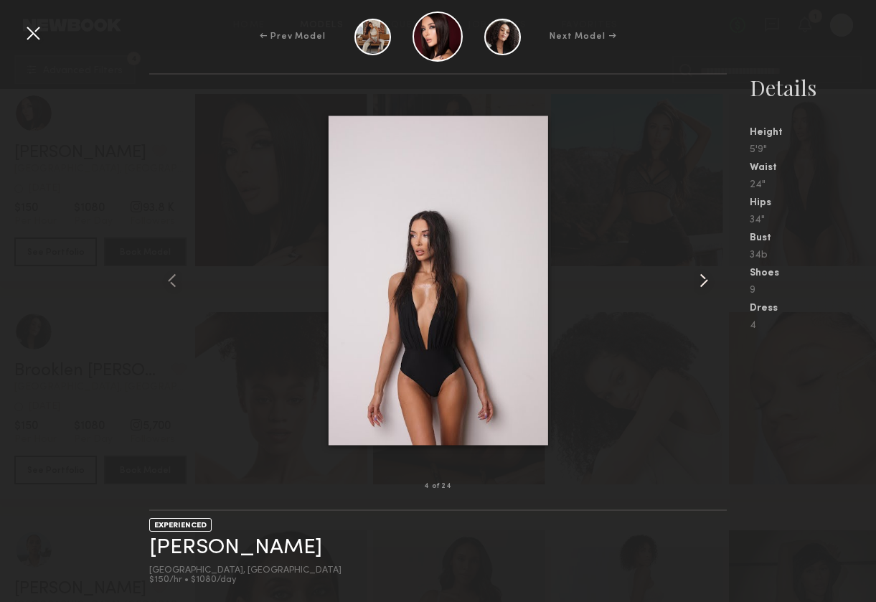
click at [693, 287] on common-icon at bounding box center [703, 280] width 23 height 23
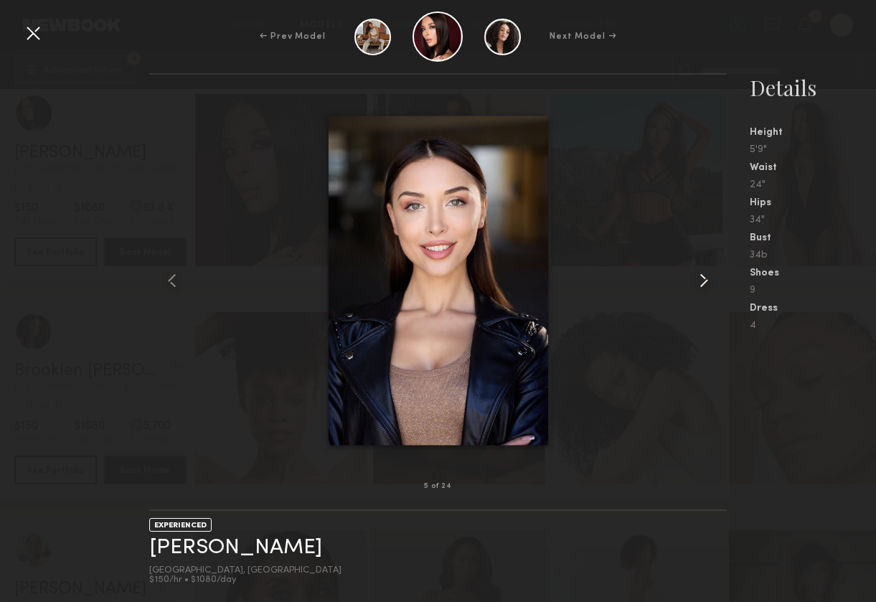
click at [693, 287] on common-icon at bounding box center [703, 280] width 23 height 23
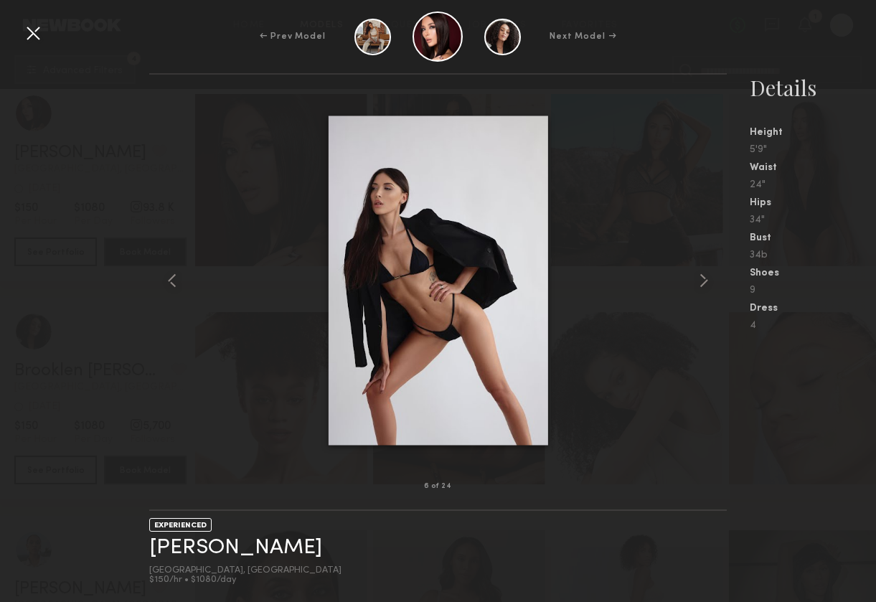
click at [34, 38] on div at bounding box center [33, 33] width 23 height 23
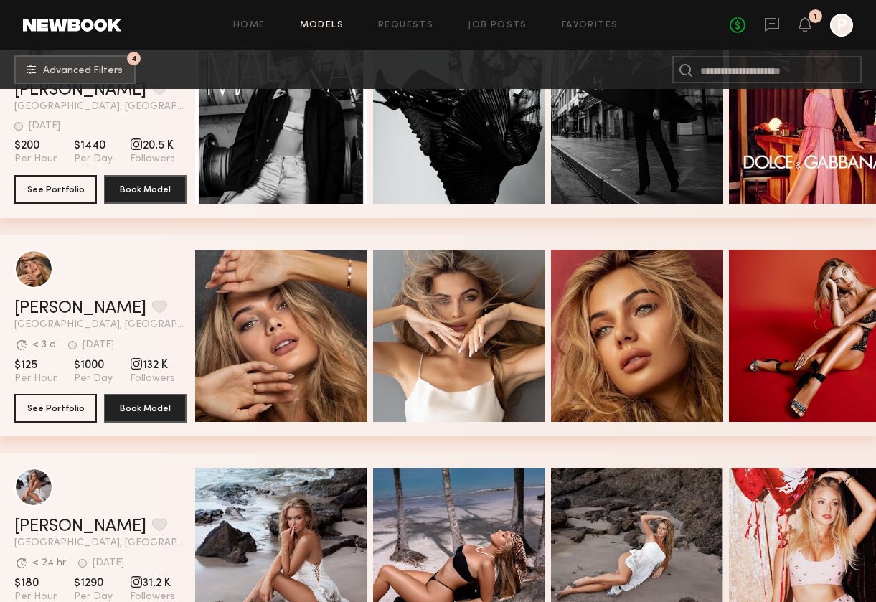
scroll to position [7295, 0]
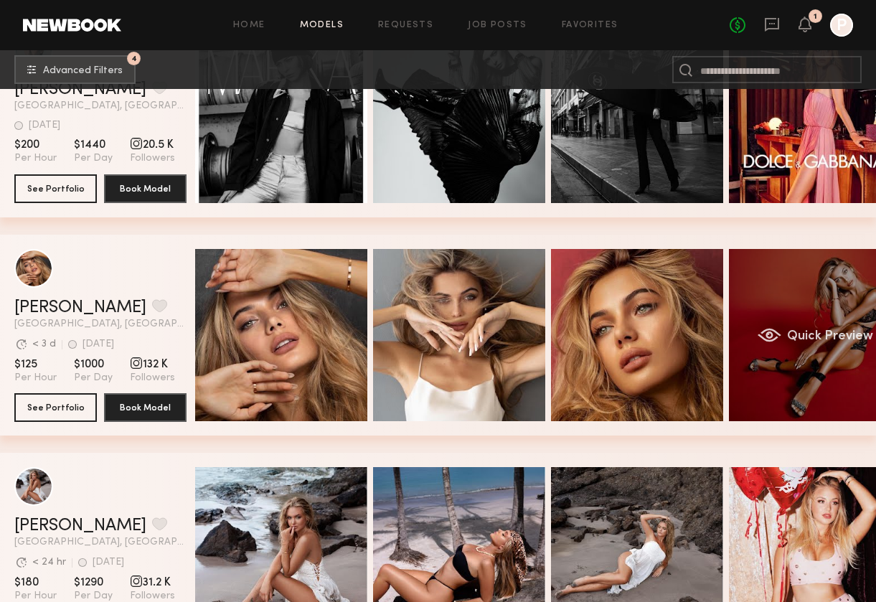
click at [693, 304] on div "Quick Preview" at bounding box center [815, 335] width 172 height 172
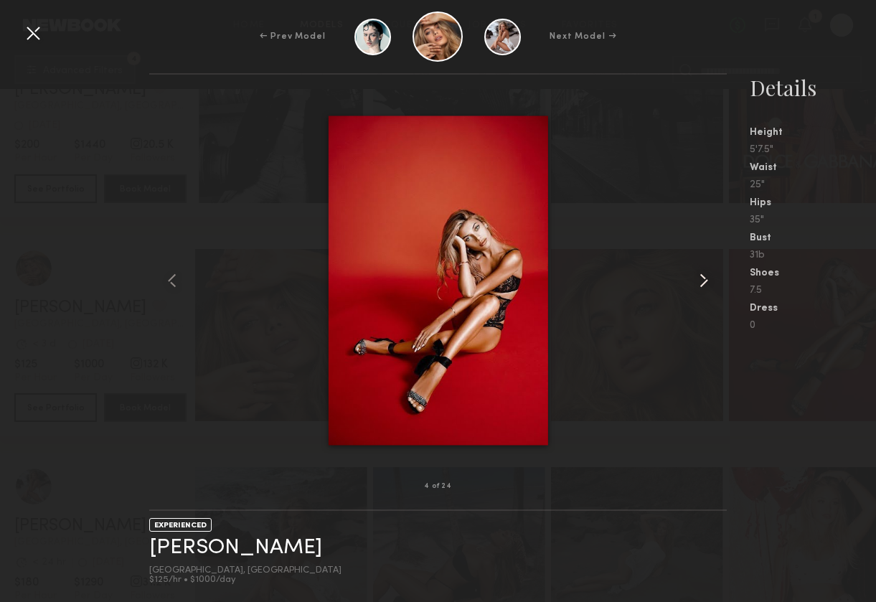
click at [693, 279] on common-icon at bounding box center [703, 280] width 23 height 23
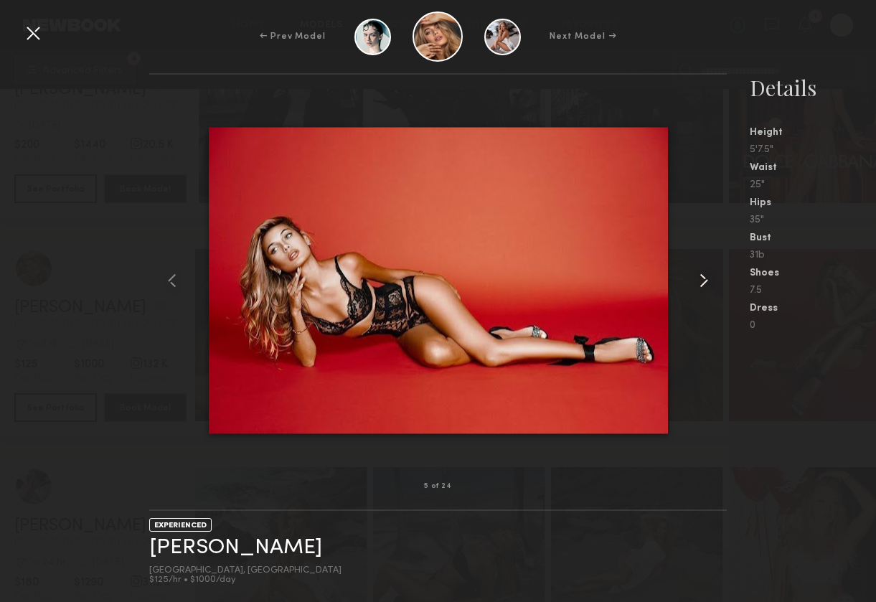
click at [693, 279] on common-icon at bounding box center [703, 280] width 23 height 23
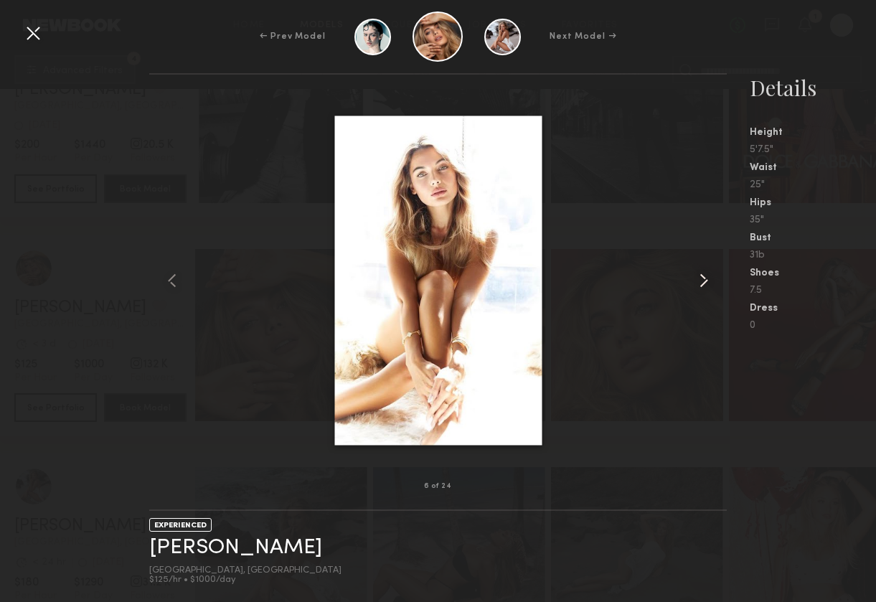
click at [693, 279] on common-icon at bounding box center [703, 280] width 23 height 23
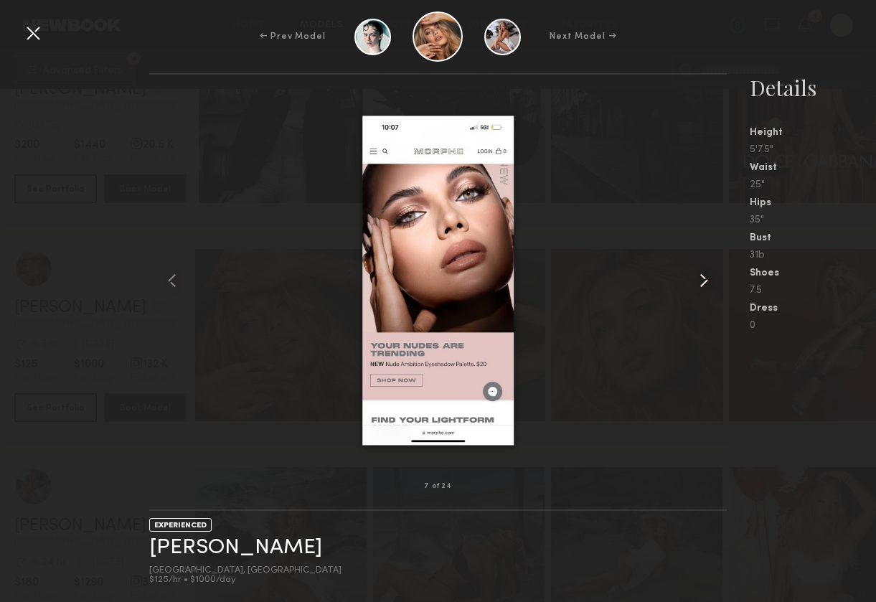
click at [693, 279] on common-icon at bounding box center [703, 280] width 23 height 23
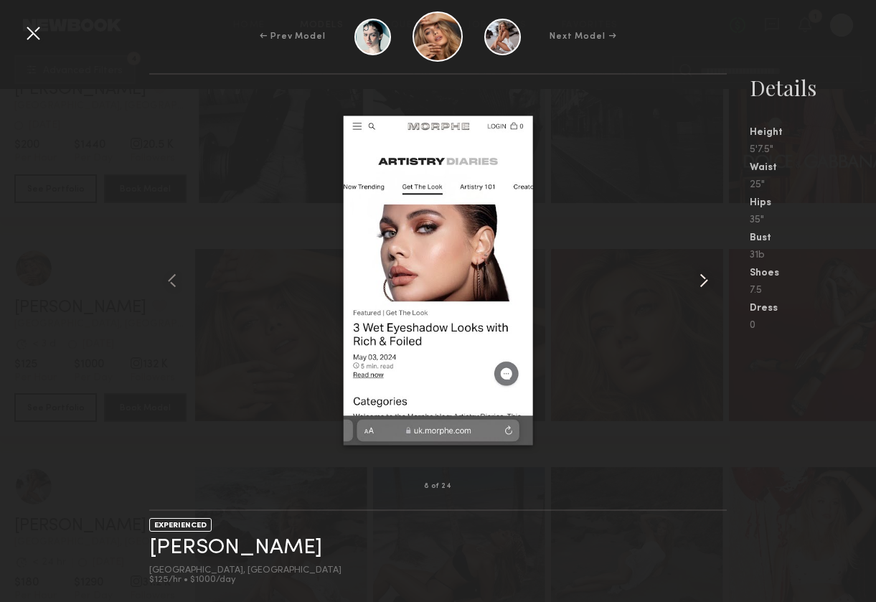
click at [693, 279] on common-icon at bounding box center [703, 280] width 23 height 23
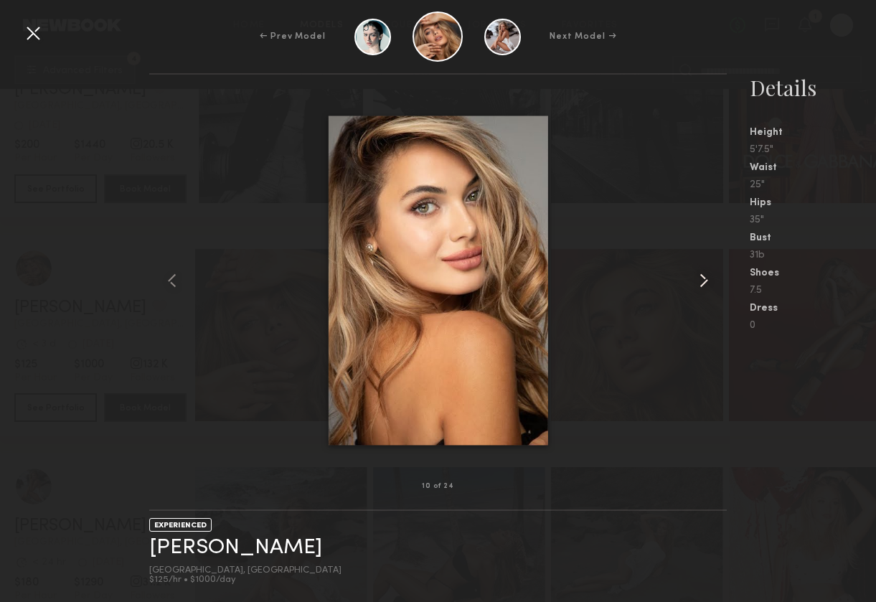
click at [693, 279] on common-icon at bounding box center [703, 280] width 23 height 23
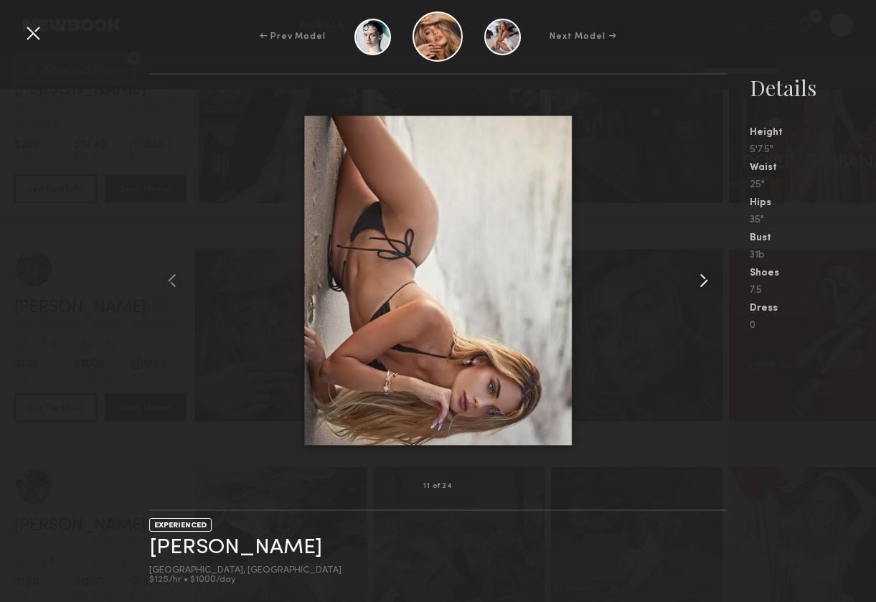
click at [693, 279] on common-icon at bounding box center [703, 280] width 23 height 23
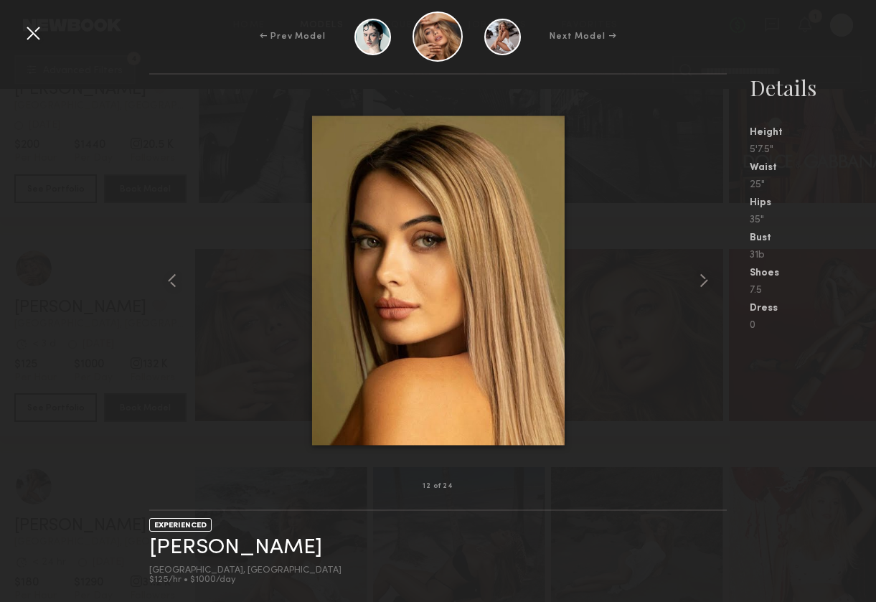
click at [37, 40] on div at bounding box center [33, 33] width 23 height 23
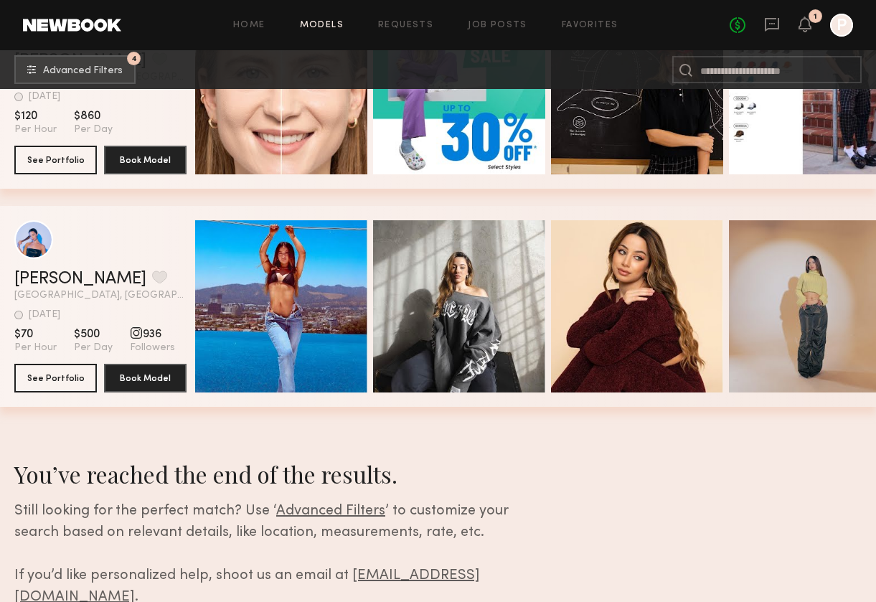
scroll to position [14786, 0]
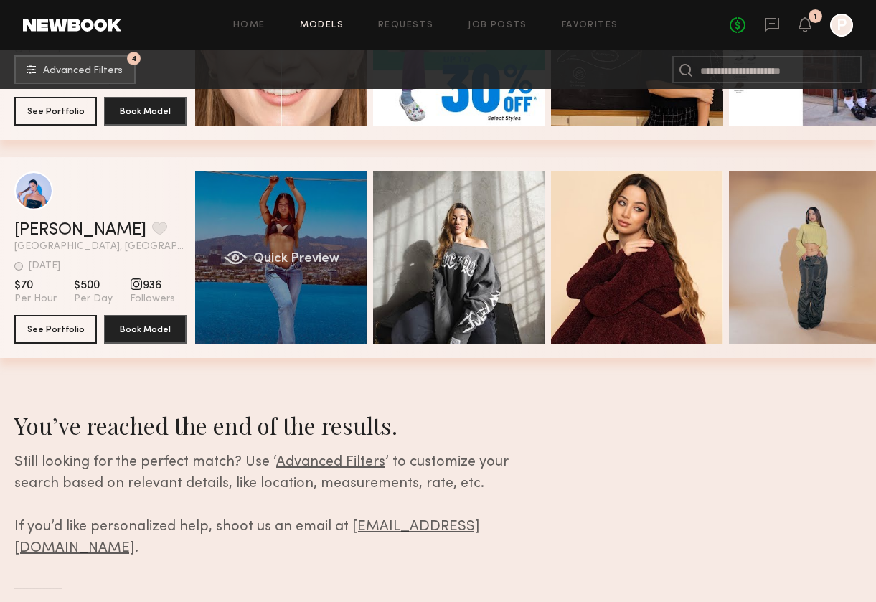
click at [298, 261] on span "Quick Preview" at bounding box center [296, 258] width 86 height 13
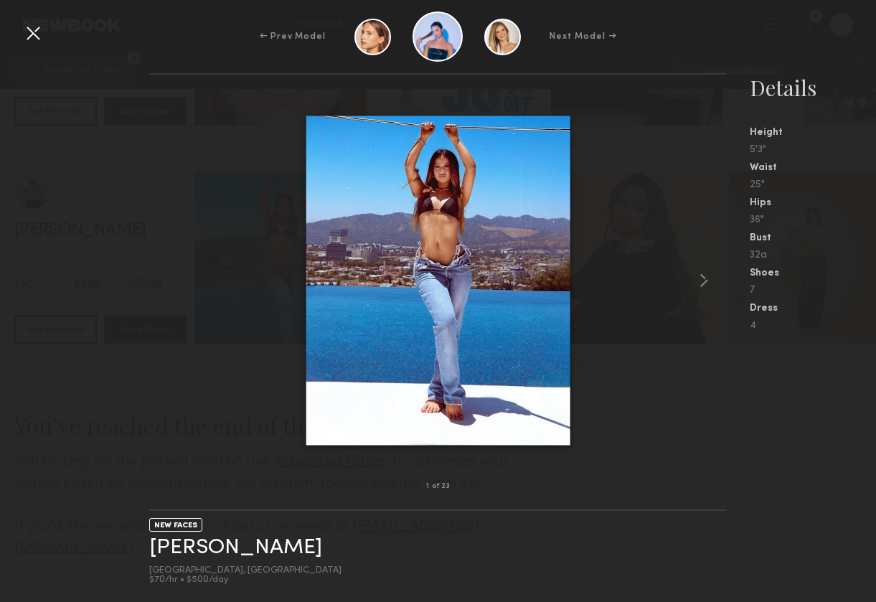
click at [26, 32] on div at bounding box center [33, 33] width 23 height 23
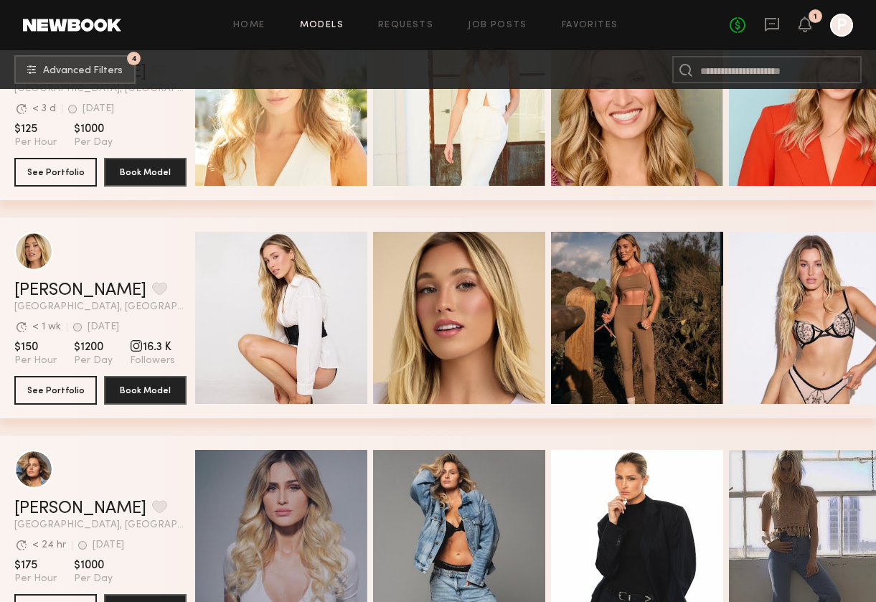
scroll to position [3029, 0]
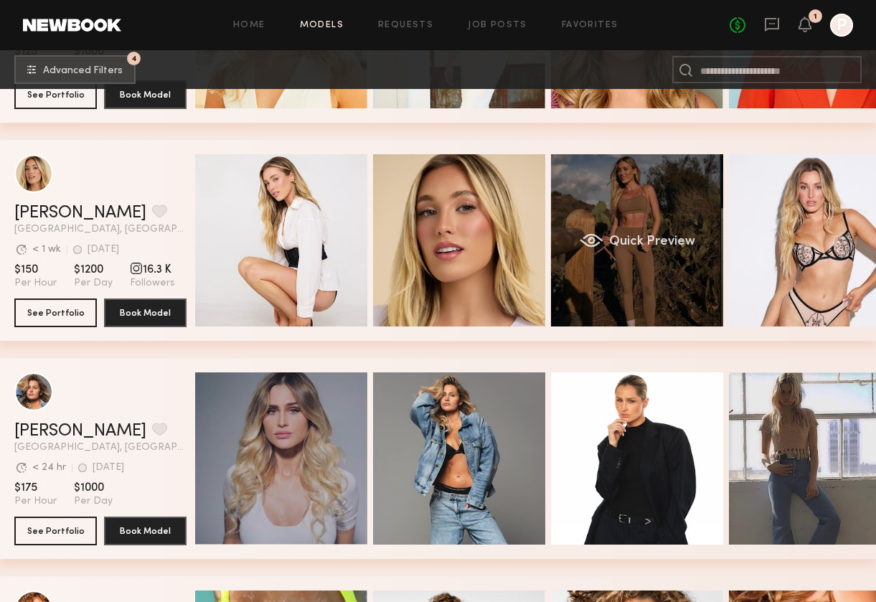
click at [625, 229] on div "Quick Preview" at bounding box center [637, 240] width 172 height 172
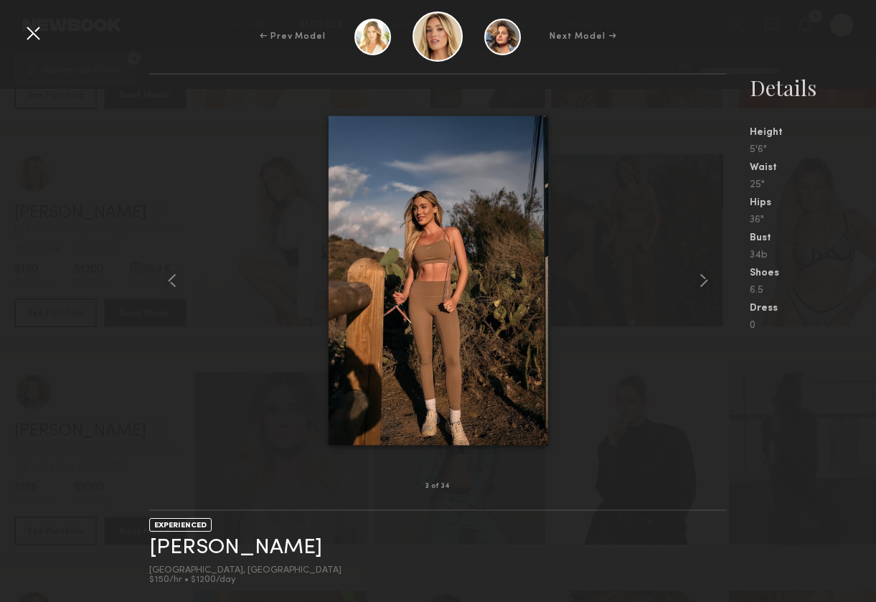
click at [40, 32] on div at bounding box center [33, 33] width 23 height 23
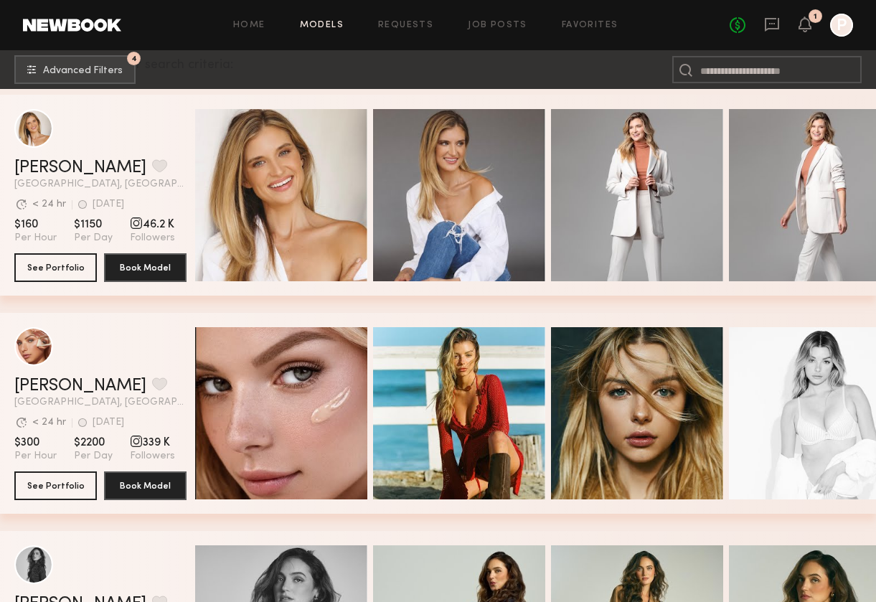
scroll to position [242, 0]
